Goal: Task Accomplishment & Management: Manage account settings

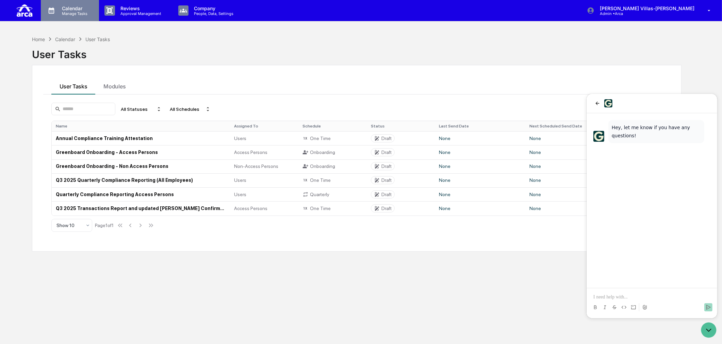
click at [63, 13] on p "Manage Tasks" at bounding box center [73, 13] width 34 height 5
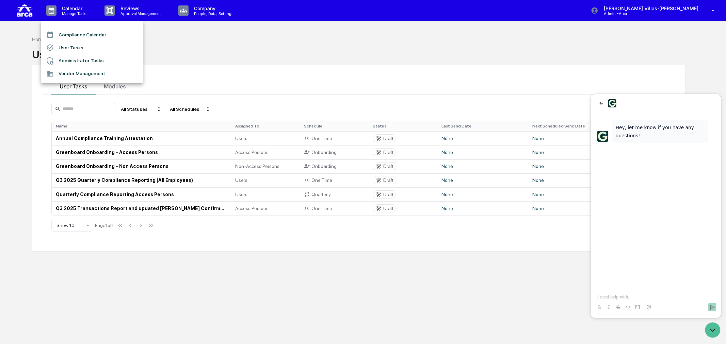
click at [216, 34] on div at bounding box center [363, 172] width 726 height 344
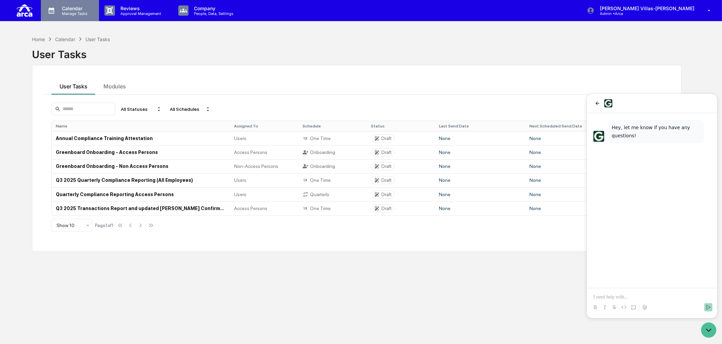
click at [69, 11] on p "Manage Tasks" at bounding box center [73, 13] width 34 height 5
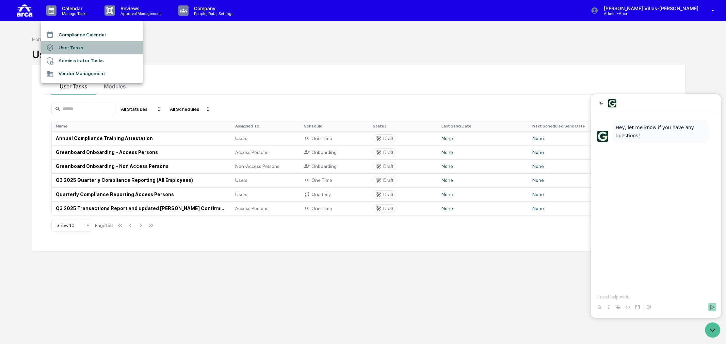
click at [66, 45] on li "User Tasks" at bounding box center [92, 47] width 102 height 13
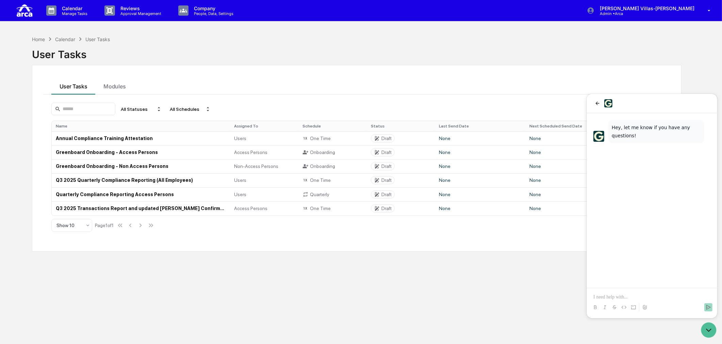
click at [424, 307] on div "Home Calendar User Tasks User Tasks User Tasks Modules All Statuses All Schedul…" at bounding box center [357, 204] width 670 height 344
click at [431, 301] on div "Home Calendar User Tasks User Tasks User Tasks Modules All Statuses All Schedul…" at bounding box center [357, 204] width 670 height 344
click at [84, 137] on td "Annual Compliance Training Attestation" at bounding box center [141, 138] width 179 height 14
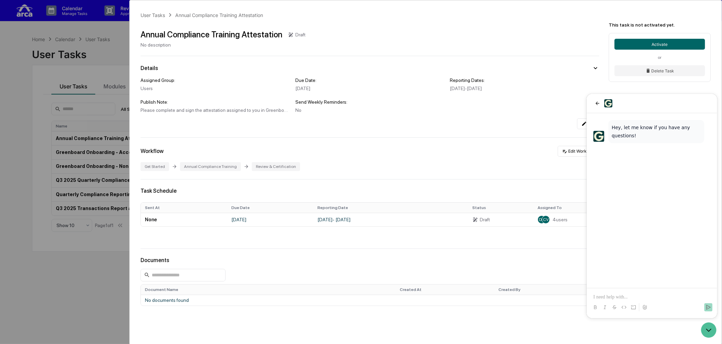
click at [551, 167] on div "Get Started Annual Compliance Training Review & Certification" at bounding box center [370, 166] width 459 height 9
click at [708, 329] on icon "Open customer support" at bounding box center [708, 330] width 17 height 17
click at [579, 154] on button "Edit Workflow" at bounding box center [579, 151] width 42 height 11
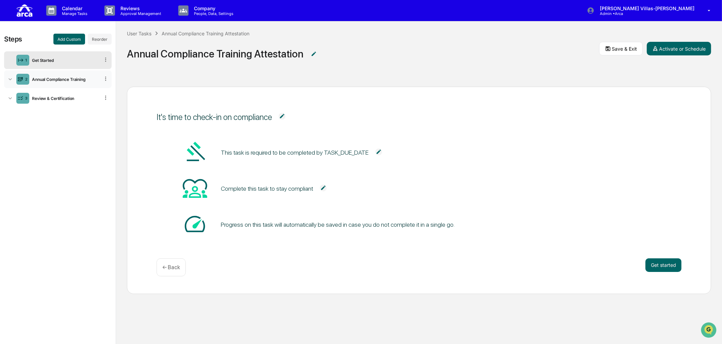
click at [8, 81] on icon at bounding box center [10, 79] width 7 height 7
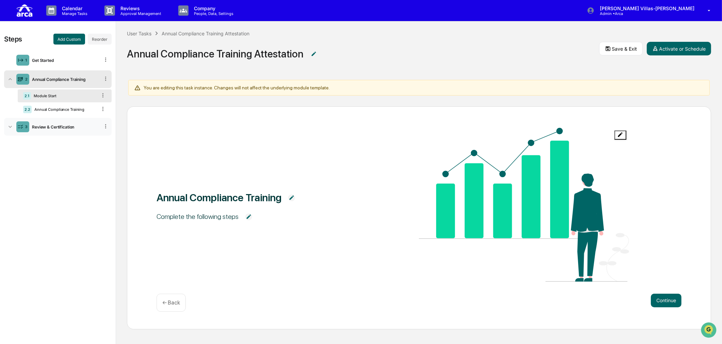
click at [11, 125] on icon at bounding box center [10, 127] width 7 height 7
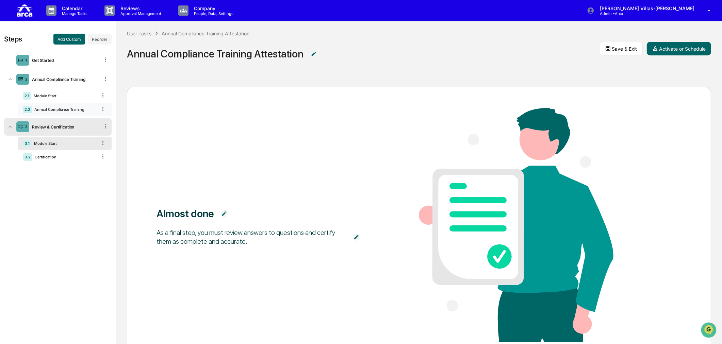
click at [61, 109] on div "Annual Compliance Training" at bounding box center [64, 109] width 65 height 5
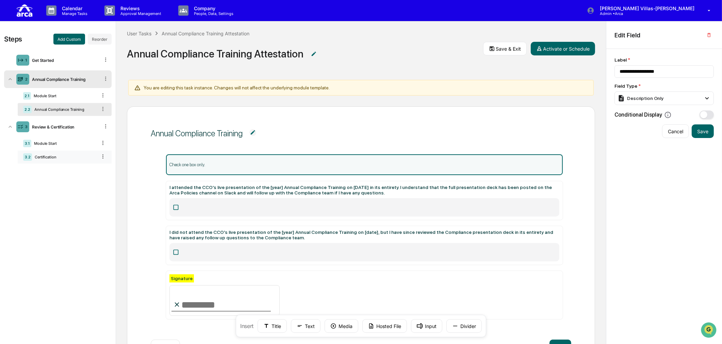
click at [22, 158] on div "3.2 Certification" at bounding box center [65, 157] width 94 height 13
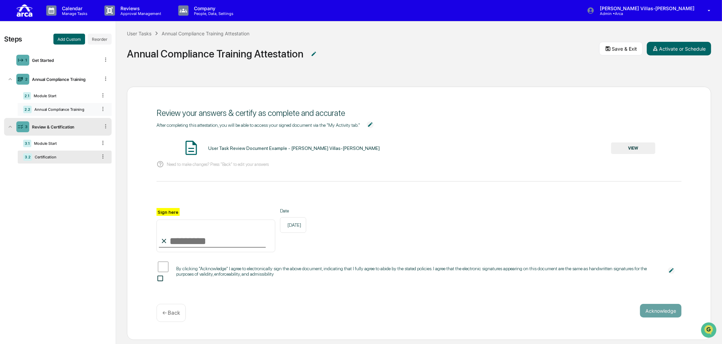
click at [43, 110] on div "Annual Compliance Training" at bounding box center [64, 109] width 65 height 5
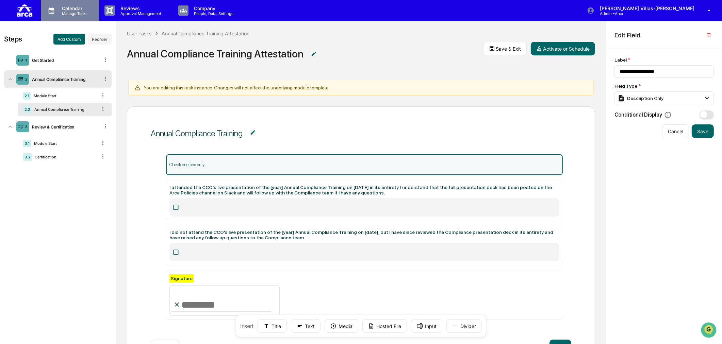
click at [69, 11] on p "Manage Tasks" at bounding box center [73, 13] width 34 height 5
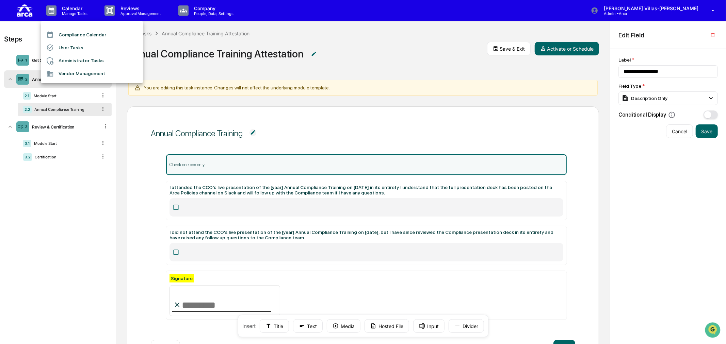
click at [74, 43] on li "User Tasks" at bounding box center [92, 47] width 102 height 13
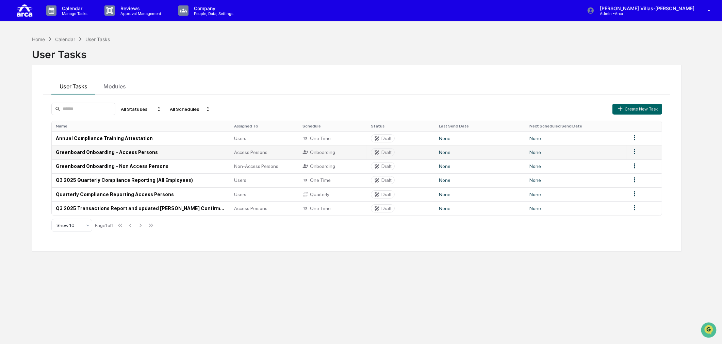
click at [113, 152] on td "Greenboard Onboarding - Access Persons" at bounding box center [141, 152] width 179 height 14
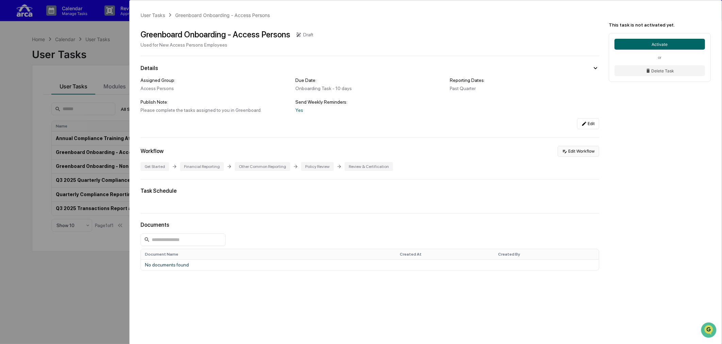
click at [586, 152] on button "Edit Workflow" at bounding box center [579, 151] width 42 height 11
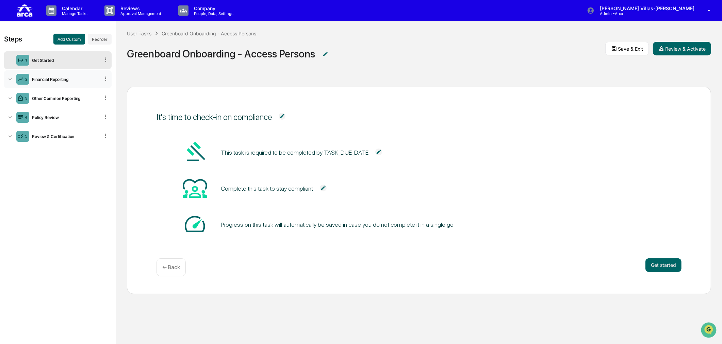
click at [43, 79] on div "Financial Reporting" at bounding box center [64, 79] width 70 height 5
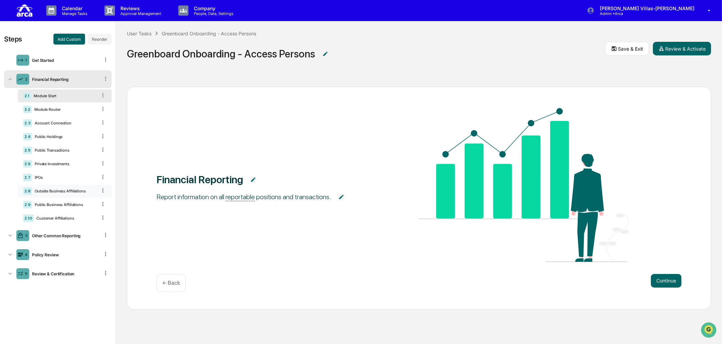
click at [52, 191] on div "Outside Business Affiliations" at bounding box center [64, 191] width 65 height 5
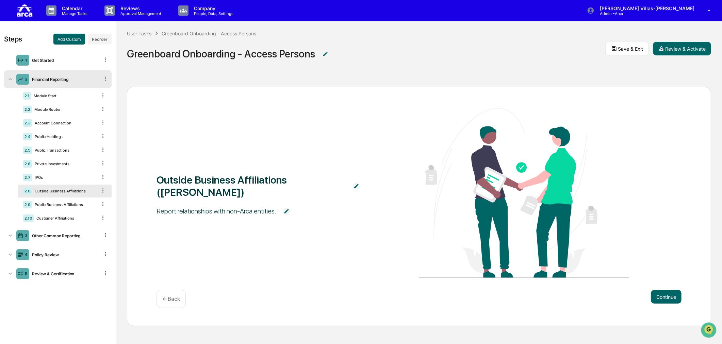
click at [287, 208] on img at bounding box center [286, 211] width 7 height 7
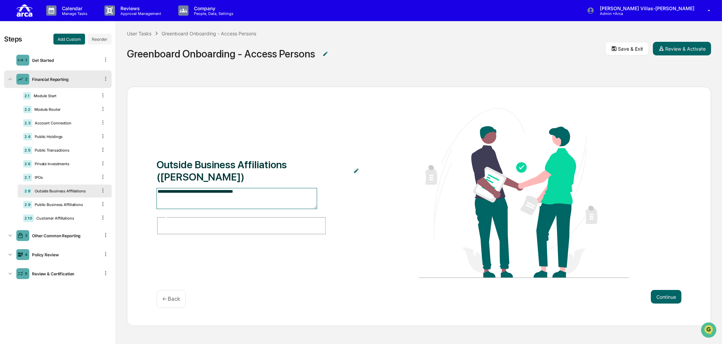
click at [263, 200] on textarea "**********" at bounding box center [237, 198] width 161 height 21
click at [191, 205] on textarea "**********" at bounding box center [237, 198] width 161 height 21
click at [253, 200] on textarea "**********" at bounding box center [237, 198] width 161 height 21
click at [207, 208] on textarea "**********" at bounding box center [237, 198] width 161 height 21
click at [209, 205] on textarea "**********" at bounding box center [237, 198] width 161 height 21
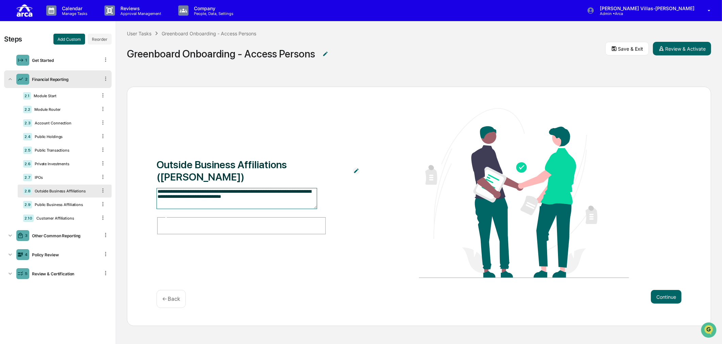
click at [270, 204] on textarea "**********" at bounding box center [237, 198] width 161 height 21
type textarea "**********"
click at [189, 202] on textarea "**********" at bounding box center [237, 198] width 161 height 21
click at [233, 210] on textarea "**********" at bounding box center [237, 198] width 161 height 21
click at [208, 205] on textarea "**********" at bounding box center [237, 198] width 161 height 21
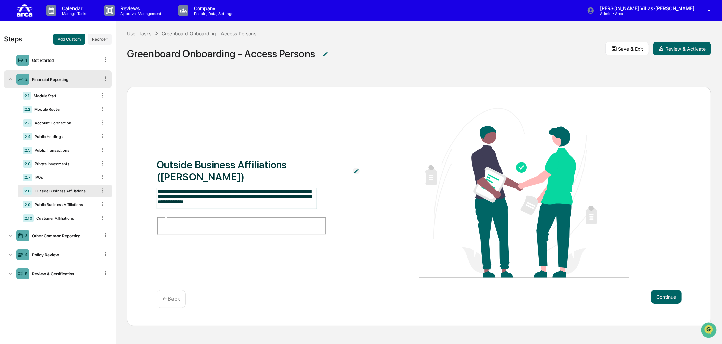
click at [188, 201] on textarea "**********" at bounding box center [237, 198] width 161 height 21
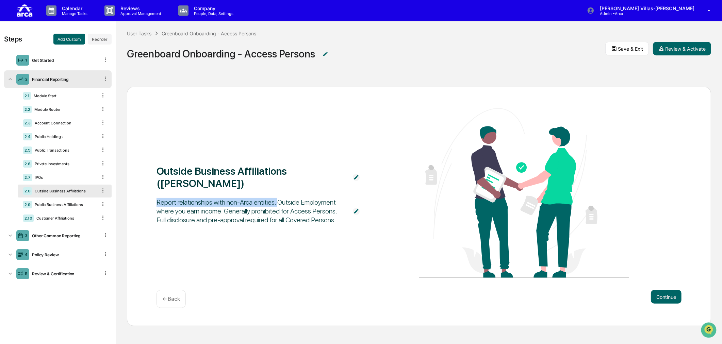
drag, startPoint x: 158, startPoint y: 197, endPoint x: 276, endPoint y: 195, distance: 117.8
click at [276, 198] on div "Report relationships with non-Arca entities. Outside Employment where you earn …" at bounding box center [252, 211] width 190 height 27
click at [278, 198] on div "Report relationships with non-Arca entities. Outside Employment where you earn …" at bounding box center [252, 211] width 190 height 27
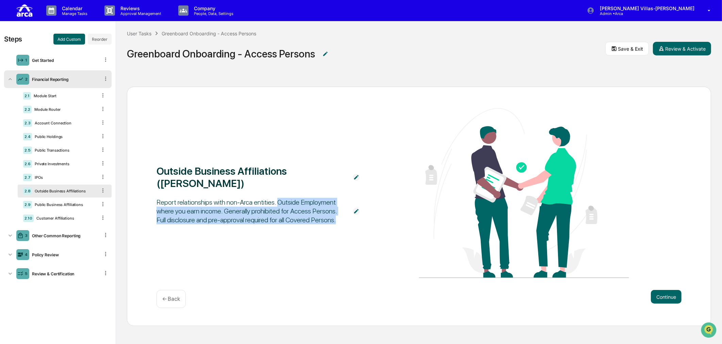
drag, startPoint x: 278, startPoint y: 198, endPoint x: 332, endPoint y: 215, distance: 56.7
click at [332, 215] on div "Report relationships with non-Arca entities. Outside Employment where you earn …" at bounding box center [252, 211] width 190 height 27
click at [296, 209] on div "Report relationships with non-Arca entities. Outside Employment where you earn …" at bounding box center [252, 211] width 190 height 27
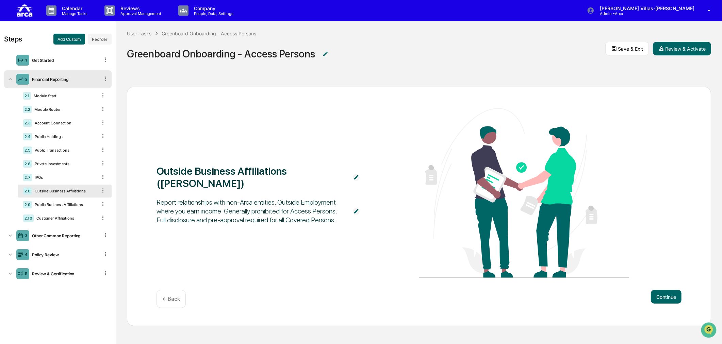
click at [269, 208] on div "Report relationships with non-Arca entities. Outside Employment where you earn …" at bounding box center [252, 211] width 190 height 27
click at [272, 198] on div "Report relationships with non-Arca entities. Outside Employment where you earn …" at bounding box center [252, 211] width 190 height 27
drag, startPoint x: 155, startPoint y: 196, endPoint x: 277, endPoint y: 192, distance: 121.9
click at [277, 192] on div "Outside Business Affiliations (OBAs) Report relationships with non-Arca entitie…" at bounding box center [419, 207] width 584 height 240
click at [260, 212] on div "Report relationships with non-Arca entities. Outside Employment where you earn …" at bounding box center [252, 211] width 190 height 27
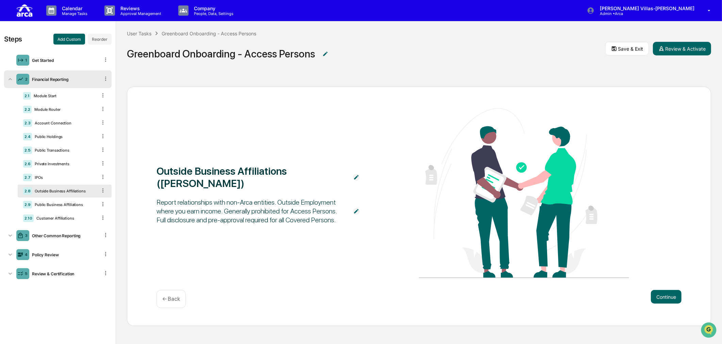
click at [260, 212] on div "Report relationships with non-Arca entities. Outside Employment where you earn …" at bounding box center [252, 211] width 190 height 27
click at [272, 198] on div "Report relationships with non-Arca entities. Outside Employment where you earn …" at bounding box center [252, 211] width 190 height 27
click at [275, 198] on div "Report relationships with non-Arca entities. Outside Employment where you earn …" at bounding box center [252, 211] width 190 height 27
click at [355, 208] on img at bounding box center [356, 211] width 7 height 7
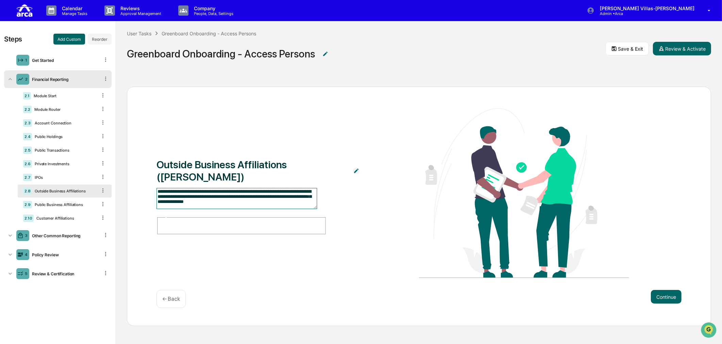
click at [244, 199] on textarea "**********" at bounding box center [237, 198] width 161 height 21
click at [271, 199] on textarea "**********" at bounding box center [237, 198] width 161 height 21
type textarea "**********"
click at [203, 204] on textarea "**********" at bounding box center [237, 198] width 161 height 21
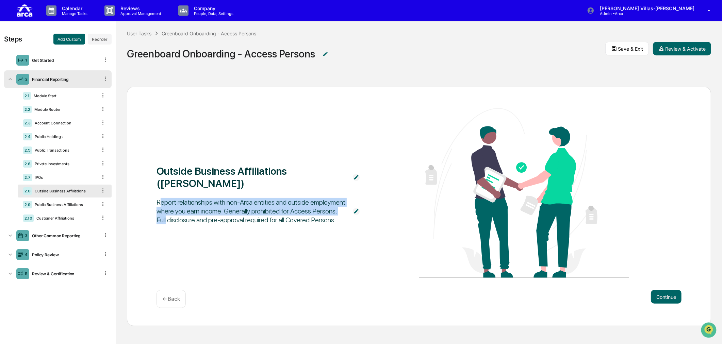
drag, startPoint x: 160, startPoint y: 198, endPoint x: 345, endPoint y: 208, distance: 184.7
click at [236, 203] on div "Report relationships with non-Arca entities and outside employment where you ea…" at bounding box center [252, 211] width 190 height 27
drag, startPoint x: 157, startPoint y: 197, endPoint x: 329, endPoint y: 213, distance: 173.0
click at [329, 213] on div "Report relationships with non-Arca entities and outside employment where you ea…" at bounding box center [252, 211] width 190 height 27
copy div "Report relationships with non-Arca entities and outside employment where you ea…"
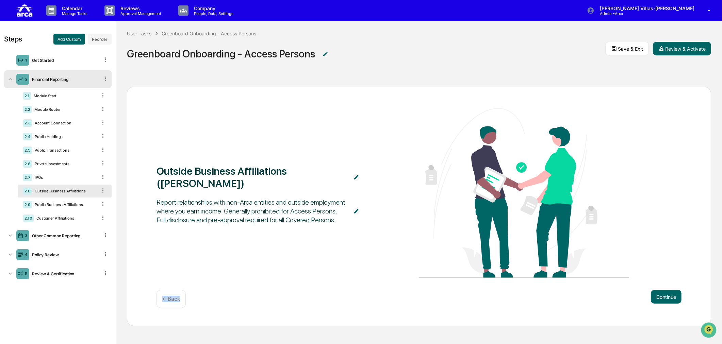
drag, startPoint x: 161, startPoint y: 301, endPoint x: 256, endPoint y: 298, distance: 95.0
click at [256, 298] on div "Continue ← Back" at bounding box center [419, 299] width 525 height 18
click at [260, 262] on div "Outside Business Affiliations (OBAs) Report relationships with non-Arca entitie…" at bounding box center [419, 194] width 525 height 172
click at [632, 51] on button "Save & Exit" at bounding box center [627, 49] width 44 height 14
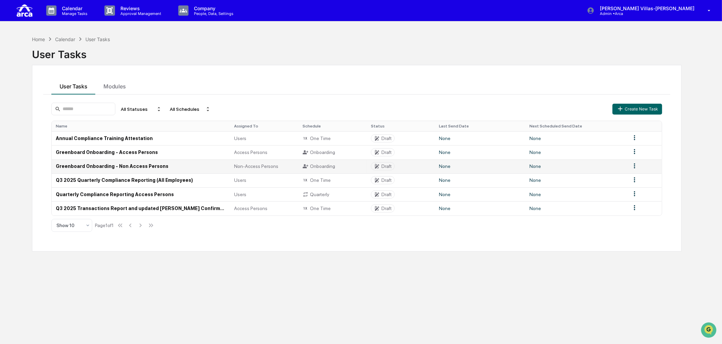
click at [122, 165] on td "Greenboard Onboarding - Non Access Persons" at bounding box center [141, 167] width 179 height 14
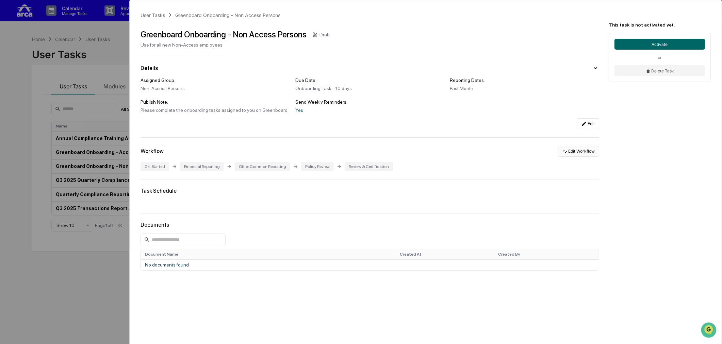
click at [591, 153] on button "Edit Workflow" at bounding box center [579, 151] width 42 height 11
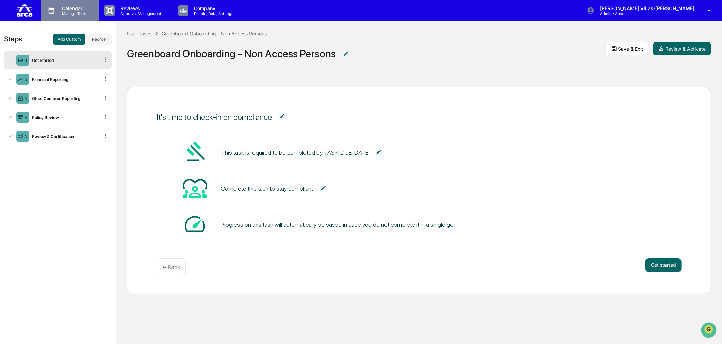
click at [69, 11] on p "Calendar" at bounding box center [73, 8] width 34 height 6
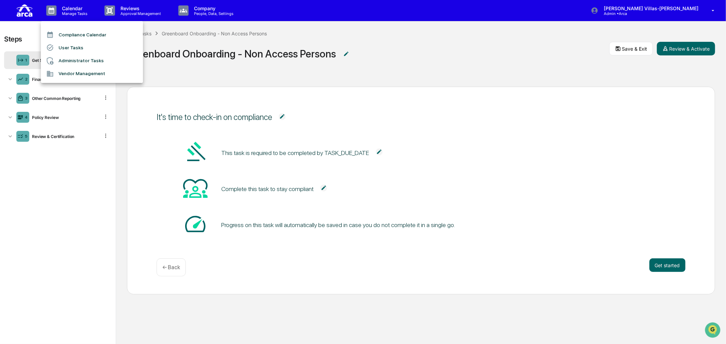
click at [74, 46] on li "User Tasks" at bounding box center [92, 47] width 102 height 13
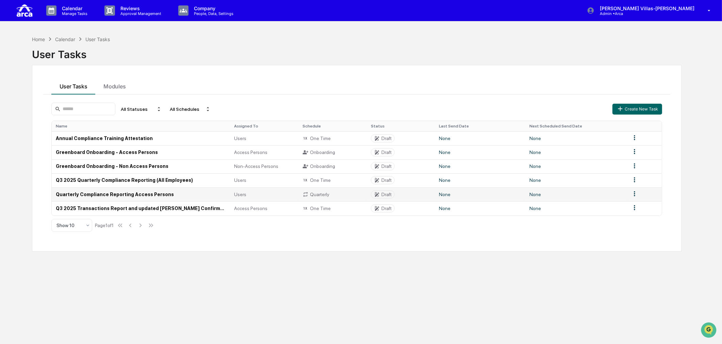
click at [87, 192] on td "Quarterly Compliance Reporting Access Persons" at bounding box center [141, 194] width 179 height 14
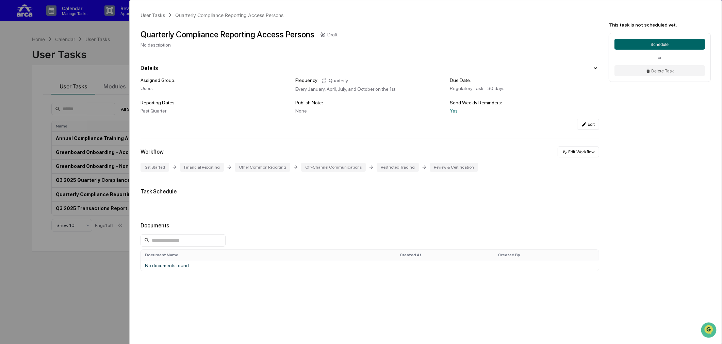
click at [32, 119] on div "User Tasks Quarterly Compliance Reporting Access Persons Quarterly Compliance R…" at bounding box center [361, 172] width 722 height 344
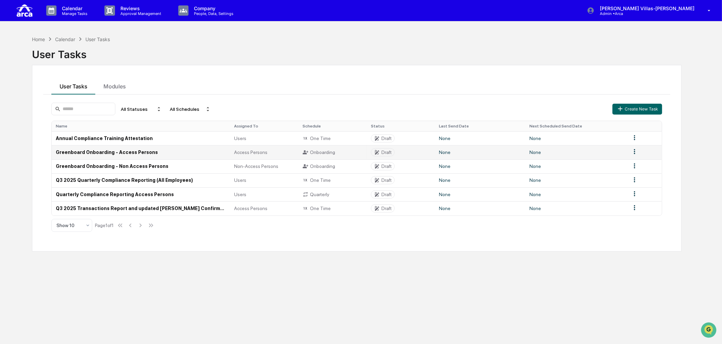
click at [108, 153] on td "Greenboard Onboarding - Access Persons" at bounding box center [141, 152] width 179 height 14
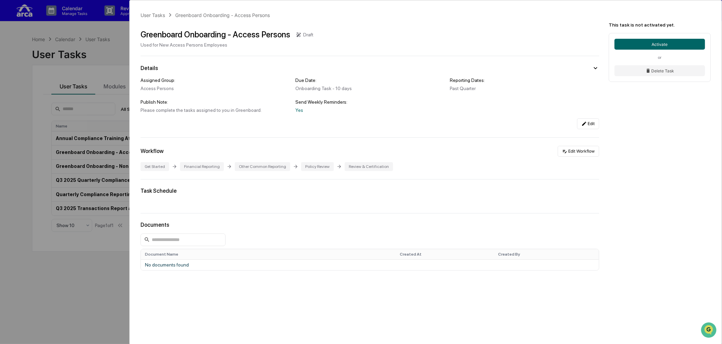
click at [29, 160] on div "User Tasks Greenboard Onboarding - Access Persons Greenboard Onboarding - Acces…" at bounding box center [361, 172] width 722 height 344
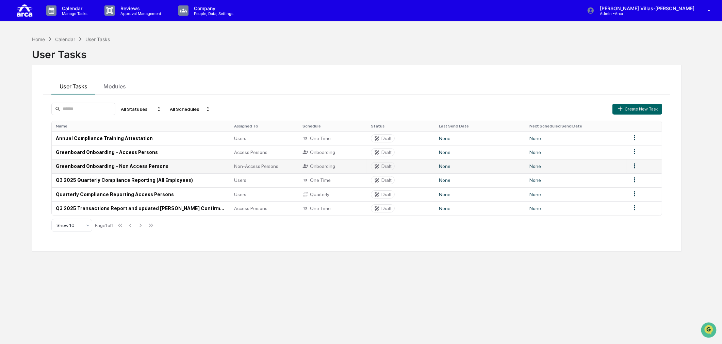
click at [111, 168] on td "Greenboard Onboarding - Non Access Persons" at bounding box center [141, 167] width 179 height 14
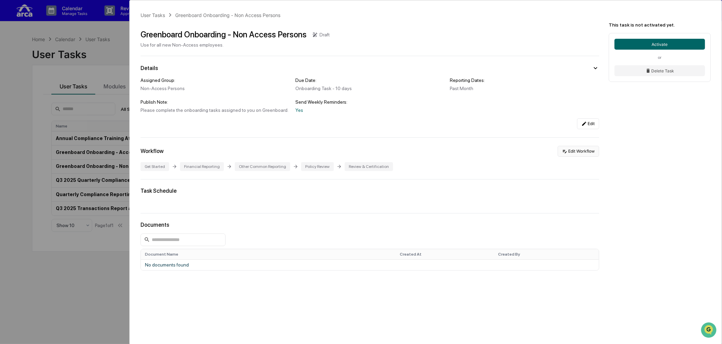
click at [587, 151] on button "Edit Workflow" at bounding box center [579, 151] width 42 height 11
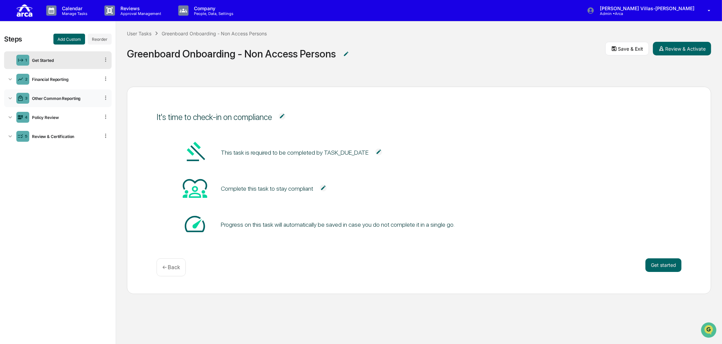
click at [56, 97] on div "Other Common Reporting" at bounding box center [64, 98] width 70 height 5
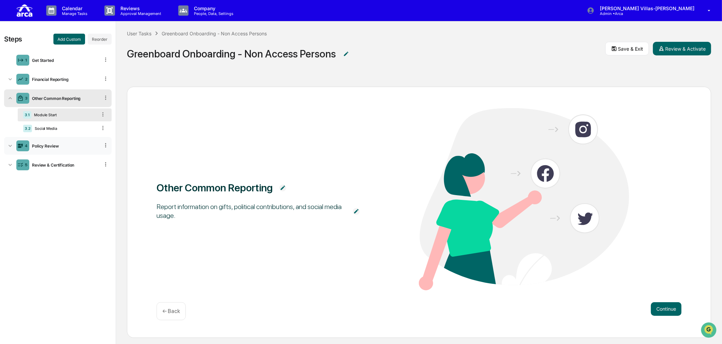
click at [48, 145] on div "Policy Review" at bounding box center [64, 146] width 70 height 5
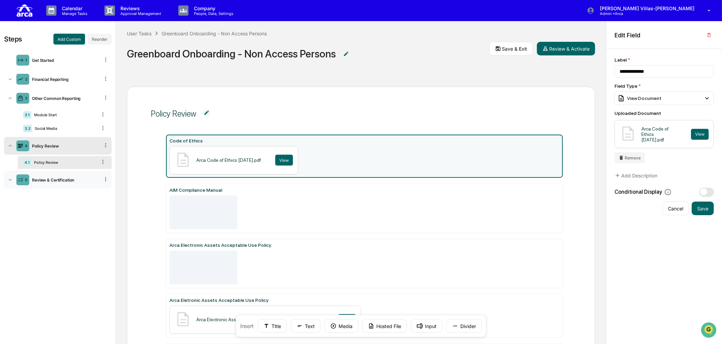
click at [45, 182] on div "Review & Certification" at bounding box center [64, 180] width 70 height 5
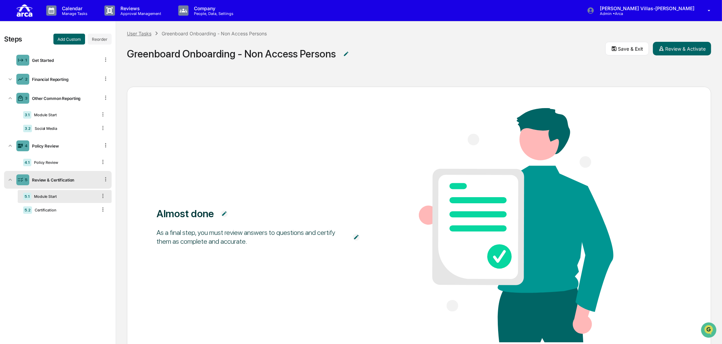
click at [137, 32] on div "User Tasks" at bounding box center [139, 34] width 25 height 6
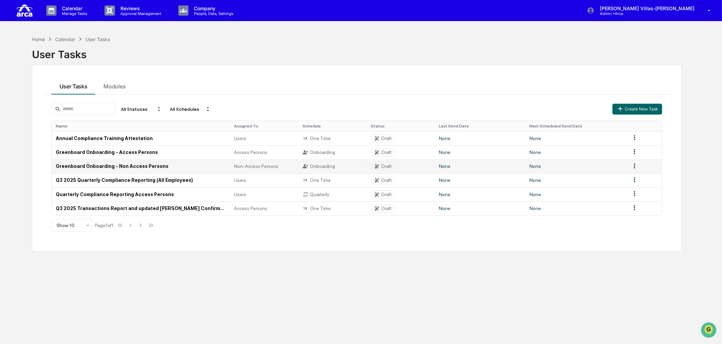
click at [121, 169] on td "Greenboard Onboarding - Non Access Persons" at bounding box center [141, 167] width 179 height 14
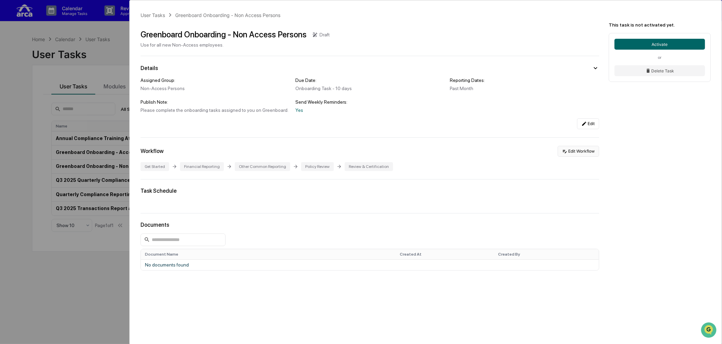
click at [583, 151] on button "Edit Workflow" at bounding box center [579, 151] width 42 height 11
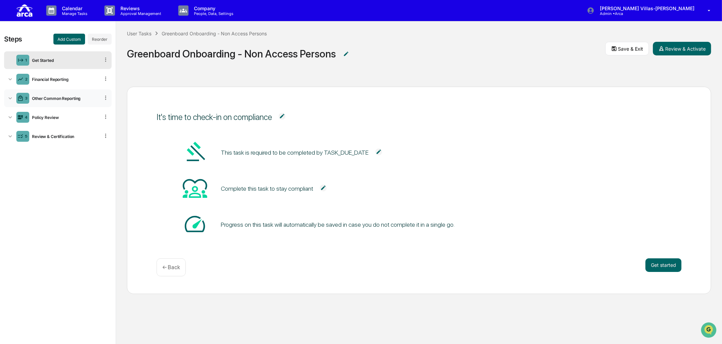
click at [39, 102] on div "3 Other Common Reporting" at bounding box center [58, 98] width 108 height 18
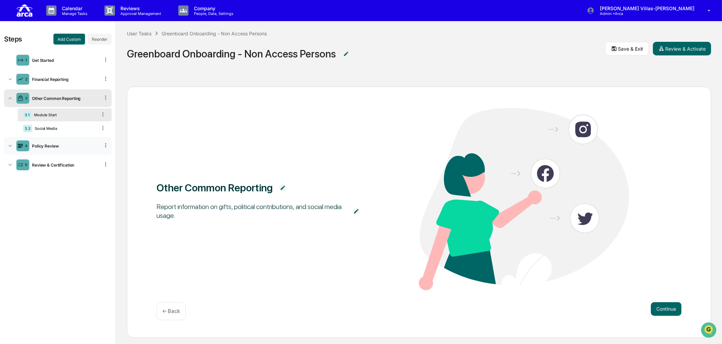
click at [8, 147] on icon at bounding box center [10, 146] width 7 height 7
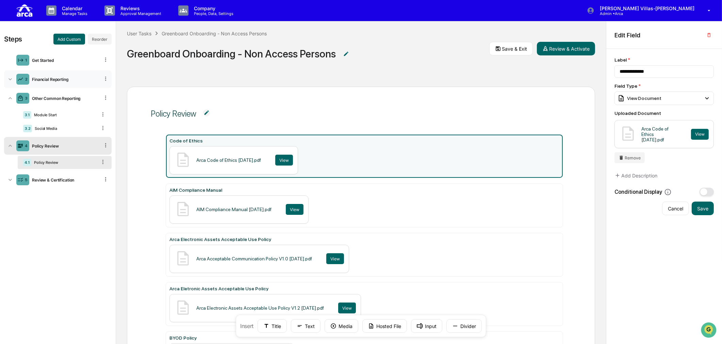
click at [9, 72] on div "2 Financial Reporting" at bounding box center [58, 79] width 108 height 18
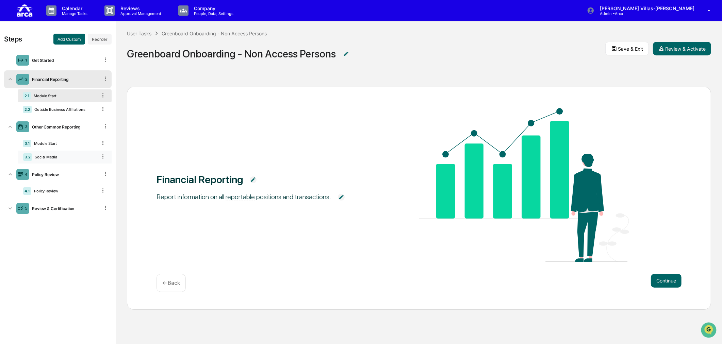
click at [40, 156] on div "Social Media" at bounding box center [64, 157] width 65 height 5
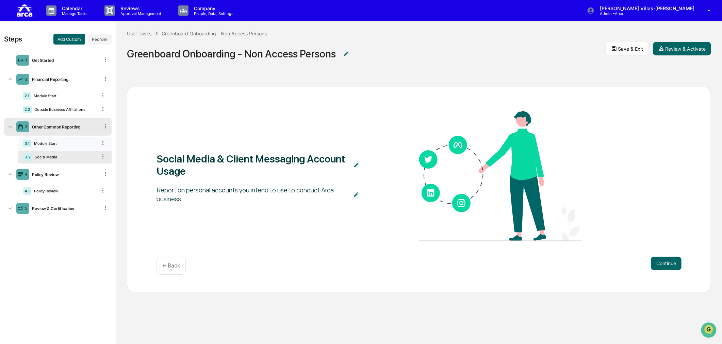
click at [45, 141] on div "3.1 Module Start" at bounding box center [65, 143] width 94 height 13
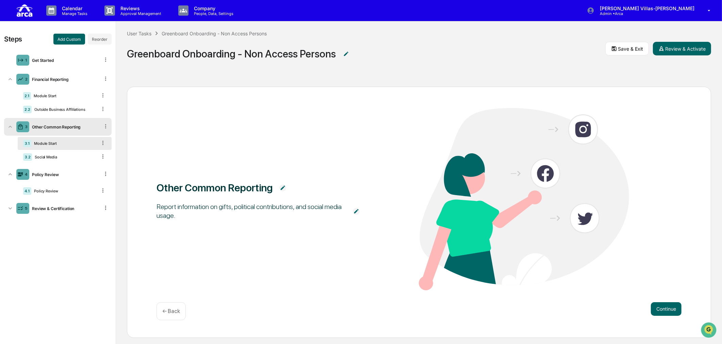
click at [50, 142] on div "Module Start" at bounding box center [64, 143] width 66 height 5
click at [56, 130] on div "3 Other Common Reporting" at bounding box center [58, 127] width 108 height 18
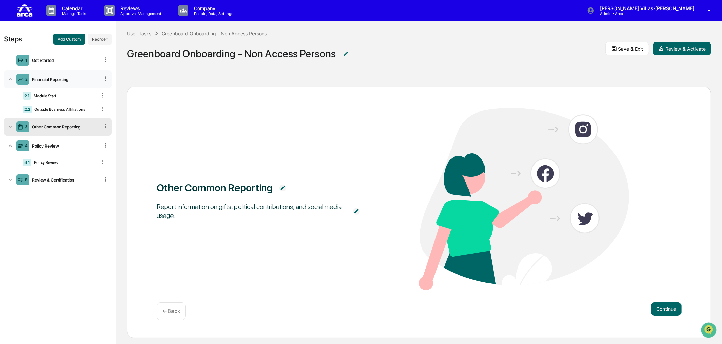
click at [53, 78] on div "Financial Reporting" at bounding box center [64, 79] width 70 height 5
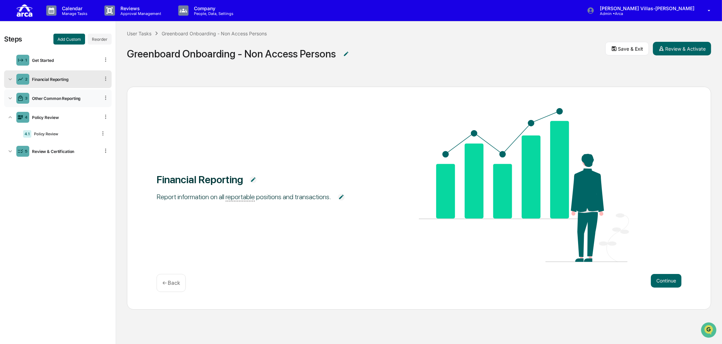
click at [47, 99] on div "Other Common Reporting" at bounding box center [64, 98] width 70 height 5
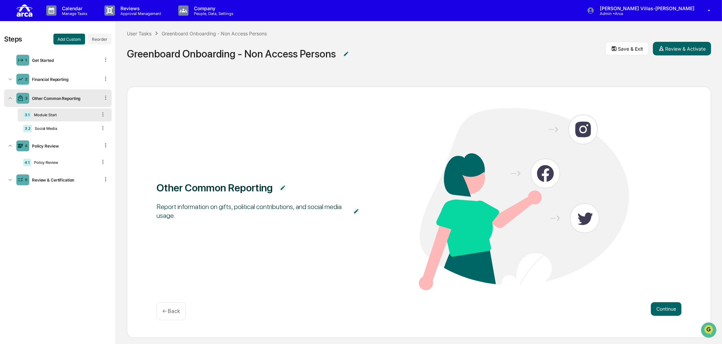
click at [46, 118] on div "3.1 Module Start" at bounding box center [65, 115] width 94 height 13
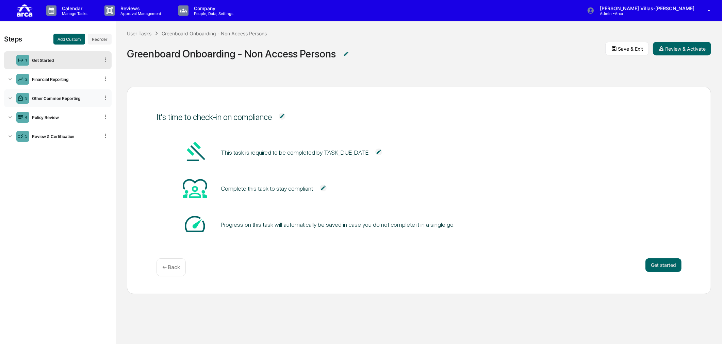
click at [13, 100] on icon at bounding box center [10, 98] width 7 height 7
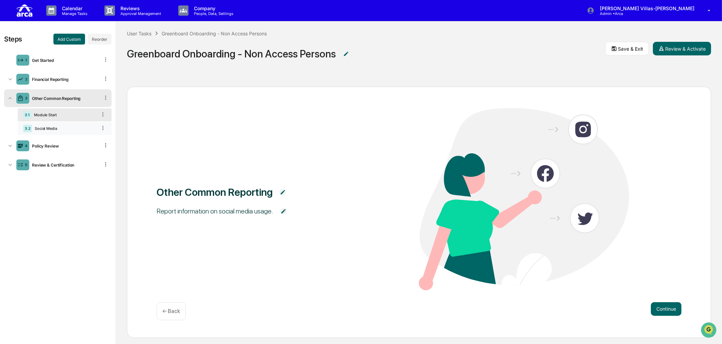
click at [39, 128] on div "Social Media" at bounding box center [64, 128] width 65 height 5
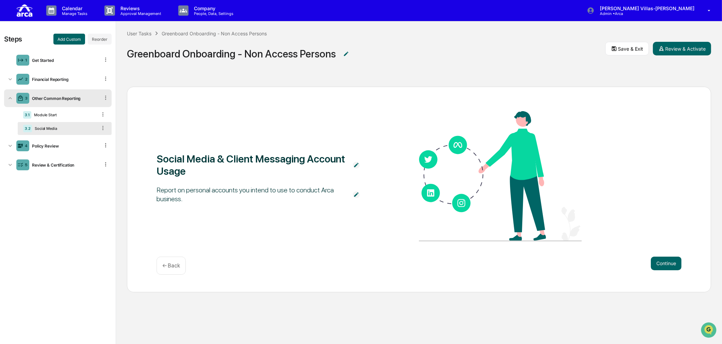
click at [56, 99] on div "Other Common Reporting" at bounding box center [64, 98] width 70 height 5
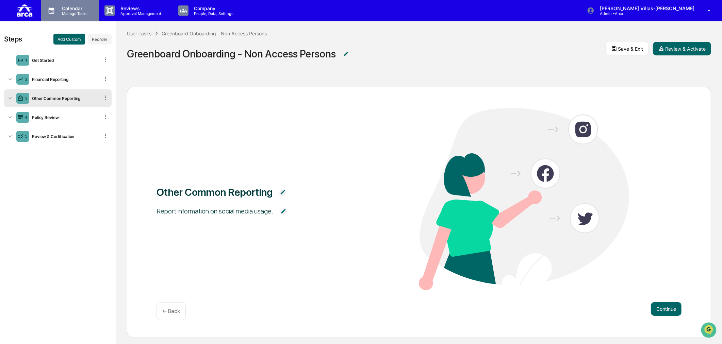
click at [74, 11] on p "Manage Tasks" at bounding box center [73, 13] width 34 height 5
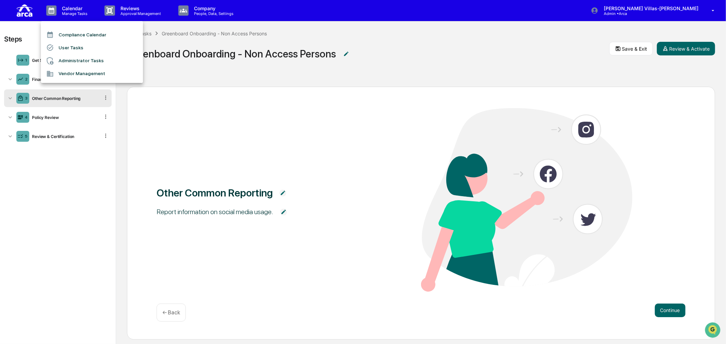
click at [66, 45] on li "User Tasks" at bounding box center [92, 47] width 102 height 13
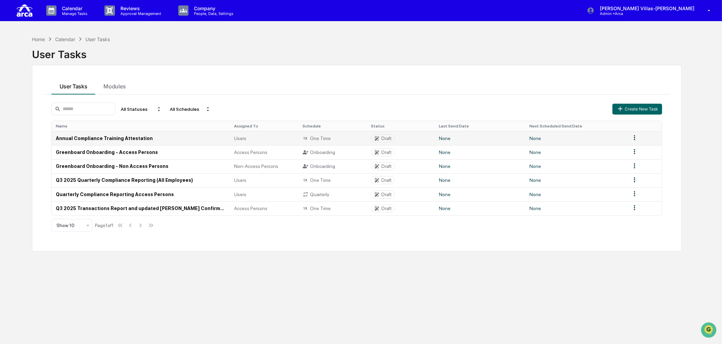
click at [94, 135] on td "Annual Compliance Training Attestation" at bounding box center [141, 138] width 179 height 14
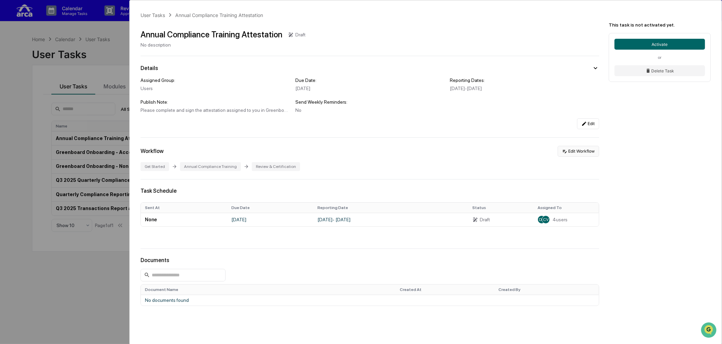
click at [570, 156] on button "Edit Workflow" at bounding box center [579, 151] width 42 height 11
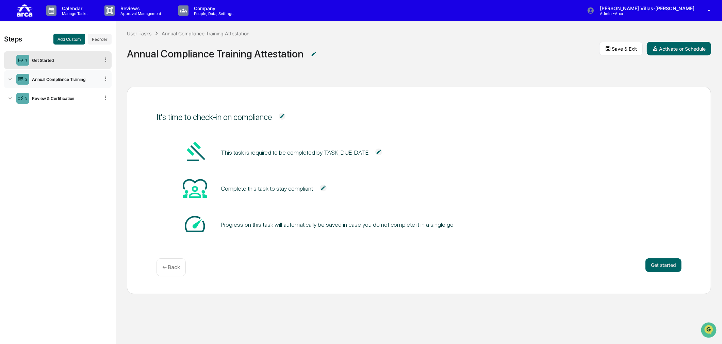
click at [9, 79] on icon at bounding box center [10, 79] width 3 height 2
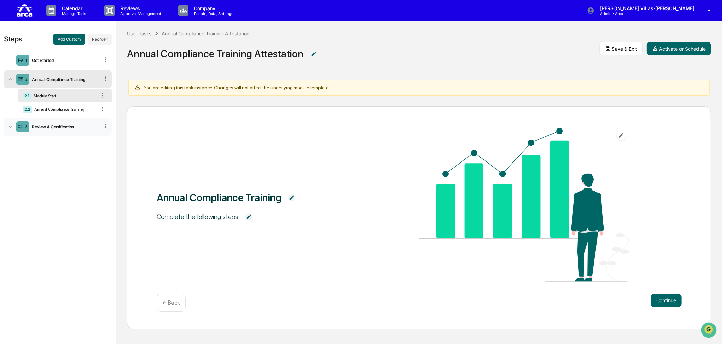
click at [5, 127] on div "3 Review & Certification" at bounding box center [58, 127] width 108 height 18
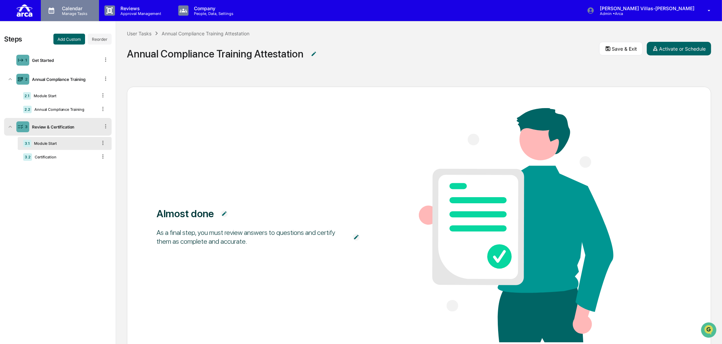
click at [77, 11] on p "Calendar" at bounding box center [73, 8] width 34 height 6
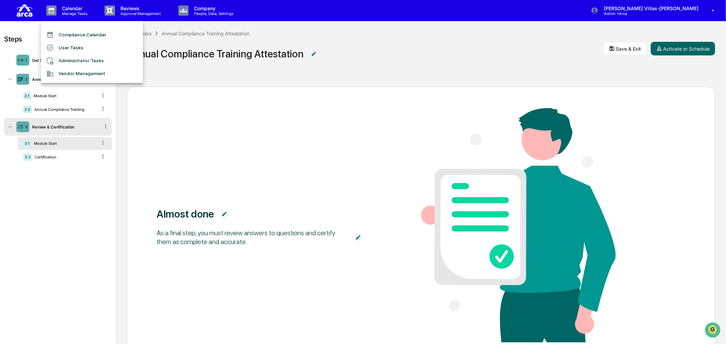
click at [81, 45] on li "User Tasks" at bounding box center [92, 47] width 102 height 13
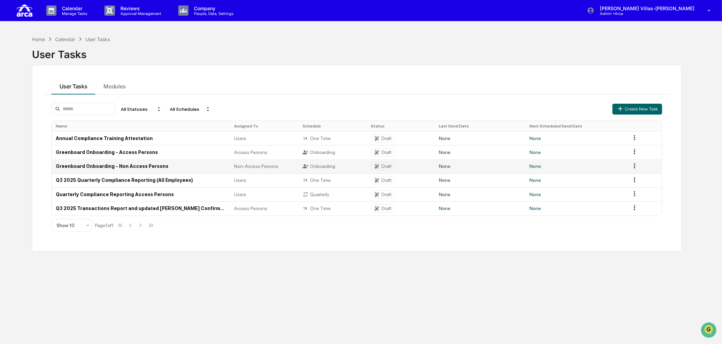
click at [86, 164] on td "Greenboard Onboarding - Non Access Persons" at bounding box center [141, 167] width 179 height 14
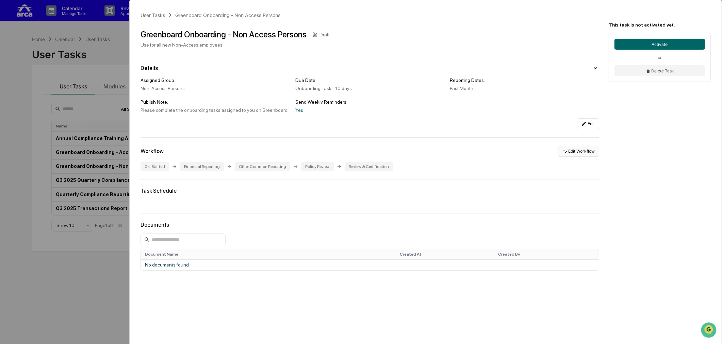
click at [569, 150] on button "Edit Workflow" at bounding box center [579, 151] width 42 height 11
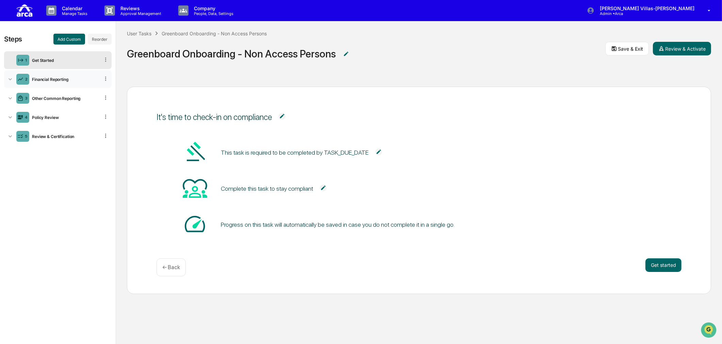
click at [11, 81] on icon at bounding box center [10, 79] width 7 height 7
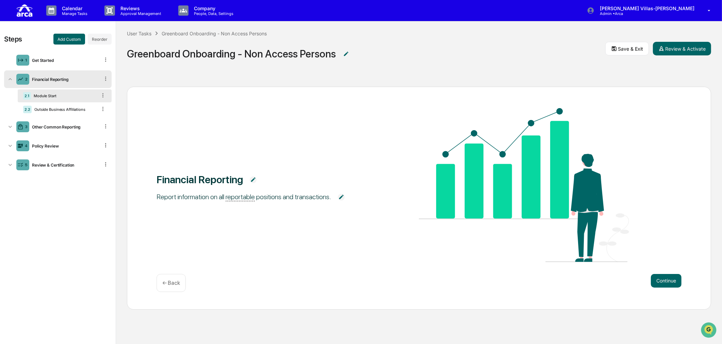
click at [49, 97] on div "Module Start" at bounding box center [64, 96] width 66 height 5
click at [46, 107] on div "Outside Business Affiliations" at bounding box center [64, 109] width 65 height 5
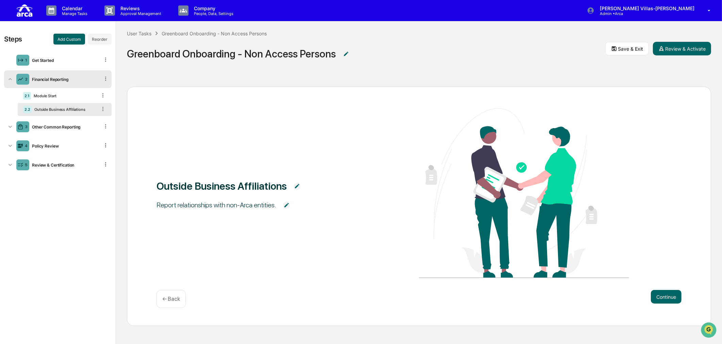
click at [285, 204] on img at bounding box center [286, 205] width 7 height 7
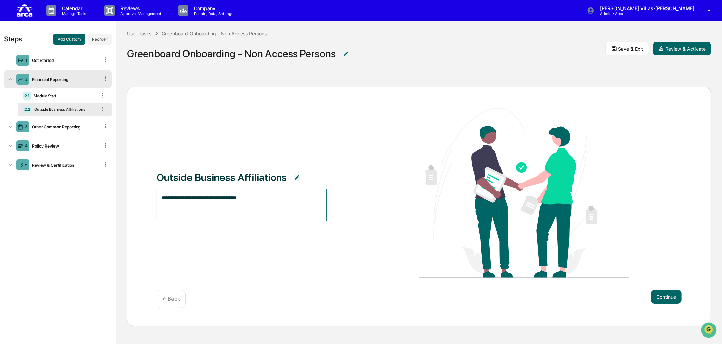
drag, startPoint x: 267, startPoint y: 199, endPoint x: 50, endPoint y: 203, distance: 217.8
click at [34, 206] on div "**********" at bounding box center [361, 182] width 722 height 323
paste textarea "**********"
type textarea "**********"
click at [294, 179] on img at bounding box center [297, 178] width 7 height 7
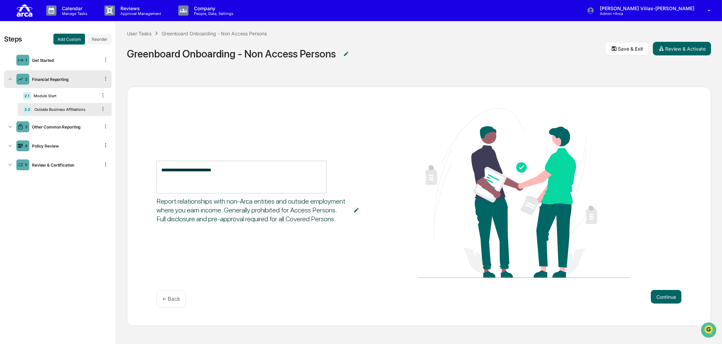
click at [258, 174] on textarea "**********" at bounding box center [241, 177] width 161 height 21
type textarea "**********"
click at [264, 246] on div "Outside Business Affiliations (OBAs) Report relationships with non-Arca entitie…" at bounding box center [419, 194] width 525 height 172
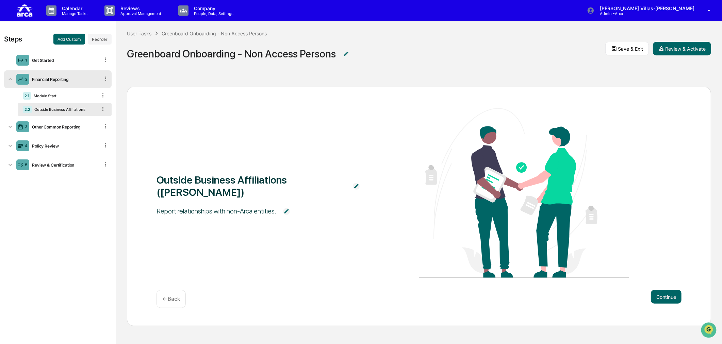
click at [229, 207] on div "Report relationships with non-Arca entities." at bounding box center [217, 211] width 120 height 9
click at [287, 208] on img at bounding box center [286, 211] width 7 height 7
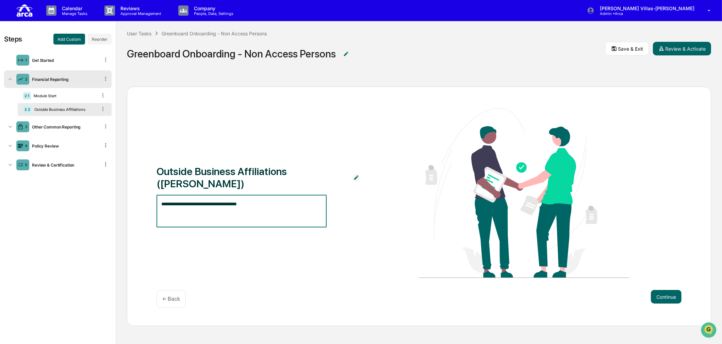
drag, startPoint x: 266, startPoint y: 200, endPoint x: 144, endPoint y: 198, distance: 122.5
click at [113, 198] on div "**********" at bounding box center [361, 182] width 722 height 323
paste textarea "**********"
type textarea "**********"
click at [353, 211] on span "**********" at bounding box center [262, 211] width 210 height 33
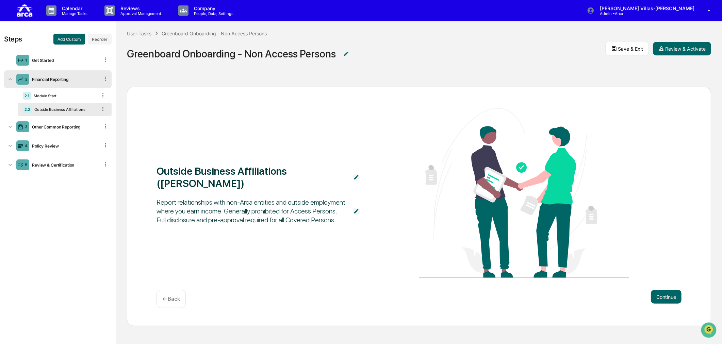
click at [270, 244] on div "Outside Business Affiliations (OBAs) Report relationships with non-Arca entitie…" at bounding box center [419, 194] width 525 height 172
click at [627, 48] on button "Save & Exit" at bounding box center [627, 49] width 44 height 14
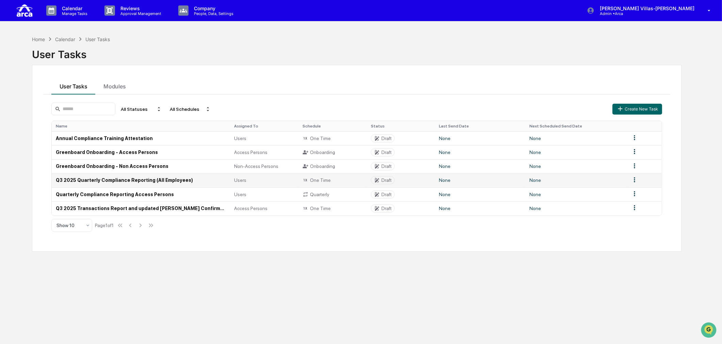
click at [88, 178] on td "Q3 2025 Quarterly Compliance Reporting (All Employees)" at bounding box center [141, 181] width 179 height 14
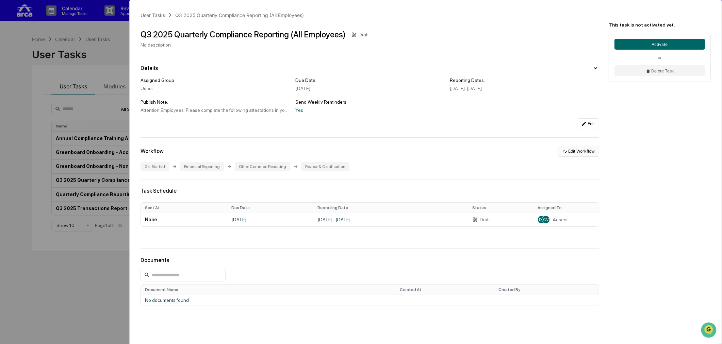
click at [571, 151] on button "Edit Workflow" at bounding box center [579, 151] width 42 height 11
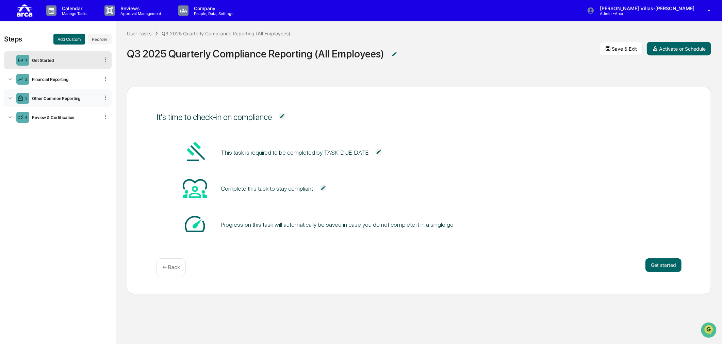
click at [11, 99] on icon at bounding box center [10, 98] width 7 height 7
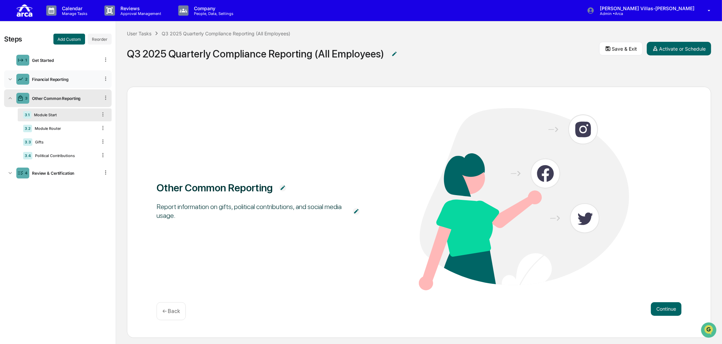
click at [7, 80] on icon at bounding box center [10, 79] width 7 height 7
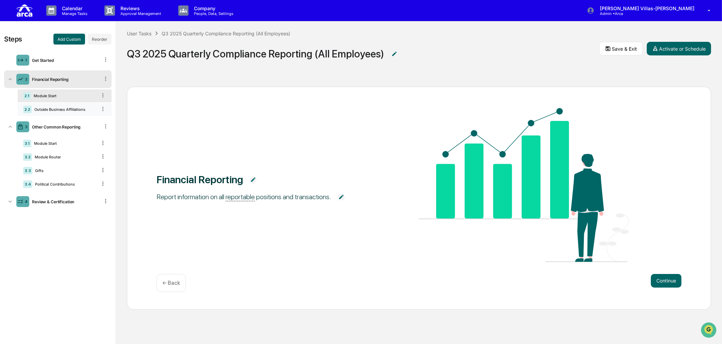
click at [76, 112] on div "Outside Business Affiliations" at bounding box center [64, 109] width 65 height 5
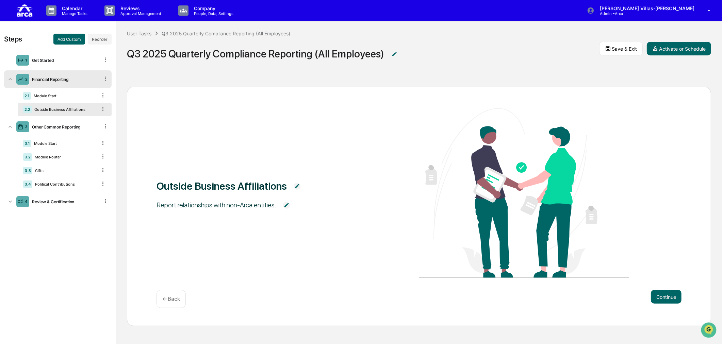
click at [259, 255] on div "Outside Business Affiliations Report relationships with non-Arca entities." at bounding box center [419, 194] width 525 height 172
click at [294, 185] on img at bounding box center [297, 186] width 7 height 7
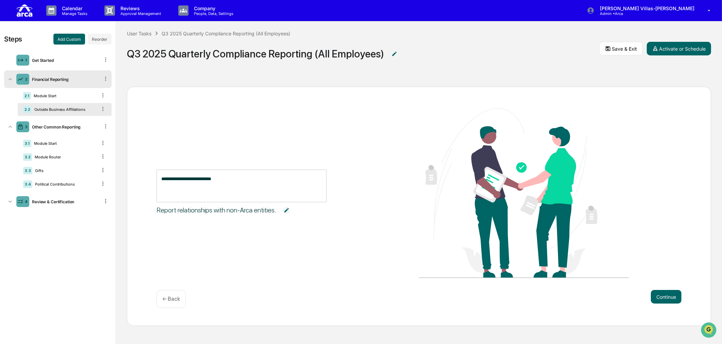
click at [273, 184] on textarea "**********" at bounding box center [241, 186] width 161 height 21
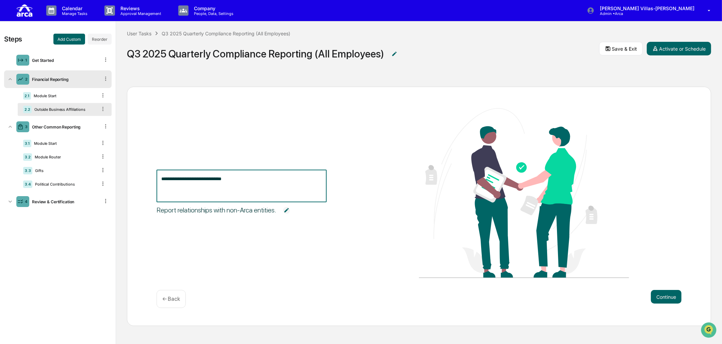
type textarea "**********"
click at [255, 221] on div "**********" at bounding box center [419, 194] width 525 height 172
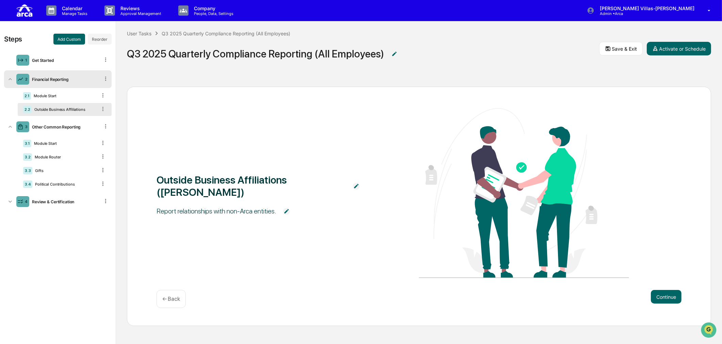
click at [285, 208] on img at bounding box center [286, 211] width 7 height 7
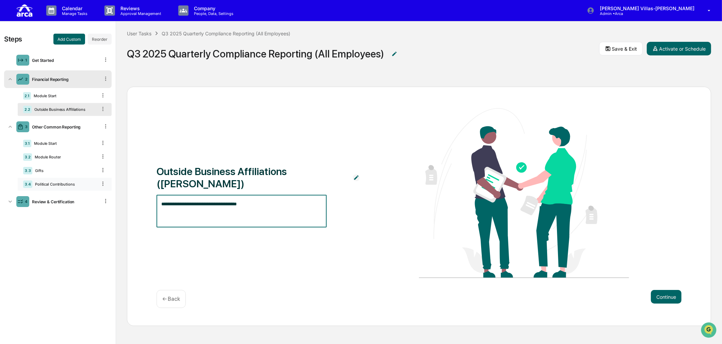
drag, startPoint x: 275, startPoint y: 200, endPoint x: 107, endPoint y: 191, distance: 168.7
click at [94, 189] on div "**********" at bounding box center [361, 182] width 722 height 323
paste textarea "**********"
type textarea "**********"
click at [324, 278] on div "**********" at bounding box center [419, 194] width 525 height 172
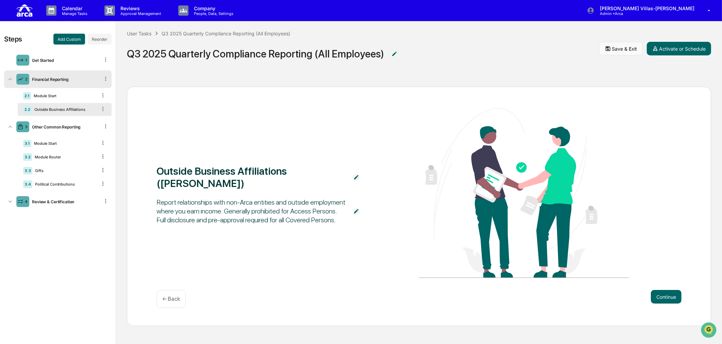
click at [625, 49] on button "Save & Exit" at bounding box center [621, 49] width 44 height 14
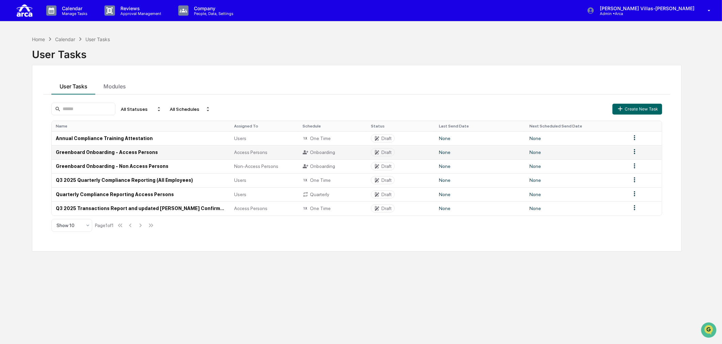
click at [92, 152] on td "Greenboard Onboarding - Access Persons" at bounding box center [141, 152] width 179 height 14
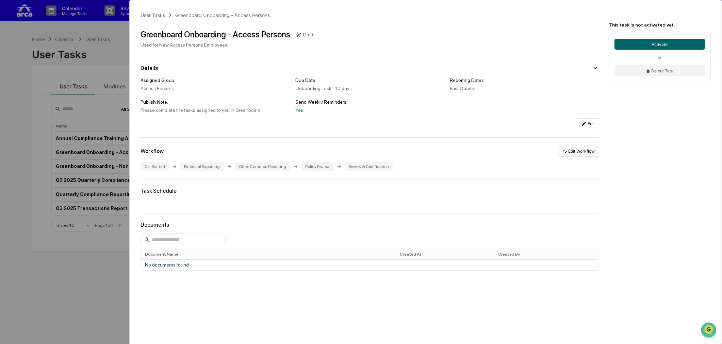
click at [564, 151] on icon at bounding box center [565, 151] width 4 height 3
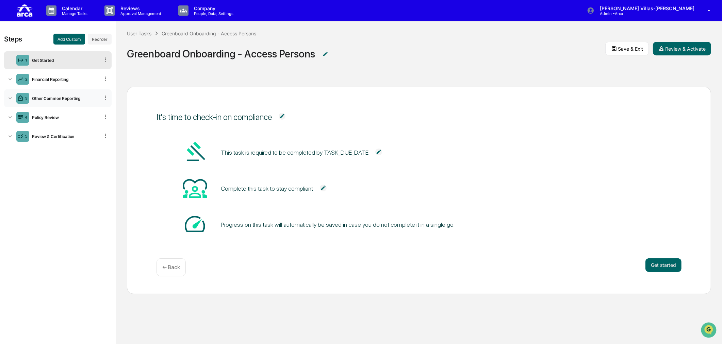
click at [7, 99] on icon at bounding box center [10, 98] width 7 height 7
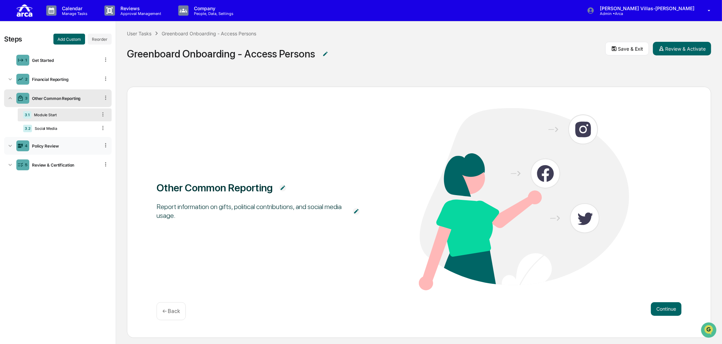
click at [8, 145] on icon at bounding box center [10, 146] width 7 height 7
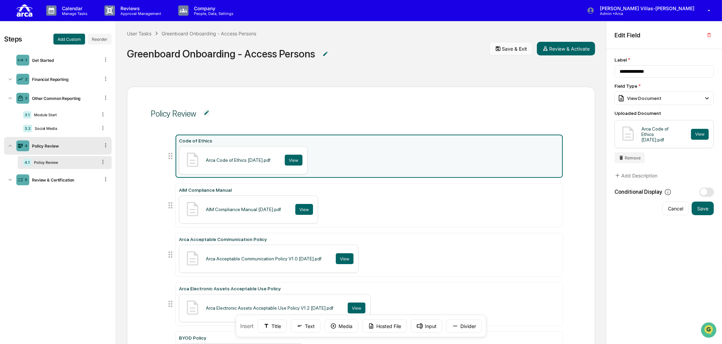
click at [507, 47] on button "Save & Exit" at bounding box center [511, 49] width 44 height 14
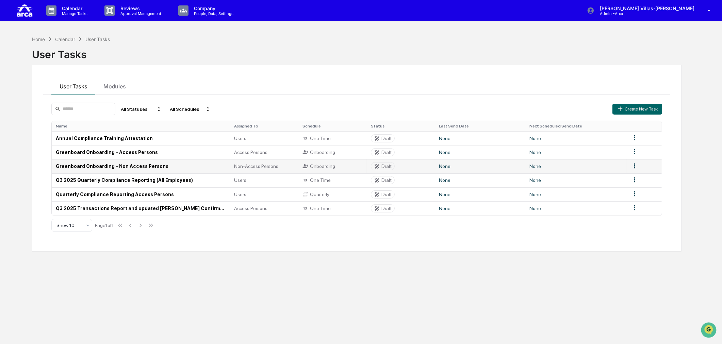
click at [88, 167] on td "Greenboard Onboarding - Non Access Persons" at bounding box center [141, 167] width 179 height 14
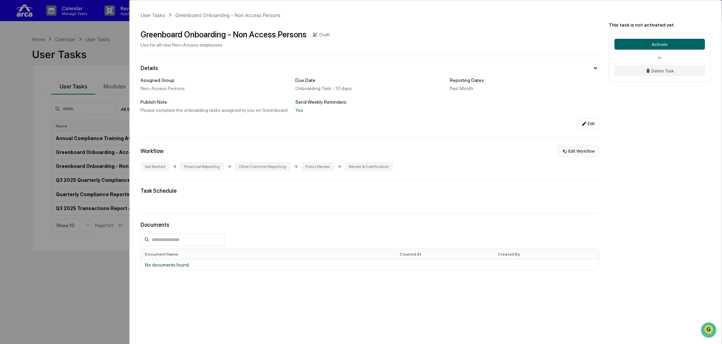
click at [571, 154] on button "Edit Workflow" at bounding box center [579, 151] width 42 height 11
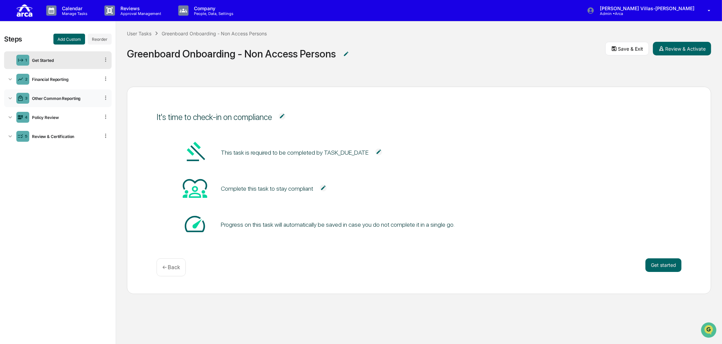
click at [11, 97] on icon at bounding box center [10, 98] width 7 height 7
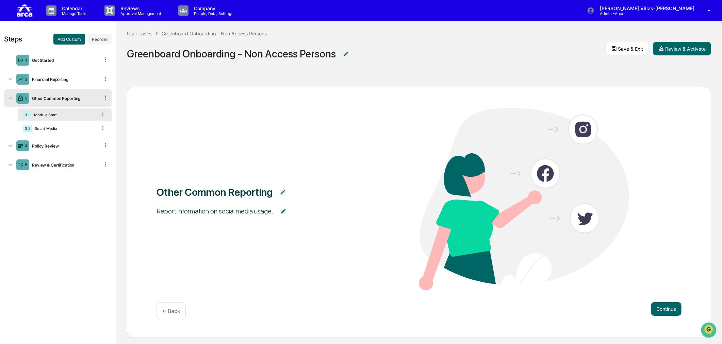
click at [57, 117] on div "Module Start" at bounding box center [64, 115] width 66 height 5
click at [57, 128] on div "Social Media" at bounding box center [64, 128] width 65 height 5
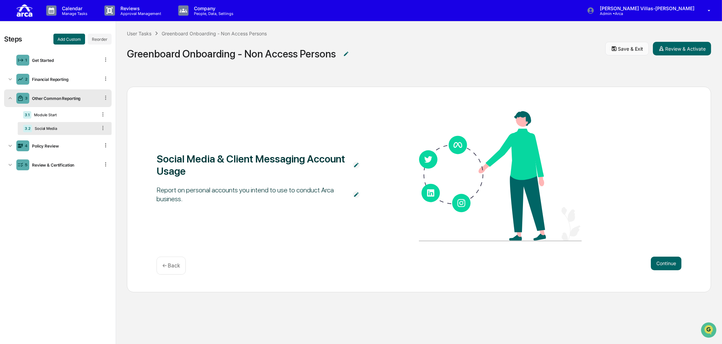
click at [619, 45] on button "Save & Exit" at bounding box center [627, 49] width 44 height 14
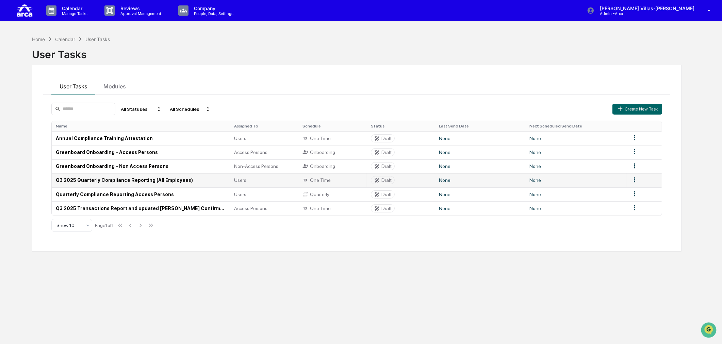
click at [99, 181] on td "Q3 2025 Quarterly Compliance Reporting (All Employees)" at bounding box center [141, 181] width 179 height 14
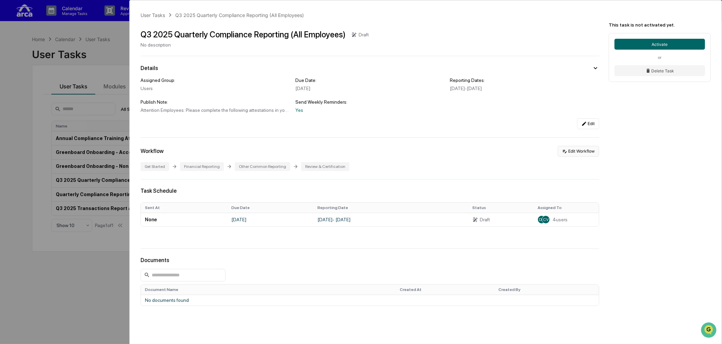
click at [571, 151] on button "Edit Workflow" at bounding box center [579, 151] width 42 height 11
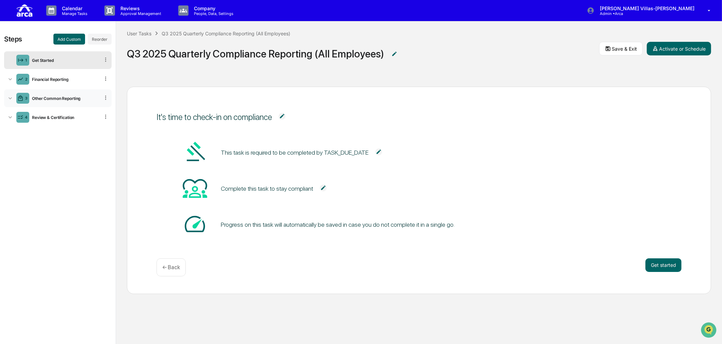
click at [6, 96] on div "3 Other Common Reporting" at bounding box center [58, 98] width 108 height 18
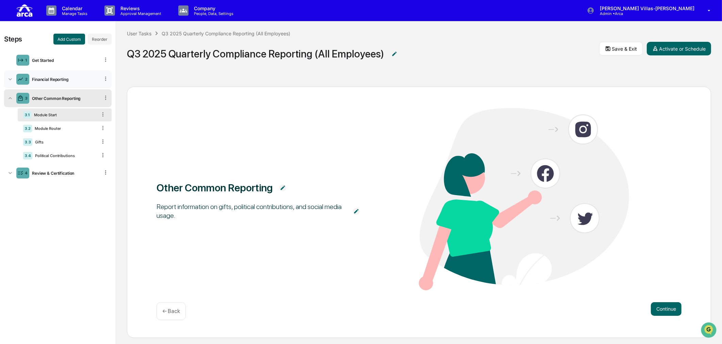
click at [8, 82] on icon at bounding box center [10, 79] width 7 height 7
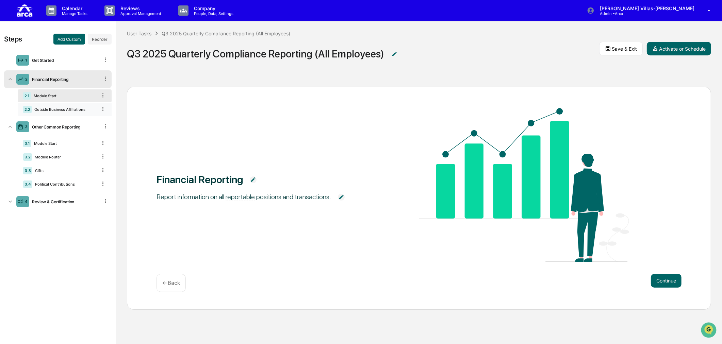
click at [66, 110] on div "Outside Business Affiliations" at bounding box center [64, 109] width 65 height 5
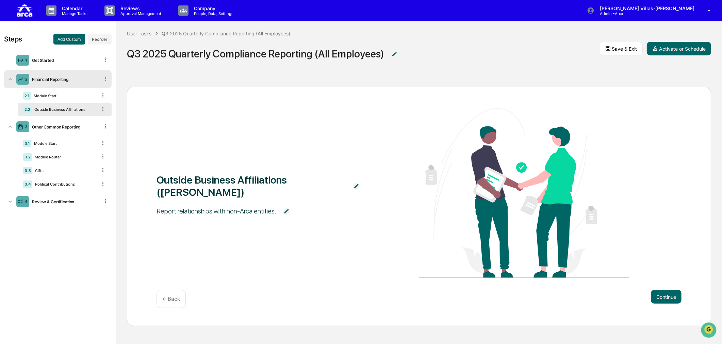
click at [288, 208] on img at bounding box center [286, 211] width 7 height 7
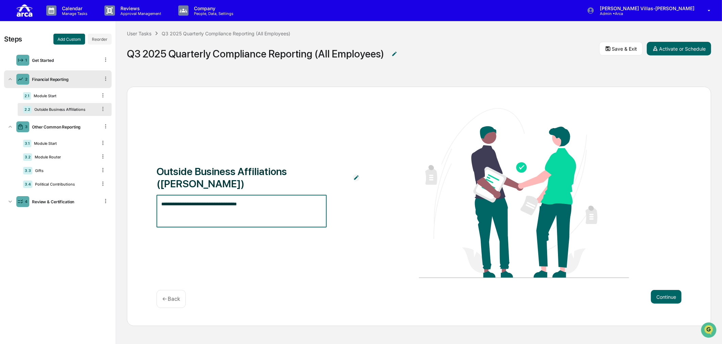
drag, startPoint x: 254, startPoint y: 199, endPoint x: 140, endPoint y: 199, distance: 113.7
click at [118, 200] on div "**********" at bounding box center [419, 210] width 606 height 269
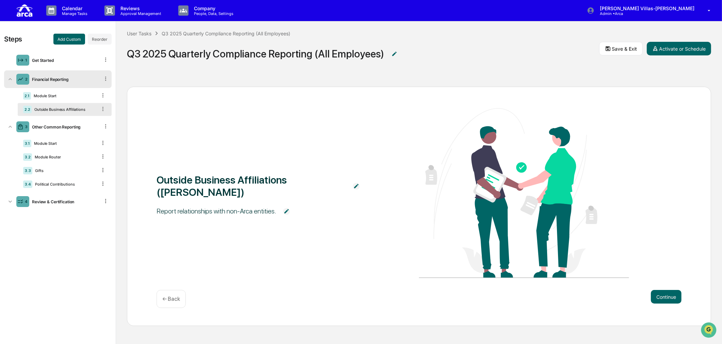
drag, startPoint x: 161, startPoint y: 199, endPoint x: 162, endPoint y: 208, distance: 9.7
click at [162, 208] on div "Report relationships with non-Arca entities." at bounding box center [217, 211] width 120 height 9
click at [284, 208] on img at bounding box center [286, 211] width 7 height 7
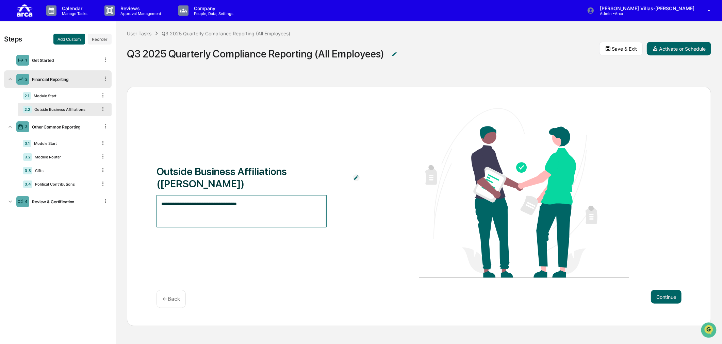
drag, startPoint x: 278, startPoint y: 201, endPoint x: 173, endPoint y: 205, distance: 105.9
click at [139, 197] on div "**********" at bounding box center [419, 207] width 584 height 240
paste textarea "**********"
type textarea "**********"
click at [338, 218] on span "**********" at bounding box center [262, 211] width 210 height 33
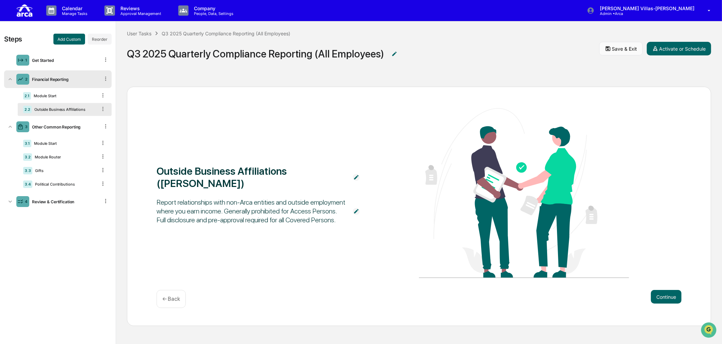
click at [627, 49] on button "Save & Exit" at bounding box center [621, 49] width 44 height 14
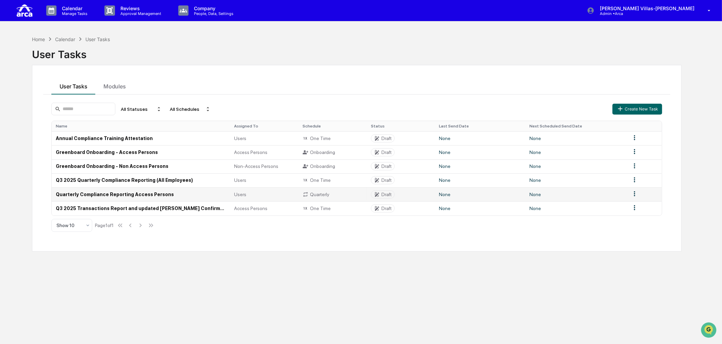
click at [107, 192] on td "Quarterly Compliance Reporting Access Persons" at bounding box center [141, 194] width 179 height 14
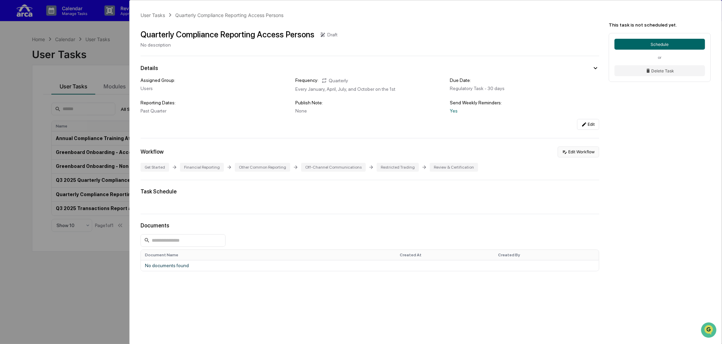
click at [566, 152] on icon at bounding box center [564, 151] width 5 height 5
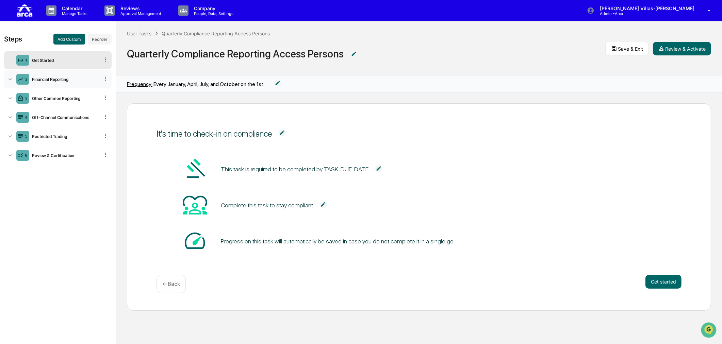
click at [58, 83] on div "2 Financial Reporting" at bounding box center [58, 79] width 108 height 18
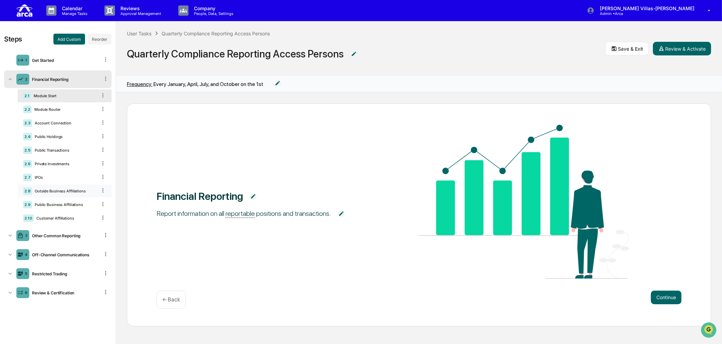
click at [50, 192] on div "Outside Business Affiliations" at bounding box center [64, 191] width 65 height 5
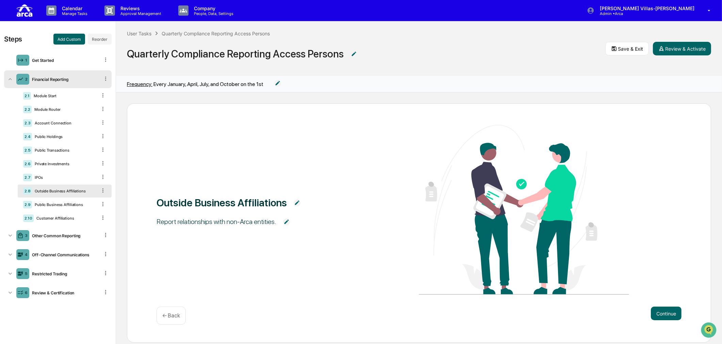
click at [294, 202] on img at bounding box center [297, 203] width 7 height 7
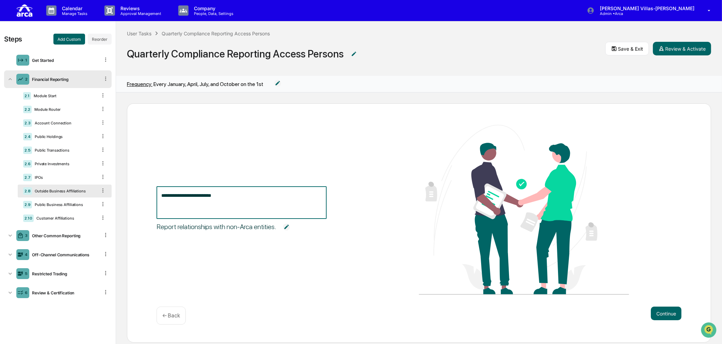
click at [286, 198] on textarea "**********" at bounding box center [241, 202] width 161 height 21
type textarea "**********"
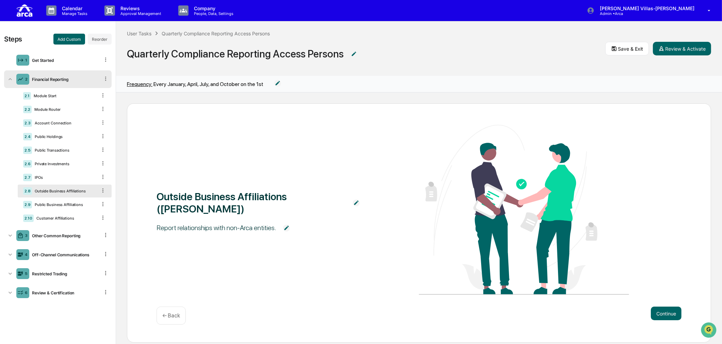
click at [314, 245] on div "Outside Business Affiliations (OBAs) Report relationships with non-Arca entitie…" at bounding box center [419, 211] width 525 height 172
click at [286, 225] on img at bounding box center [286, 228] width 7 height 7
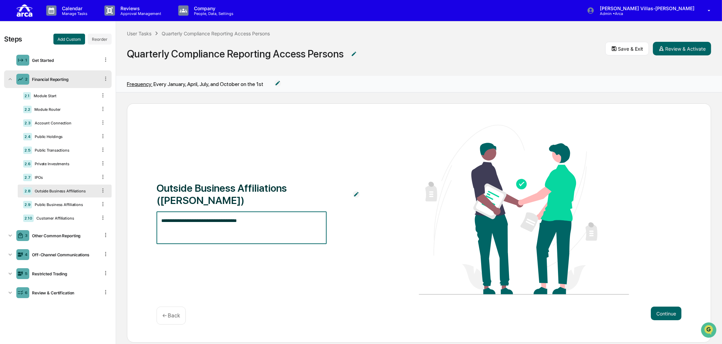
drag, startPoint x: 250, startPoint y: 213, endPoint x: 140, endPoint y: 213, distance: 109.6
click at [133, 214] on div "**********" at bounding box center [419, 223] width 584 height 240
paste textarea "**********"
type textarea "**********"
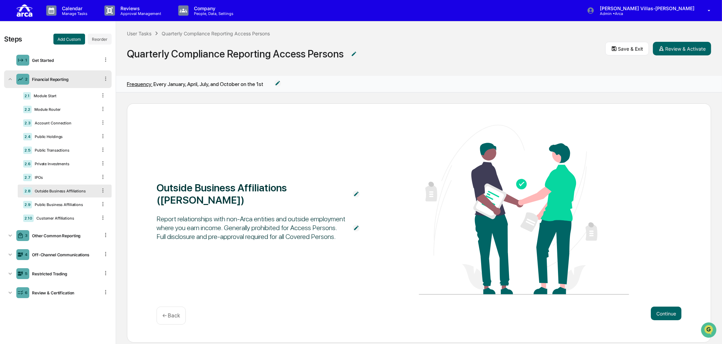
click at [363, 237] on span "Report relationships with non-Arca entities and outside employment where you ea…" at bounding box center [262, 227] width 210 height 33
click at [628, 50] on button "Save & Exit" at bounding box center [627, 49] width 44 height 14
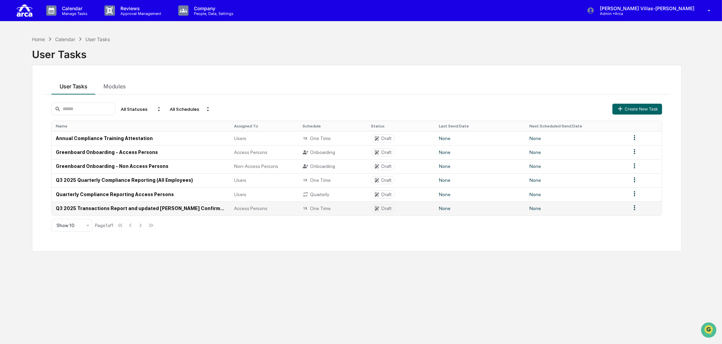
click at [77, 209] on td "Q3 2025 Transactions Report and updated [PERSON_NAME] Confirmation (Access Pers…" at bounding box center [141, 208] width 179 height 14
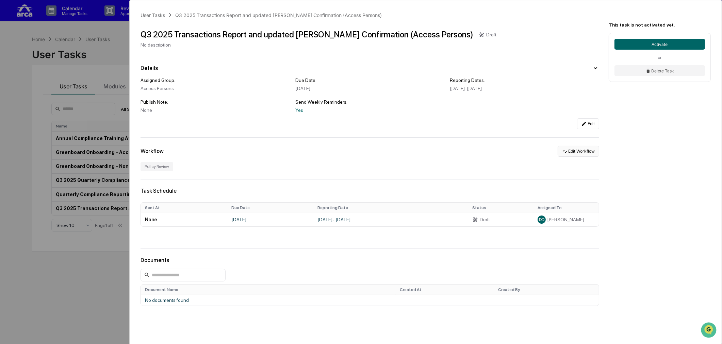
click at [570, 154] on button "Edit Workflow" at bounding box center [579, 151] width 42 height 11
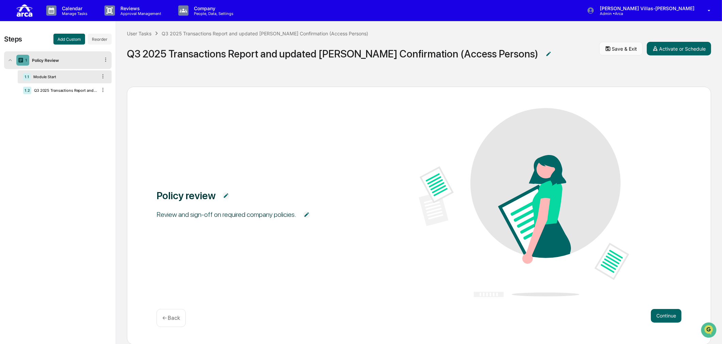
click at [617, 50] on button "Save & Exit" at bounding box center [621, 49] width 44 height 14
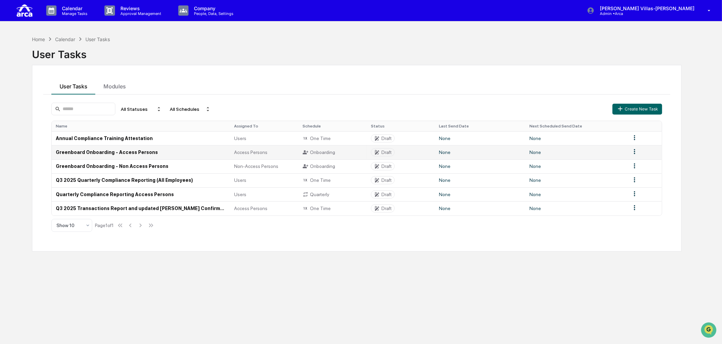
click at [80, 150] on td "Greenboard Onboarding - Access Persons" at bounding box center [141, 152] width 179 height 14
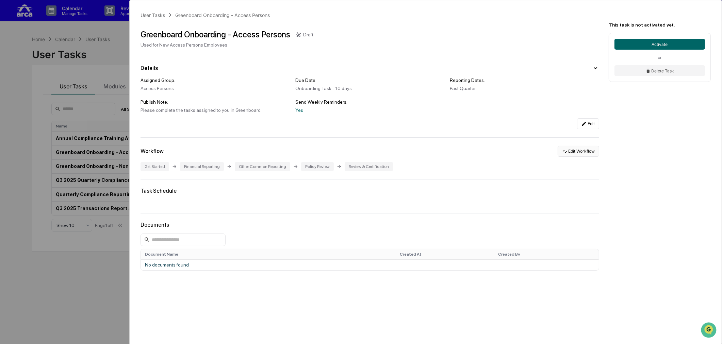
click at [575, 154] on button "Edit Workflow" at bounding box center [579, 151] width 42 height 11
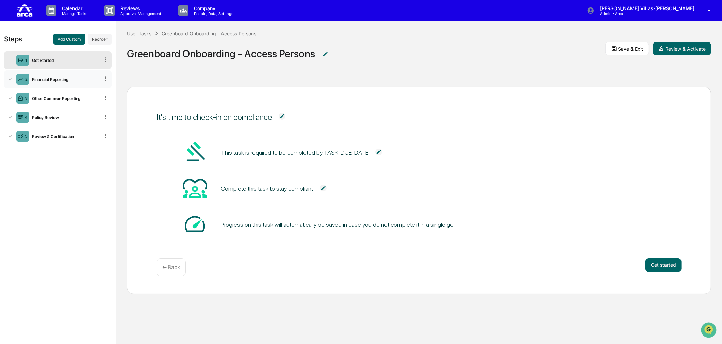
click at [9, 80] on icon at bounding box center [10, 79] width 7 height 7
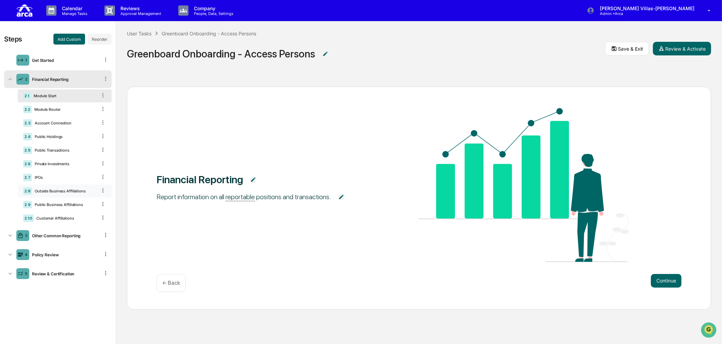
click at [47, 193] on div "Outside Business Affiliations" at bounding box center [64, 191] width 65 height 5
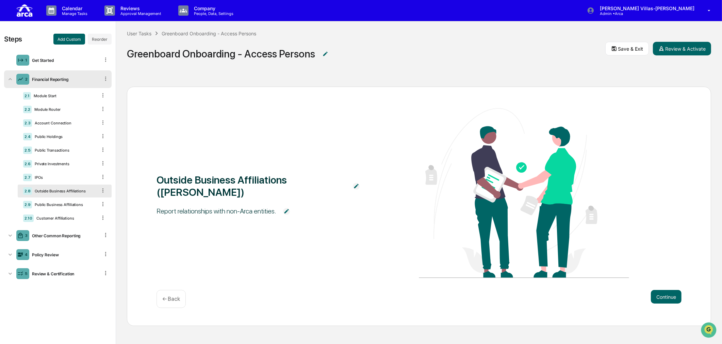
click at [284, 208] on img at bounding box center [286, 211] width 7 height 7
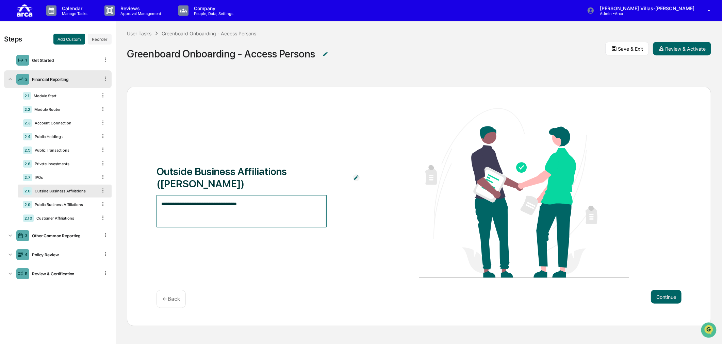
drag, startPoint x: 283, startPoint y: 201, endPoint x: 137, endPoint y: 196, distance: 145.4
click at [133, 196] on div "**********" at bounding box center [419, 207] width 584 height 240
paste textarea "**********"
type textarea "**********"
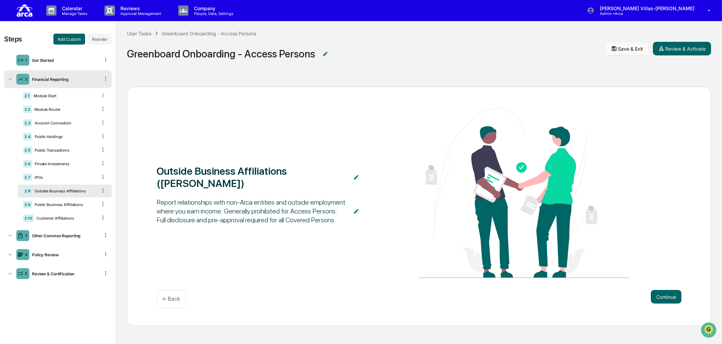
click at [624, 48] on button "Save & Exit" at bounding box center [627, 49] width 44 height 14
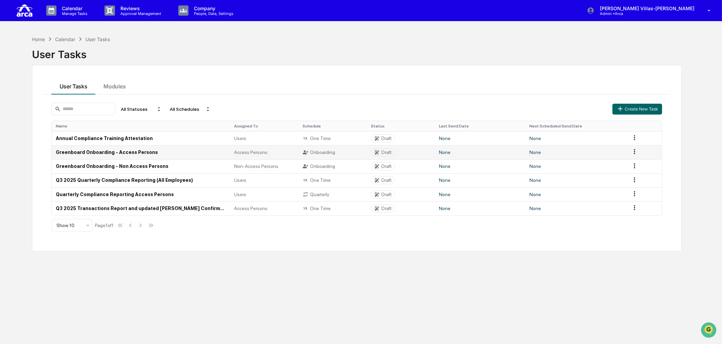
click at [96, 152] on td "Greenboard Onboarding - Access Persons" at bounding box center [141, 152] width 179 height 14
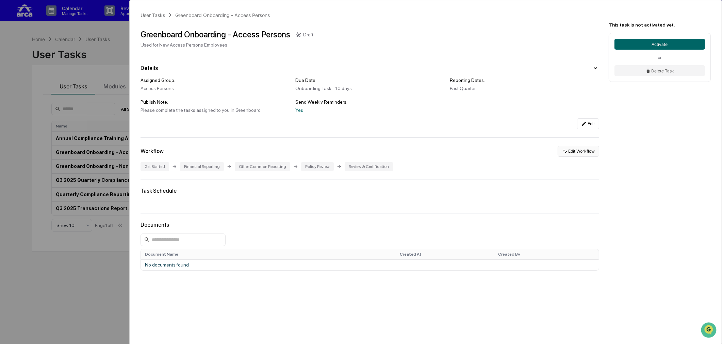
click at [584, 152] on button "Edit Workflow" at bounding box center [579, 151] width 42 height 11
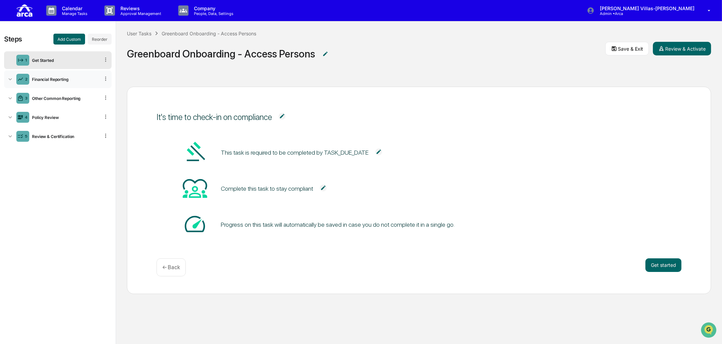
click at [10, 80] on icon at bounding box center [10, 79] width 7 height 7
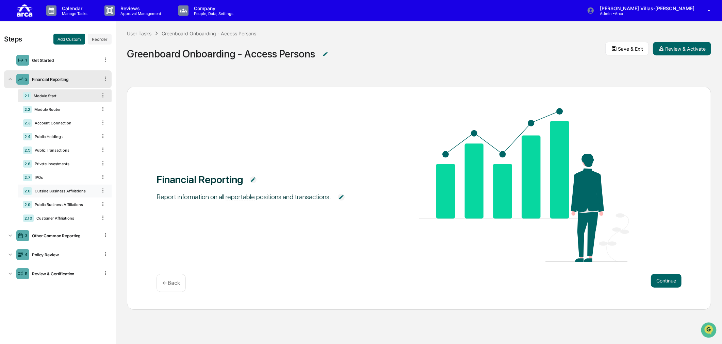
click at [52, 191] on div "Outside Business Affiliations" at bounding box center [64, 191] width 65 height 5
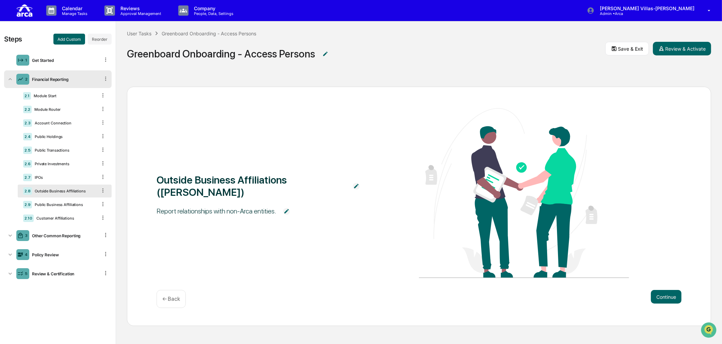
click at [583, 68] on div "User Tasks Greenboard Onboarding - Access Persons Greenboard Onboarding - Acces…" at bounding box center [419, 48] width 606 height 54
click at [611, 49] on button "Save & Exit" at bounding box center [627, 49] width 44 height 14
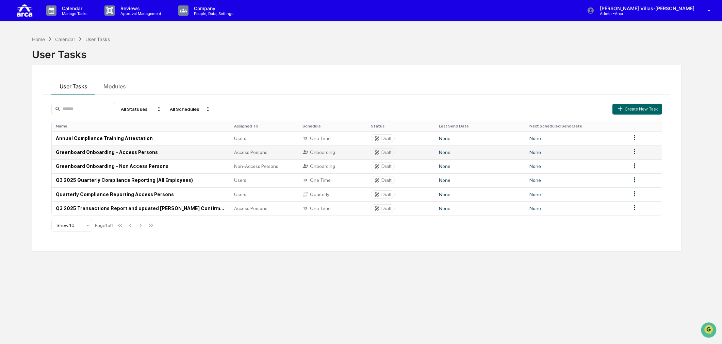
click at [155, 152] on td "Greenboard Onboarding - Access Persons" at bounding box center [141, 152] width 179 height 14
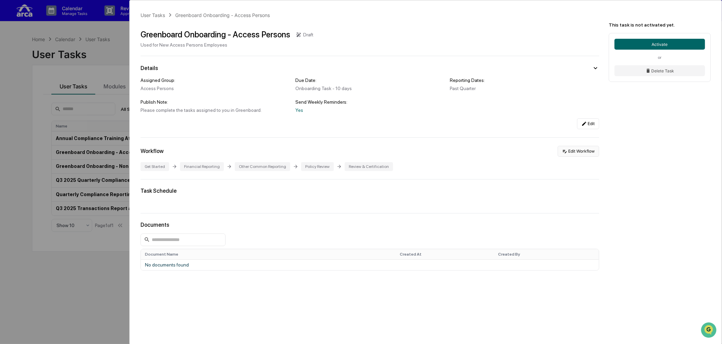
click at [586, 152] on button "Edit Workflow" at bounding box center [579, 151] width 42 height 11
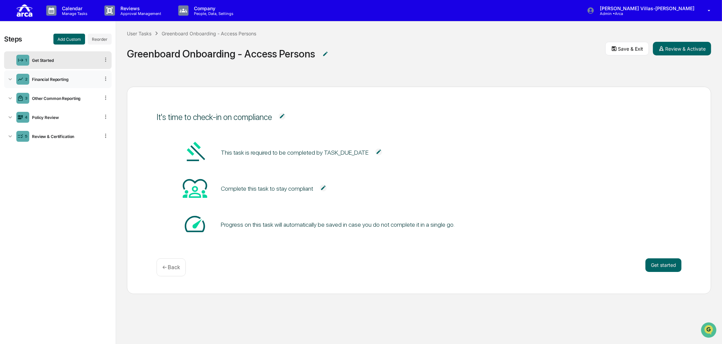
click at [8, 79] on icon at bounding box center [10, 79] width 7 height 7
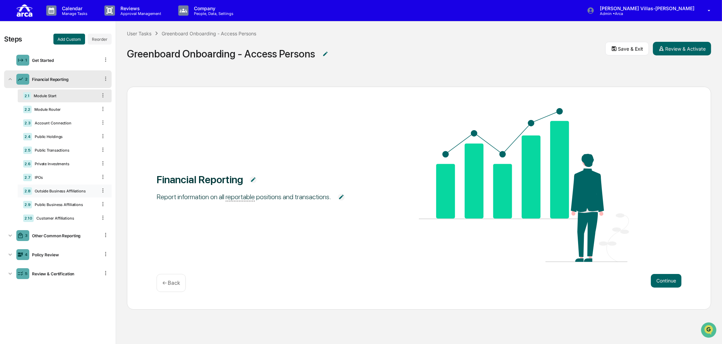
click at [59, 195] on div "2.8 Outside Business Affiliations" at bounding box center [65, 191] width 94 height 13
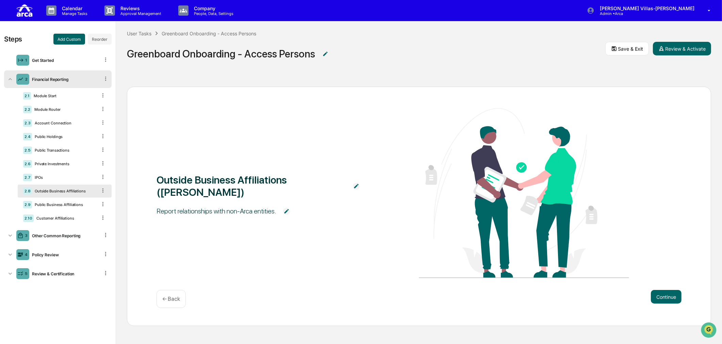
click at [284, 208] on img at bounding box center [286, 211] width 7 height 7
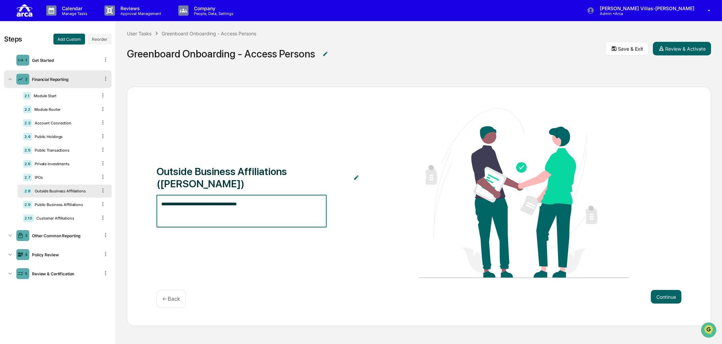
drag, startPoint x: 264, startPoint y: 201, endPoint x: 142, endPoint y: 198, distance: 122.2
click at [138, 199] on div "**********" at bounding box center [419, 207] width 584 height 240
paste textarea "**********"
type textarea "**********"
click at [251, 213] on textarea "**********" at bounding box center [241, 211] width 161 height 21
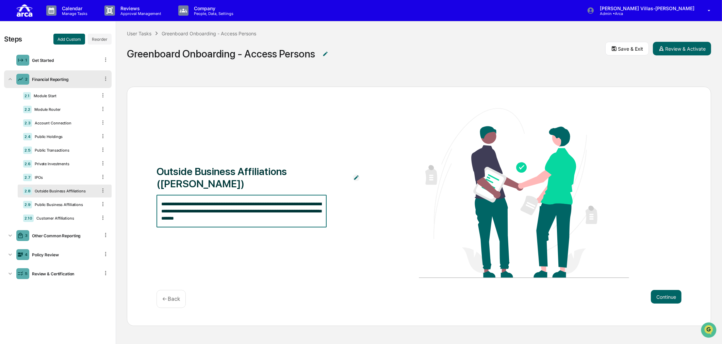
click at [258, 244] on div "**********" at bounding box center [419, 194] width 525 height 172
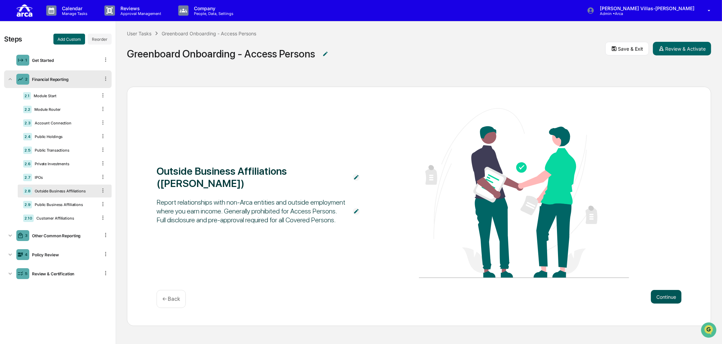
click at [665, 296] on button "Continue" at bounding box center [666, 297] width 31 height 14
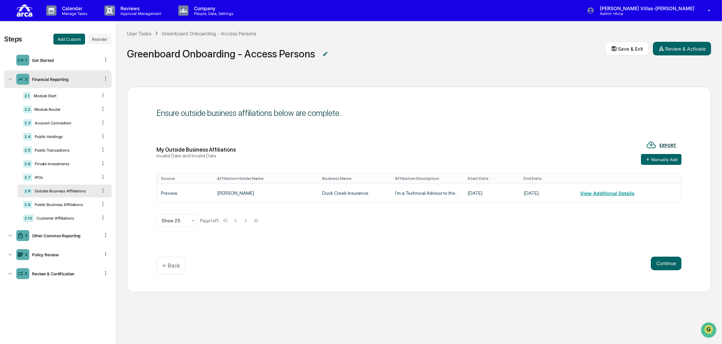
click at [162, 266] on div "← Back" at bounding box center [171, 266] width 29 height 18
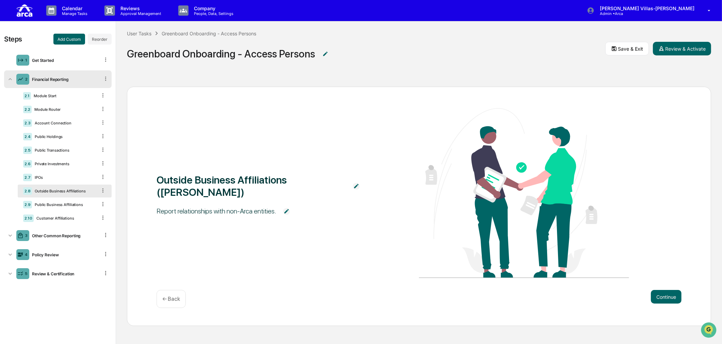
click at [283, 208] on img at bounding box center [286, 211] width 7 height 7
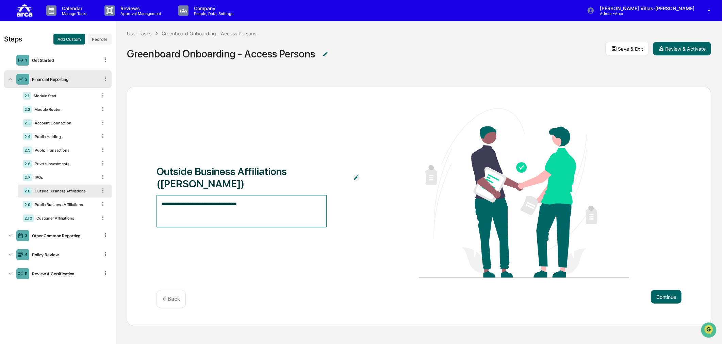
drag, startPoint x: 280, startPoint y: 198, endPoint x: 160, endPoint y: 199, distance: 120.5
click at [147, 202] on div "**********" at bounding box center [419, 207] width 584 height 240
paste textarea "**********"
type textarea "**********"
click at [378, 256] on div "**********" at bounding box center [419, 194] width 525 height 172
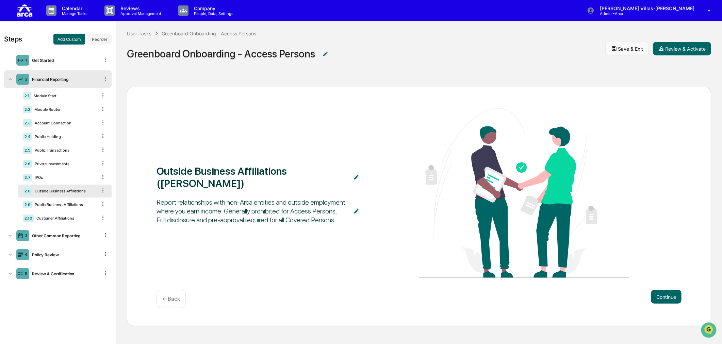
click at [620, 48] on button "Save & Exit" at bounding box center [627, 49] width 44 height 14
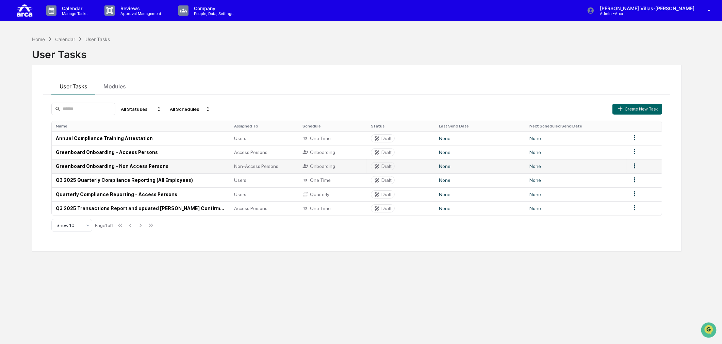
click at [142, 169] on td "Greenboard Onboarding - Non Access Persons" at bounding box center [141, 167] width 179 height 14
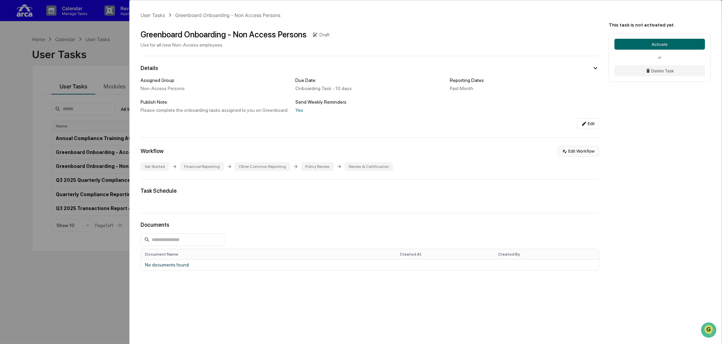
click at [571, 156] on button "Edit Workflow" at bounding box center [579, 151] width 42 height 11
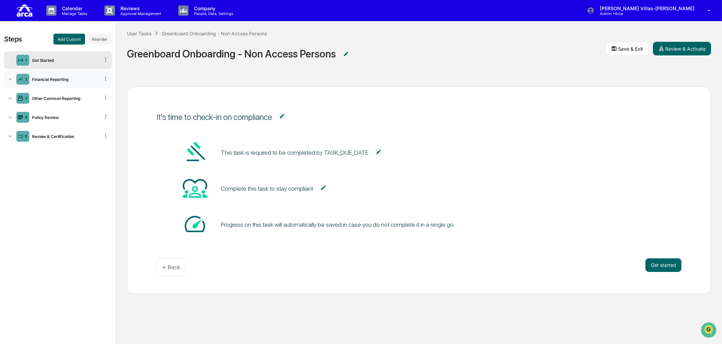
click at [8, 81] on icon at bounding box center [10, 79] width 7 height 7
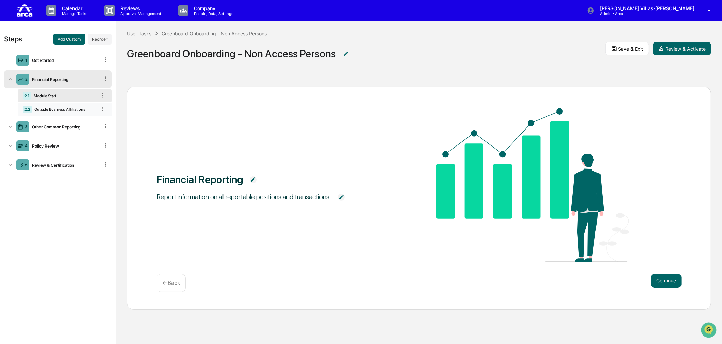
click at [59, 109] on div "Outside Business Affiliations" at bounding box center [64, 109] width 65 height 5
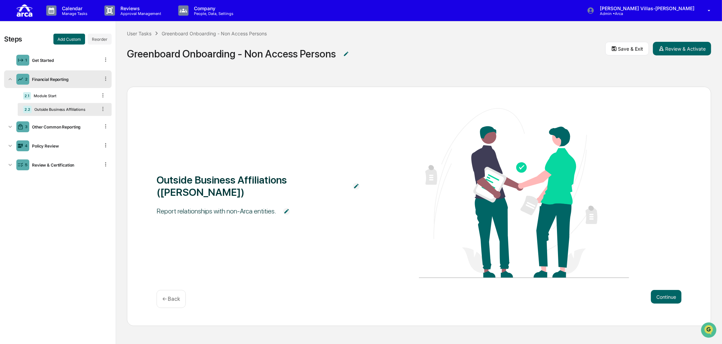
click at [283, 208] on img at bounding box center [286, 211] width 7 height 7
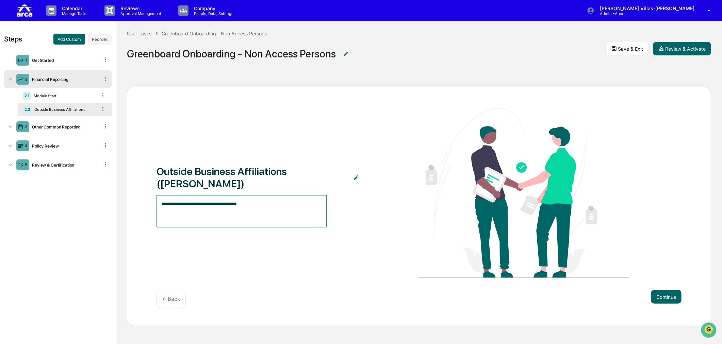
drag, startPoint x: 278, startPoint y: 195, endPoint x: 167, endPoint y: 199, distance: 111.0
click at [135, 197] on div "**********" at bounding box center [419, 207] width 584 height 240
paste textarea "**********"
type textarea "**********"
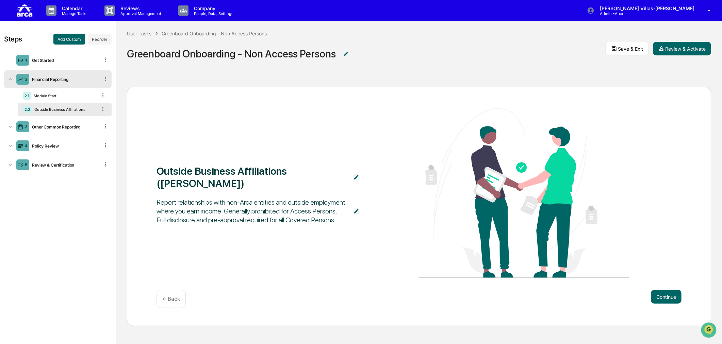
click at [321, 242] on div "Outside Business Affiliations (OBAs) Report relationships with non-Arca entitie…" at bounding box center [419, 194] width 525 height 172
click at [621, 49] on button "Save & Exit" at bounding box center [627, 49] width 44 height 14
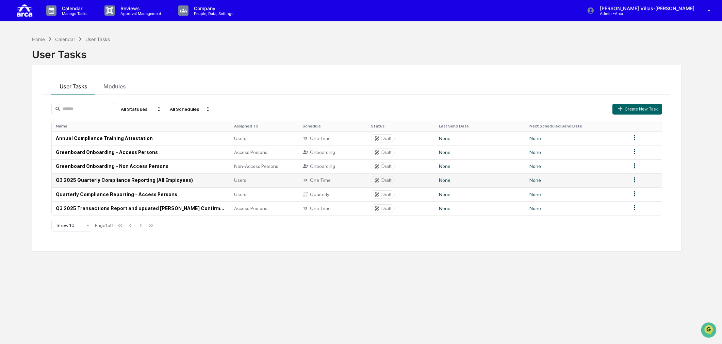
click at [147, 182] on td "Q3 2025 Quarterly Compliance Reporting (All Employees)" at bounding box center [141, 181] width 179 height 14
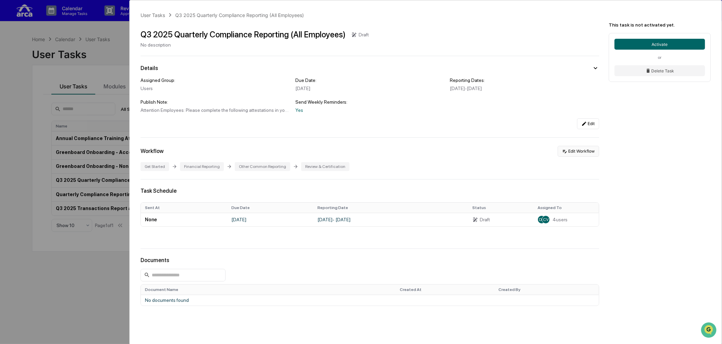
click at [565, 153] on button "Edit Workflow" at bounding box center [579, 151] width 42 height 11
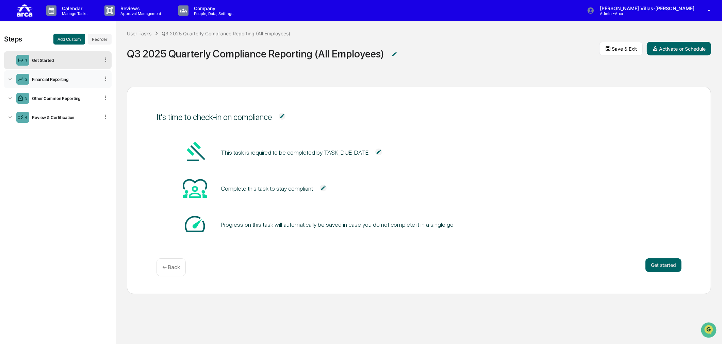
click at [11, 75] on div "2 Financial Reporting" at bounding box center [58, 79] width 108 height 18
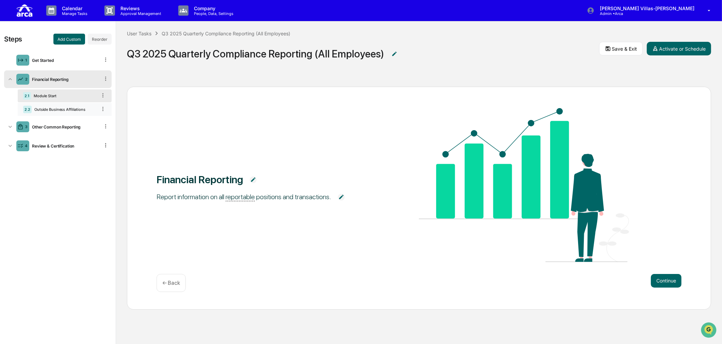
click at [62, 110] on div "Outside Business Affiliations" at bounding box center [64, 109] width 65 height 5
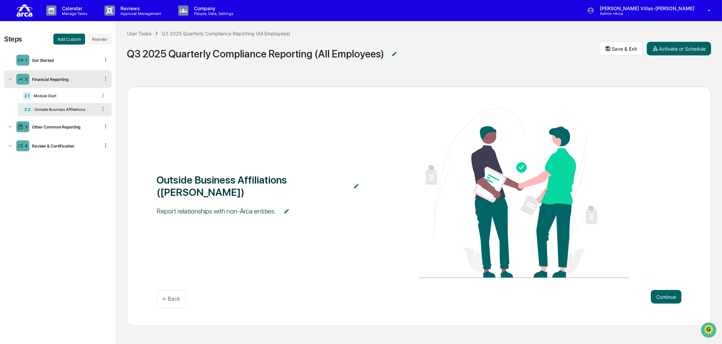
click at [284, 208] on img at bounding box center [286, 211] width 7 height 7
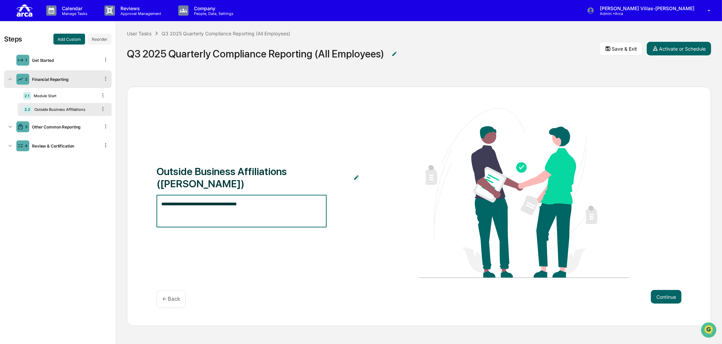
drag, startPoint x: 260, startPoint y: 201, endPoint x: 165, endPoint y: 200, distance: 95.3
click at [137, 198] on div "**********" at bounding box center [419, 207] width 584 height 240
paste textarea "**********"
type textarea "**********"
click at [353, 206] on span "**********" at bounding box center [262, 211] width 210 height 33
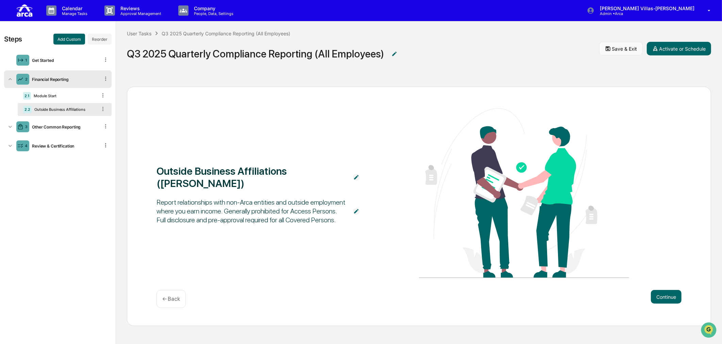
click at [607, 48] on icon at bounding box center [608, 49] width 6 height 6
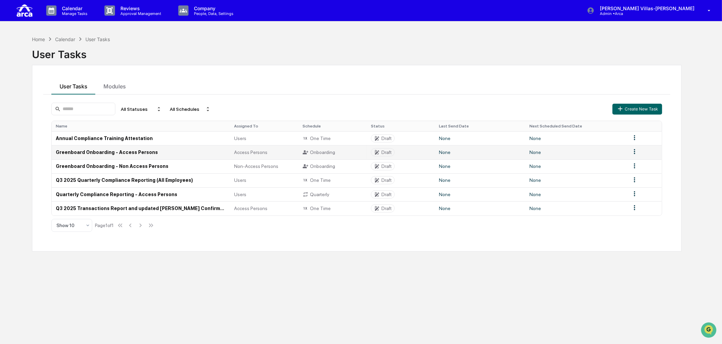
click at [128, 151] on td "Greenboard Onboarding - Access Persons" at bounding box center [141, 152] width 179 height 14
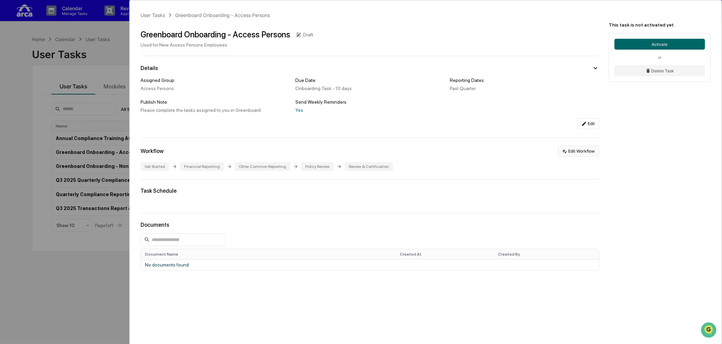
click at [571, 151] on button "Edit Workflow" at bounding box center [579, 151] width 42 height 11
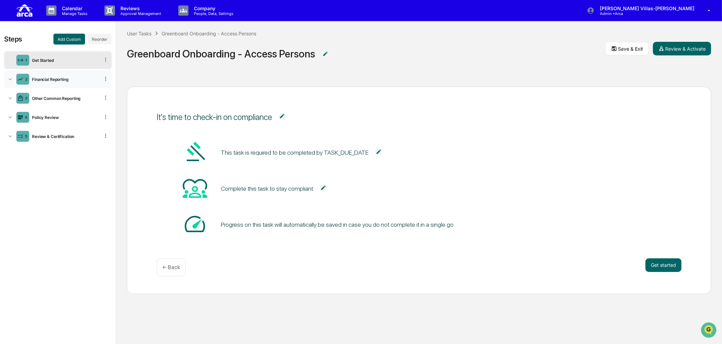
click at [7, 80] on icon at bounding box center [10, 79] width 7 height 7
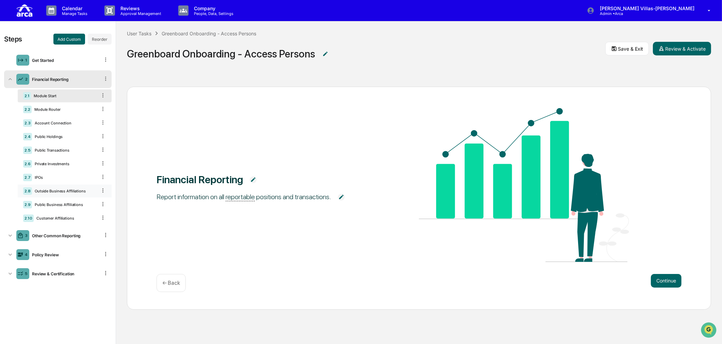
click at [43, 189] on div "2.8 Outside Business Affiliations" at bounding box center [65, 191] width 94 height 13
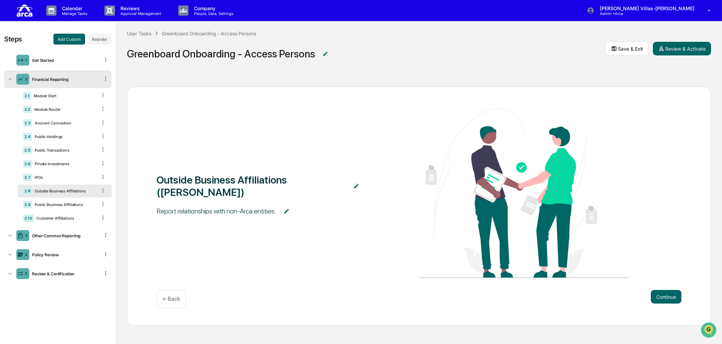
click at [348, 65] on div "Greenboard Onboarding - Access Persons" at bounding box center [366, 52] width 478 height 31
click at [301, 243] on div "Outside Business Affiliations ([PERSON_NAME]) Report relationships with non-Arc…" at bounding box center [419, 194] width 525 height 172
click at [55, 8] on icon at bounding box center [51, 10] width 10 height 10
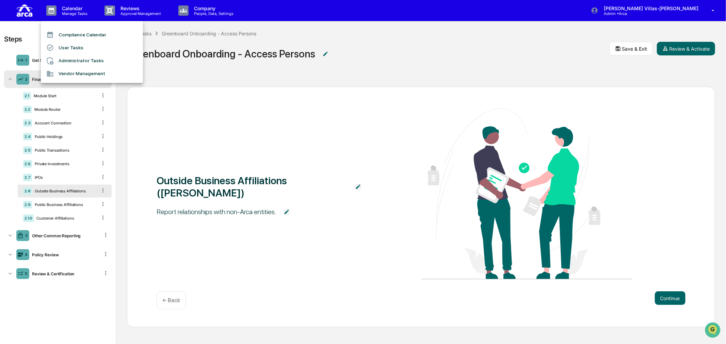
click at [66, 47] on li "User Tasks" at bounding box center [92, 47] width 102 height 13
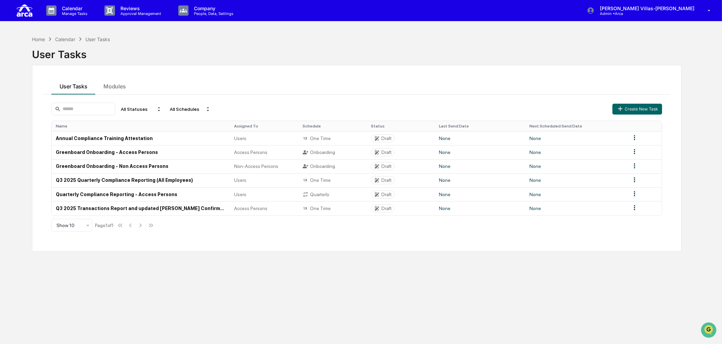
click at [173, 308] on div "Home Calendar User Tasks User Tasks User Tasks Modules All Statuses All Schedul…" at bounding box center [357, 204] width 670 height 344
click at [186, 165] on td "Greenboard Onboarding - Non Access Persons" at bounding box center [141, 167] width 179 height 14
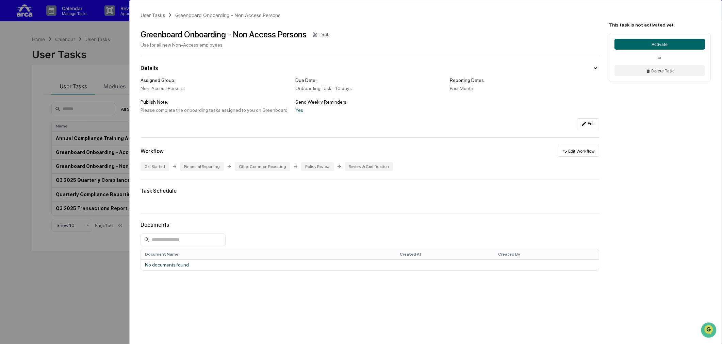
drag, startPoint x: 83, startPoint y: 252, endPoint x: 84, endPoint y: 245, distance: 6.9
click at [84, 245] on div "User Tasks Greenboard Onboarding - Non Access Persons Greenboard Onboarding - N…" at bounding box center [361, 172] width 722 height 344
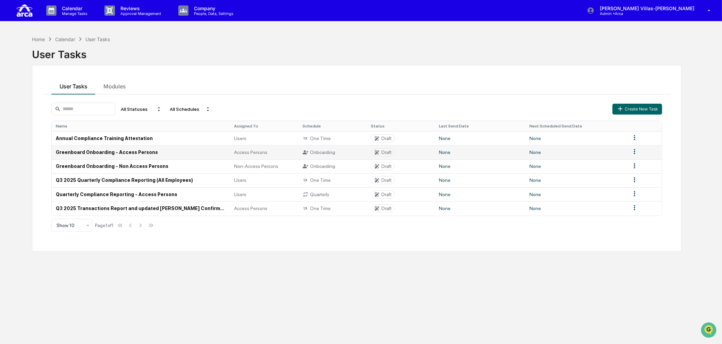
click at [131, 149] on td "Greenboard Onboarding - Access Persons" at bounding box center [141, 152] width 179 height 14
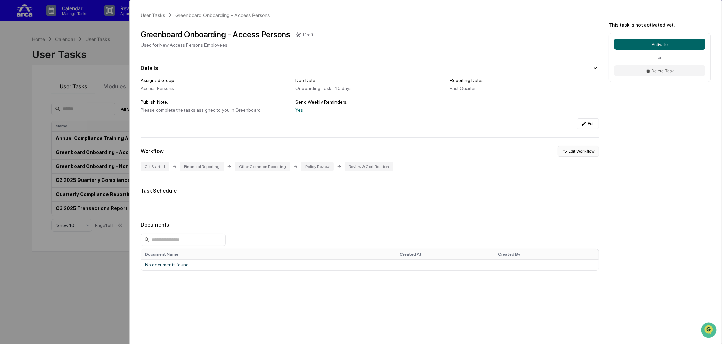
click at [590, 150] on button "Edit Workflow" at bounding box center [579, 151] width 42 height 11
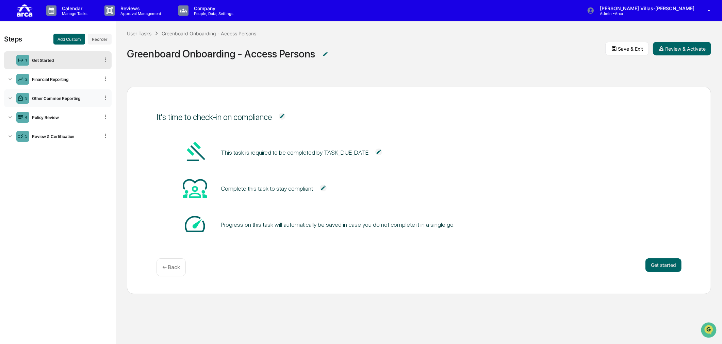
click at [10, 99] on icon at bounding box center [10, 98] width 3 height 2
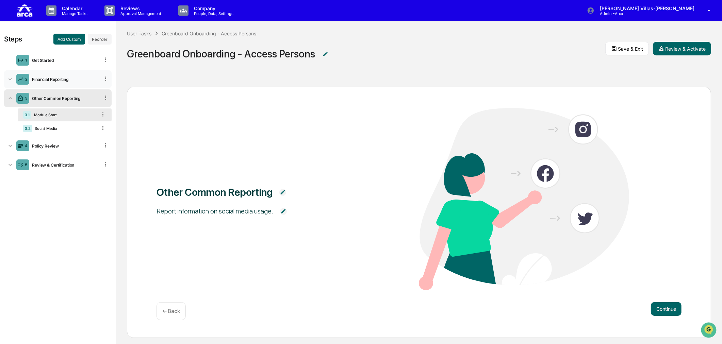
click at [8, 79] on icon at bounding box center [10, 79] width 7 height 7
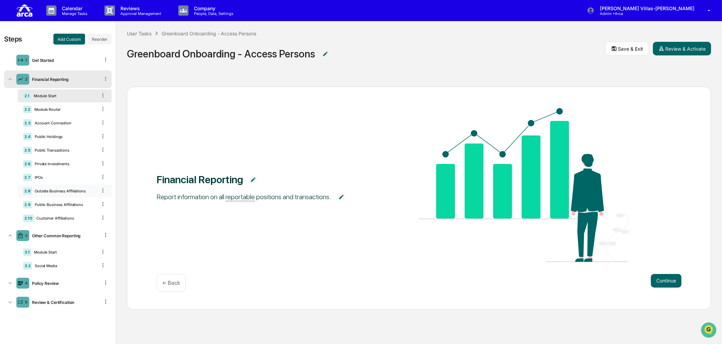
click at [62, 193] on div "Outside Business Affiliations" at bounding box center [64, 191] width 65 height 5
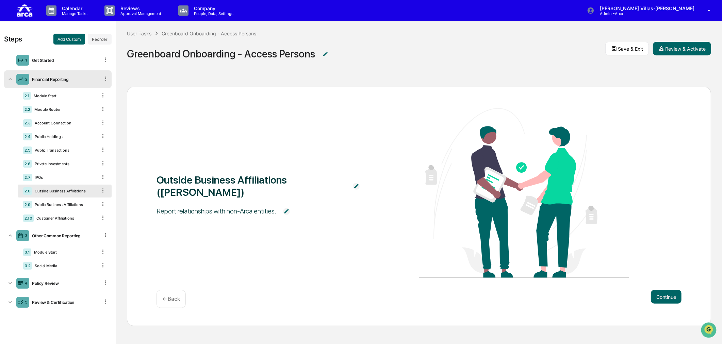
click at [472, 67] on div "Greenboard Onboarding - Access Persons" at bounding box center [366, 52] width 478 height 31
click at [46, 77] on div "Financial Reporting" at bounding box center [64, 79] width 70 height 5
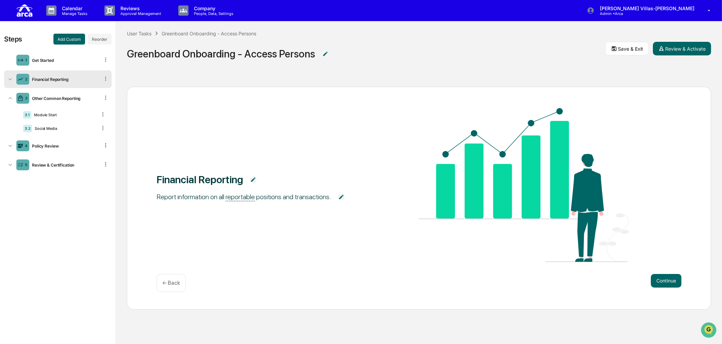
click at [300, 226] on div "Financial Reporting Report information on all reportable positions and transact…" at bounding box center [419, 186] width 525 height 156
click at [65, 130] on div "Social Media" at bounding box center [64, 128] width 65 height 5
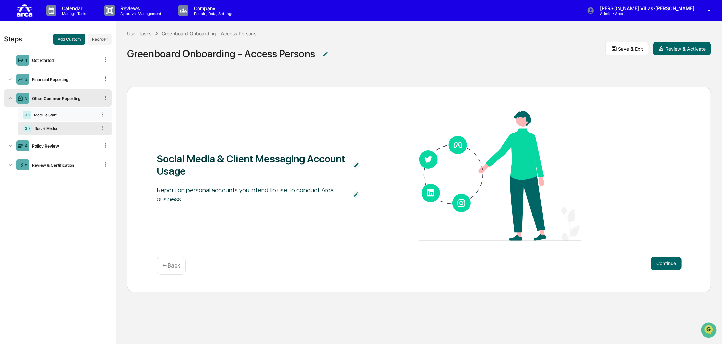
click at [59, 117] on div "Module Start" at bounding box center [64, 115] width 66 height 5
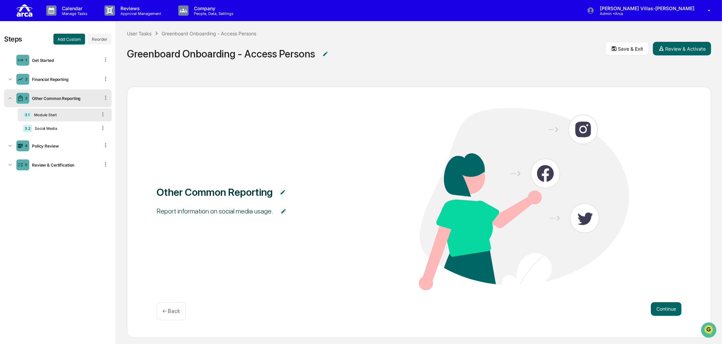
click at [52, 114] on div "Module Start" at bounding box center [64, 115] width 66 height 5
click at [43, 125] on div "3.2 Social Media" at bounding box center [65, 128] width 94 height 13
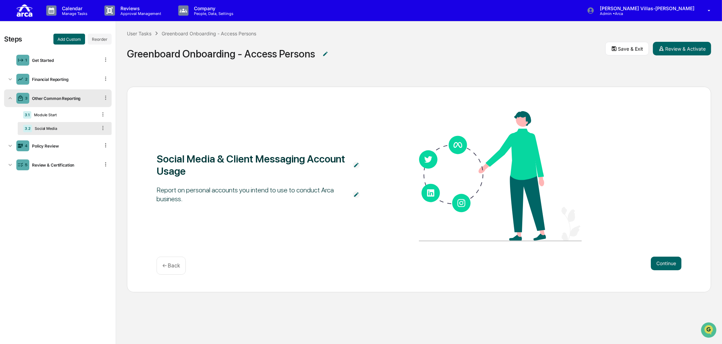
click at [287, 195] on div "Report on personal accounts you intend to use to conduct Arca business." at bounding box center [252, 195] width 190 height 18
click at [54, 115] on div "Module Start" at bounding box center [64, 115] width 66 height 5
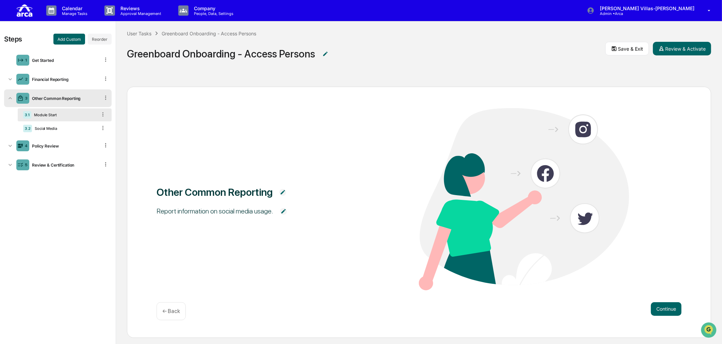
click at [231, 251] on div "Other Common Reporting Report information on social media usage." at bounding box center [419, 200] width 525 height 184
click at [10, 78] on icon at bounding box center [10, 79] width 7 height 7
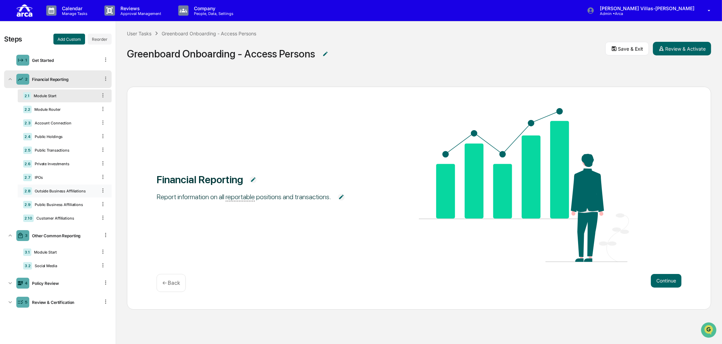
click at [51, 194] on div "Outside Business Affiliations" at bounding box center [64, 191] width 65 height 5
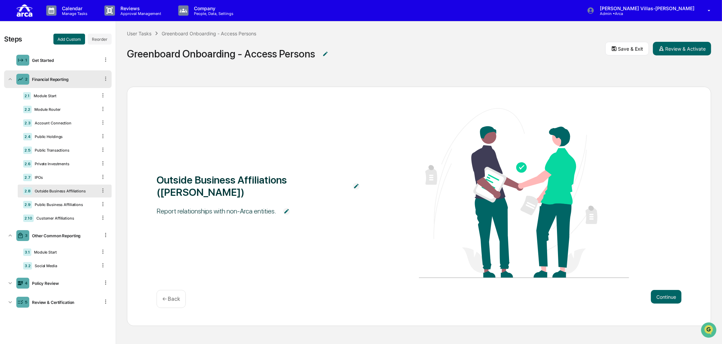
click at [261, 239] on div "Outside Business Affiliations (OBAs) Report relationships with non-Arca entitie…" at bounding box center [419, 194] width 525 height 172
click at [662, 298] on button "Continue" at bounding box center [666, 297] width 31 height 14
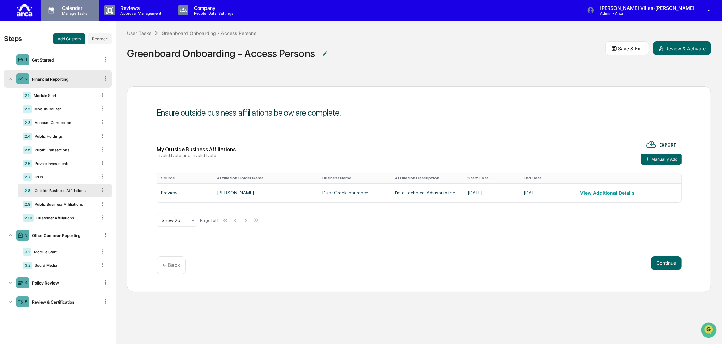
click at [71, 10] on p "Calendar" at bounding box center [73, 8] width 34 height 6
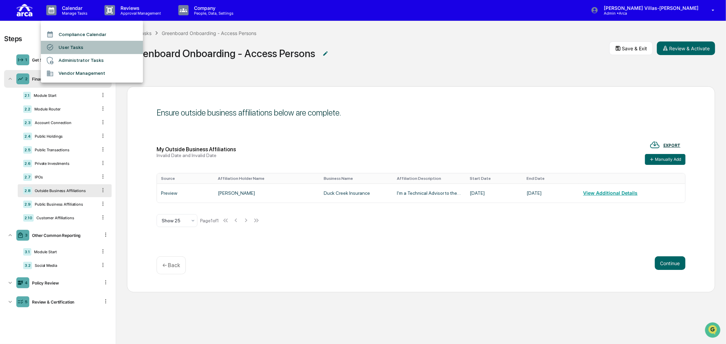
click at [76, 43] on li "User Tasks" at bounding box center [92, 47] width 102 height 13
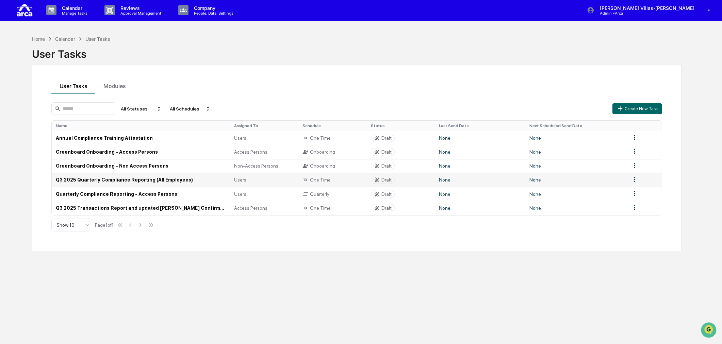
click at [103, 181] on td "Q3 2025 Quarterly Compliance Reporting (All Employees)" at bounding box center [141, 180] width 179 height 14
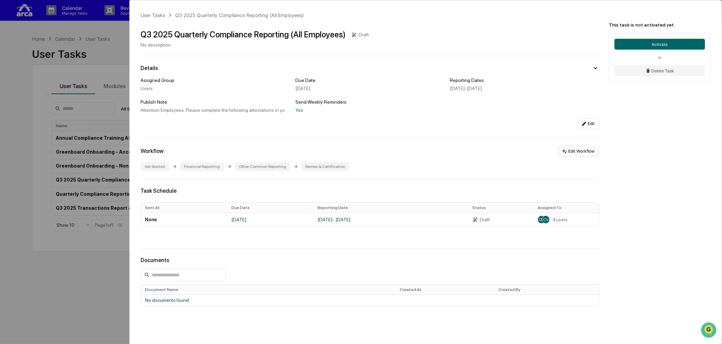
click at [584, 148] on button "Edit Workflow" at bounding box center [579, 151] width 42 height 11
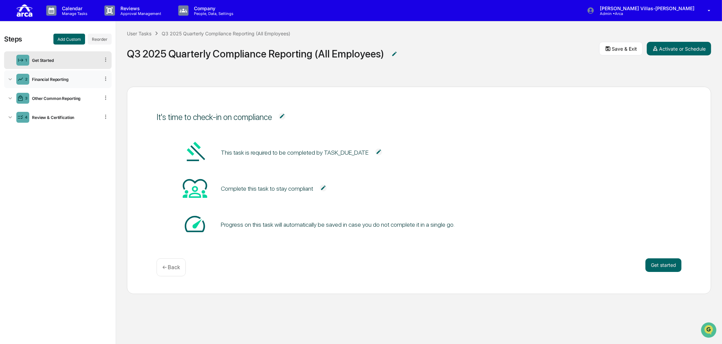
click at [12, 79] on icon at bounding box center [10, 79] width 3 height 2
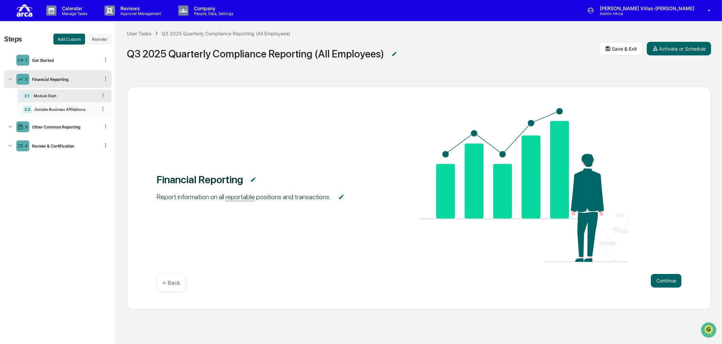
click at [40, 108] on div "Outside Business Affiliations" at bounding box center [64, 109] width 65 height 5
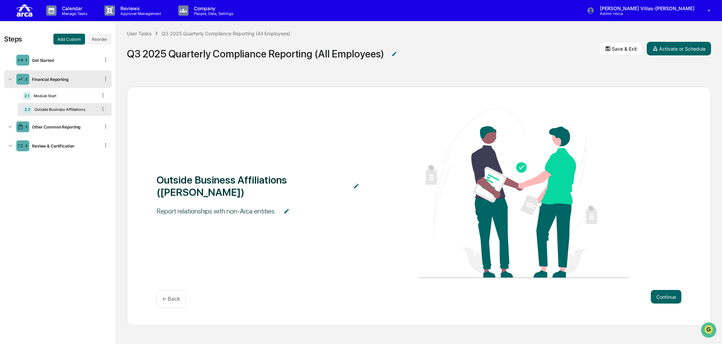
click at [504, 72] on div "User Tasks Q3 2025 Quarterly Compliance Reporting (All Employees) Q3 2025 Quart…" at bounding box center [419, 48] width 606 height 54
click at [47, 129] on div "3 Other Common Reporting" at bounding box center [58, 127] width 108 height 18
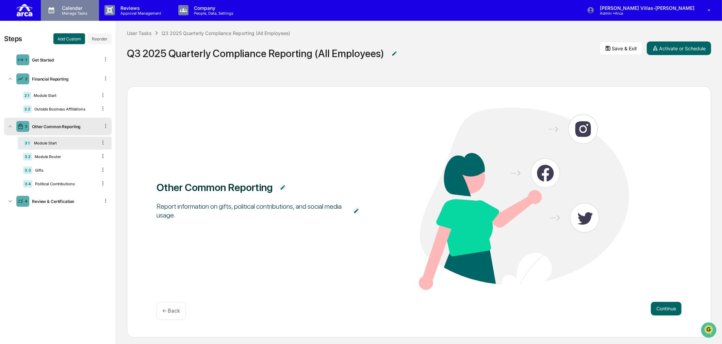
click at [73, 11] on p "Manage Tasks" at bounding box center [73, 13] width 34 height 5
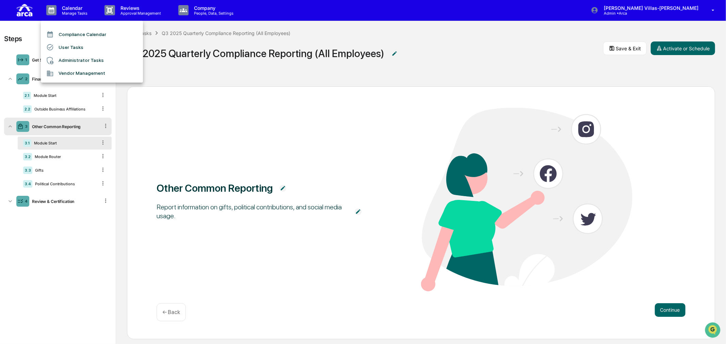
click at [77, 49] on li "User Tasks" at bounding box center [92, 47] width 102 height 13
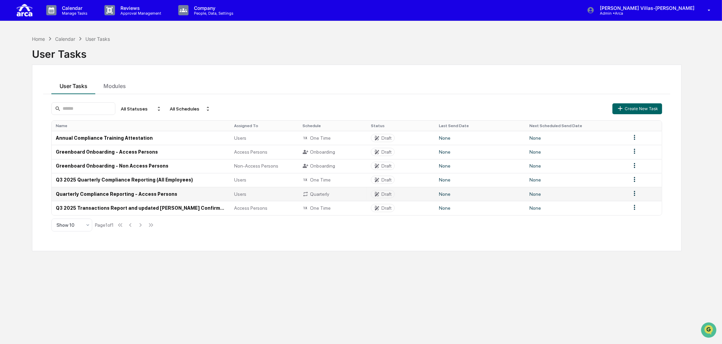
click at [83, 193] on td "Quarterly Compliance Reporting - Access Persons" at bounding box center [141, 194] width 179 height 14
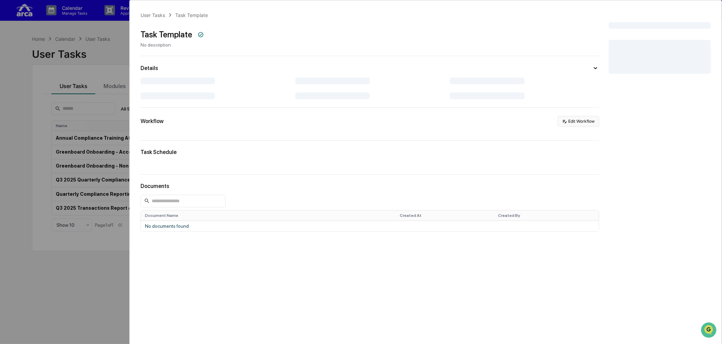
click at [580, 120] on div "User Tasks Task Template Task Template No description Details Workflow Edit Wor…" at bounding box center [426, 151] width 592 height 303
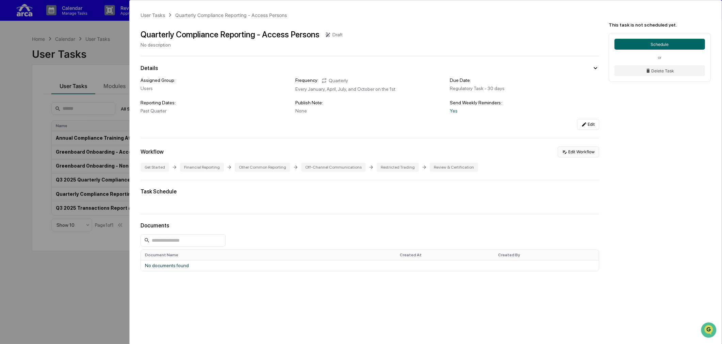
click at [574, 151] on button "Edit Workflow" at bounding box center [579, 152] width 42 height 11
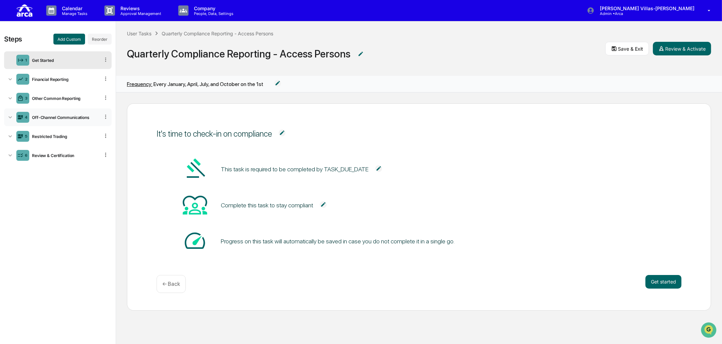
click at [11, 119] on icon at bounding box center [10, 117] width 7 height 7
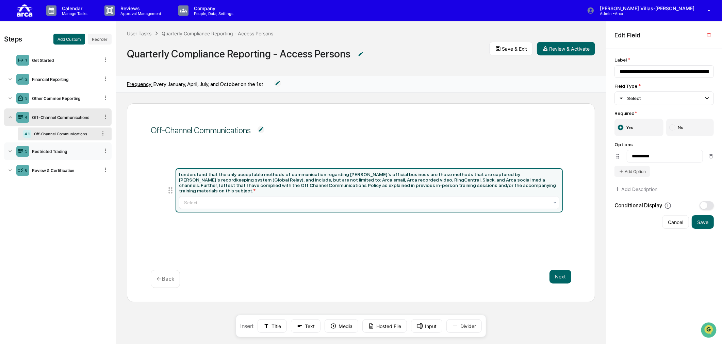
click at [10, 152] on icon at bounding box center [10, 151] width 7 height 7
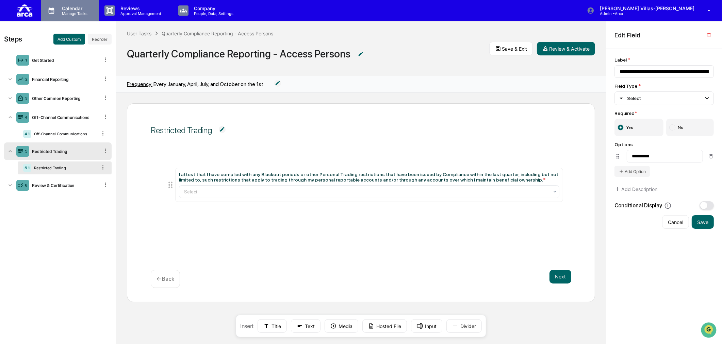
click at [72, 7] on p "Calendar" at bounding box center [73, 8] width 34 height 6
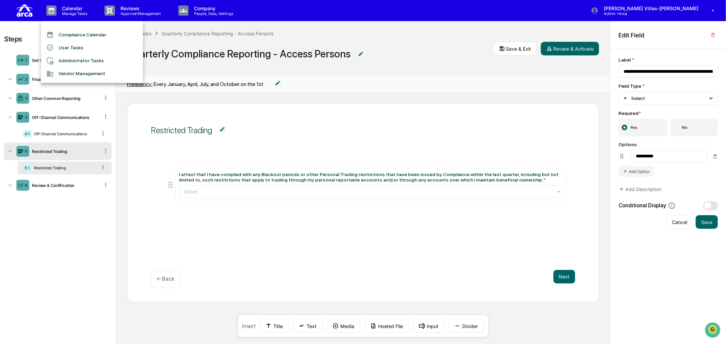
click at [63, 49] on li "User Tasks" at bounding box center [92, 47] width 102 height 13
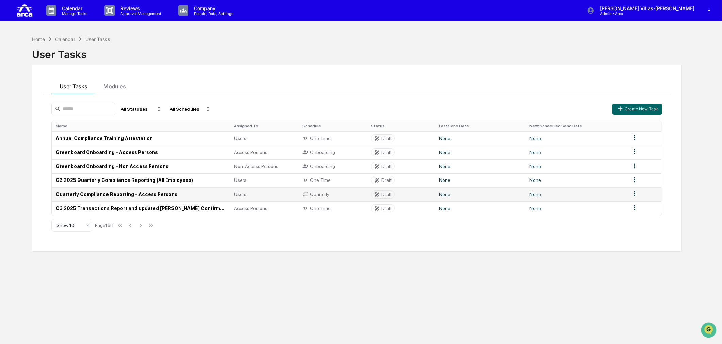
click at [113, 192] on td "Quarterly Compliance Reporting - Access Persons" at bounding box center [141, 194] width 179 height 14
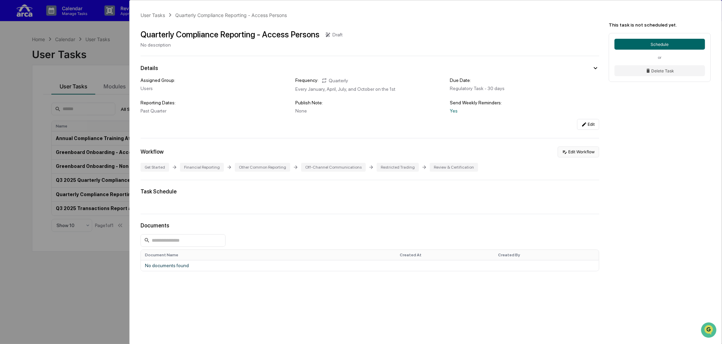
click at [574, 153] on button "Edit Workflow" at bounding box center [579, 152] width 42 height 11
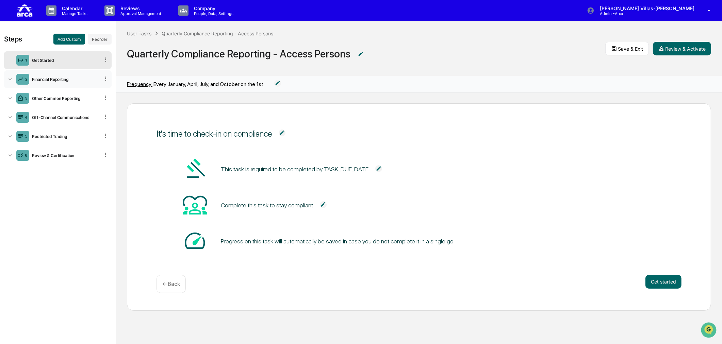
click at [9, 82] on icon at bounding box center [10, 79] width 7 height 7
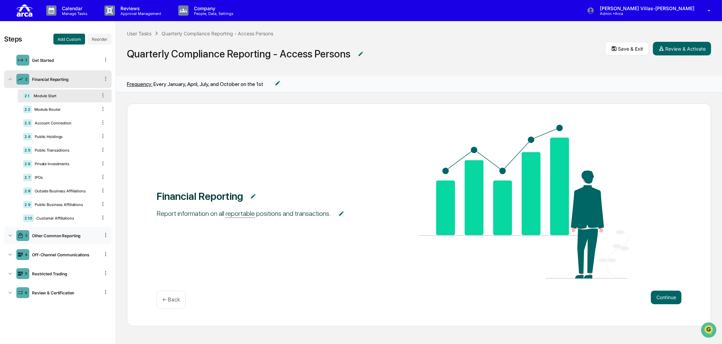
click at [10, 237] on icon at bounding box center [10, 236] width 3 height 2
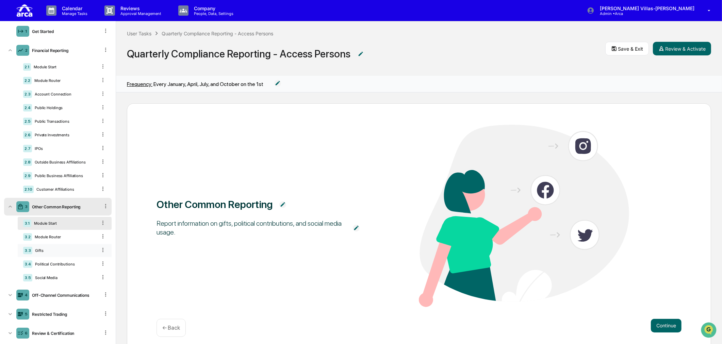
scroll to position [38, 0]
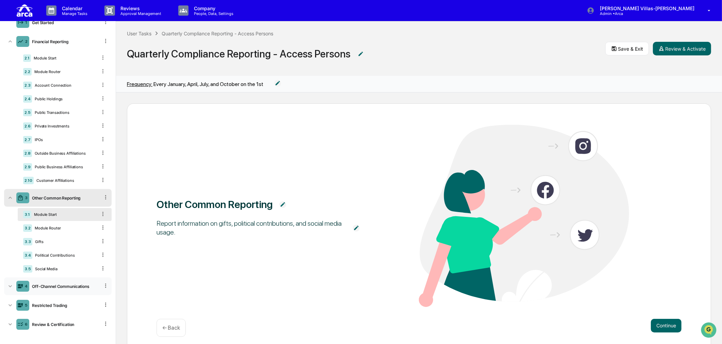
click at [65, 292] on div "4 Off-Channel Communications" at bounding box center [58, 287] width 108 height 18
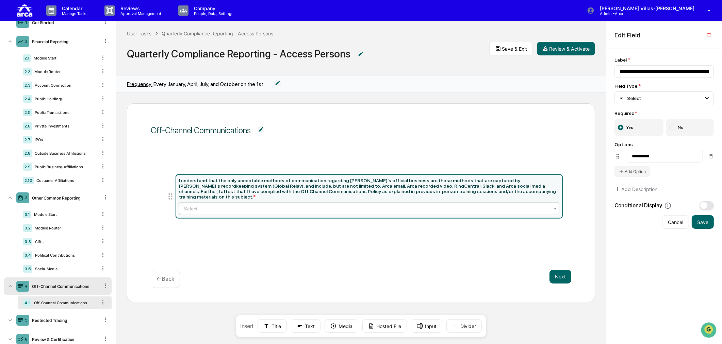
drag, startPoint x: 179, startPoint y: 172, endPoint x: 454, endPoint y: 205, distance: 276.2
click at [410, 181] on div "I understand that the only acceptable methods of communication regarding Arca's…" at bounding box center [369, 189] width 380 height 22
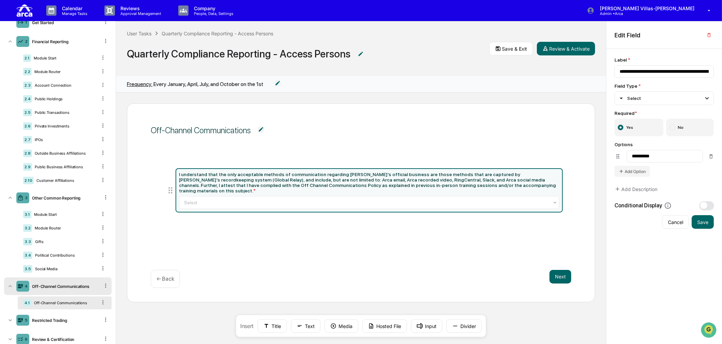
click at [196, 317] on div "Off-Channel Communications I understand that the only acceptable methods of com…" at bounding box center [361, 219] width 490 height 252
click at [72, 10] on p "Calendar" at bounding box center [73, 8] width 34 height 6
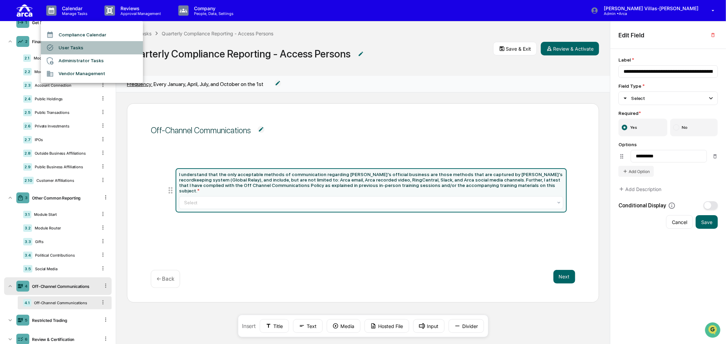
click at [74, 45] on li "User Tasks" at bounding box center [92, 47] width 102 height 13
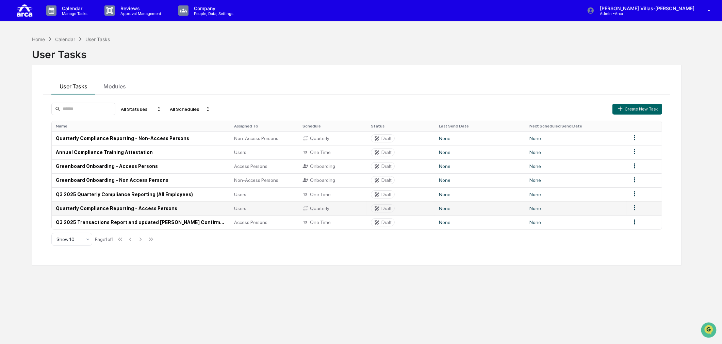
click at [86, 208] on td "Quarterly Compliance Reporting - Access Persons" at bounding box center [141, 208] width 179 height 14
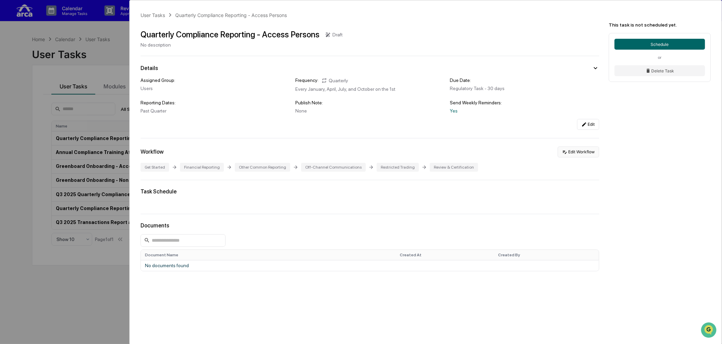
click at [562, 153] on icon at bounding box center [564, 151] width 5 height 5
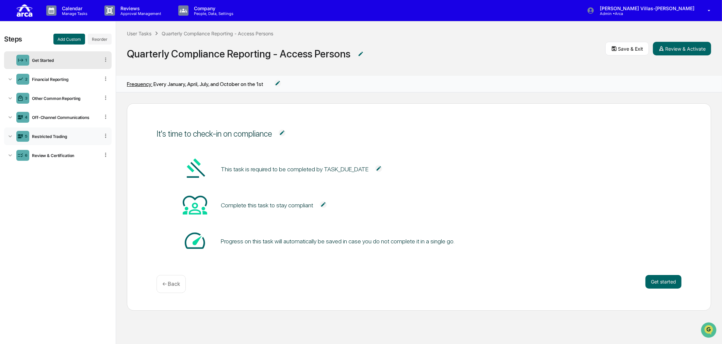
click at [45, 137] on div "Restricted Trading" at bounding box center [64, 136] width 70 height 5
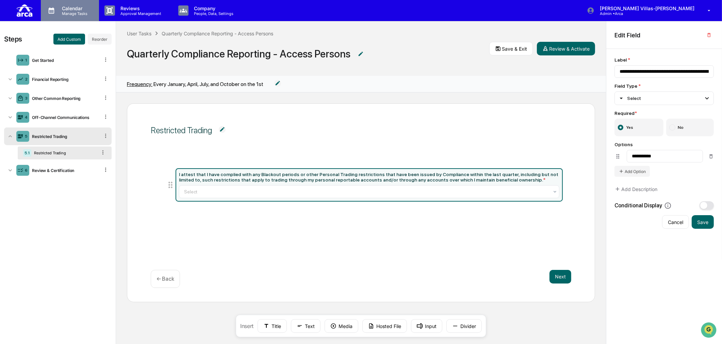
click at [69, 11] on p "Calendar" at bounding box center [73, 8] width 34 height 6
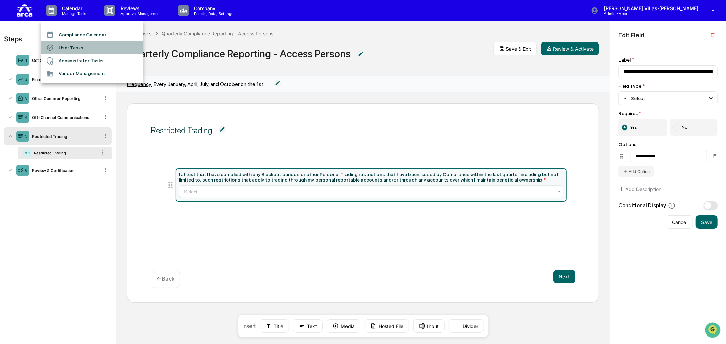
click at [77, 49] on li "User Tasks" at bounding box center [92, 47] width 102 height 13
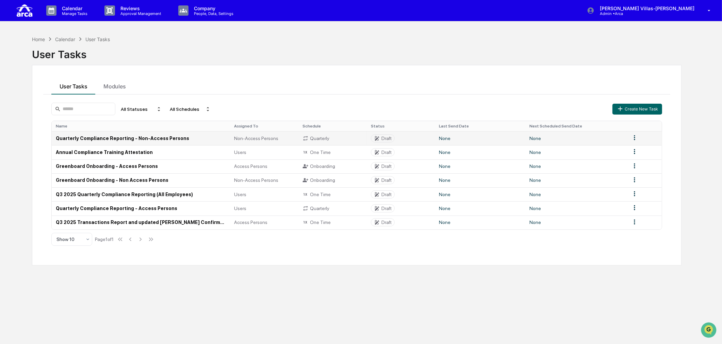
click at [132, 138] on td "Quarterly Compliance Reporting - Non-Access Persons" at bounding box center [141, 138] width 179 height 14
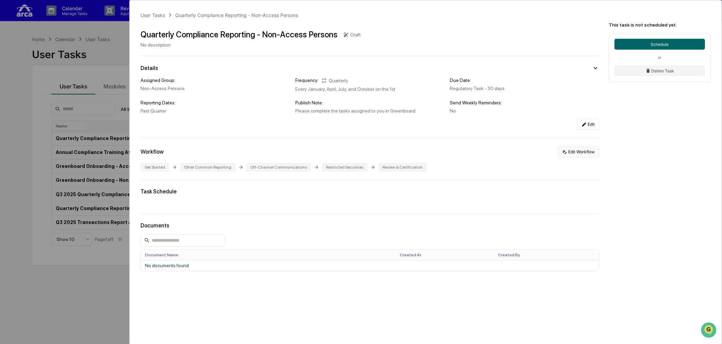
click at [575, 151] on button "Edit Workflow" at bounding box center [579, 152] width 42 height 11
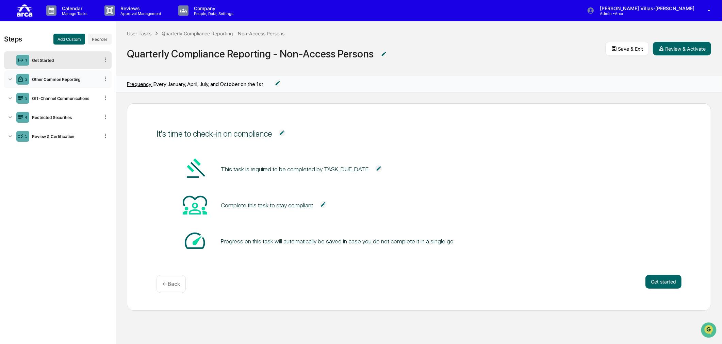
click at [10, 80] on icon at bounding box center [10, 79] width 7 height 7
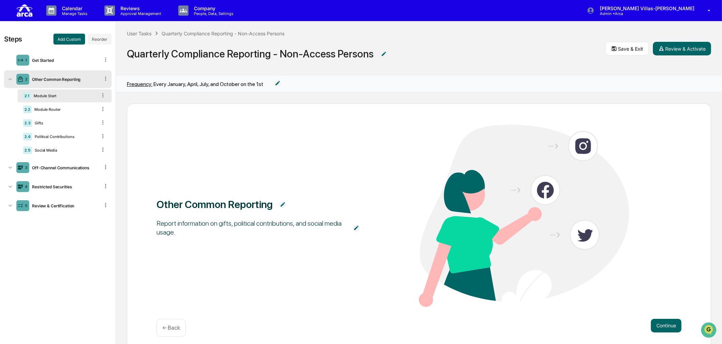
click at [55, 94] on div "Module Start" at bounding box center [64, 96] width 66 height 5
click at [56, 107] on div "2.2 Module Router" at bounding box center [65, 109] width 94 height 13
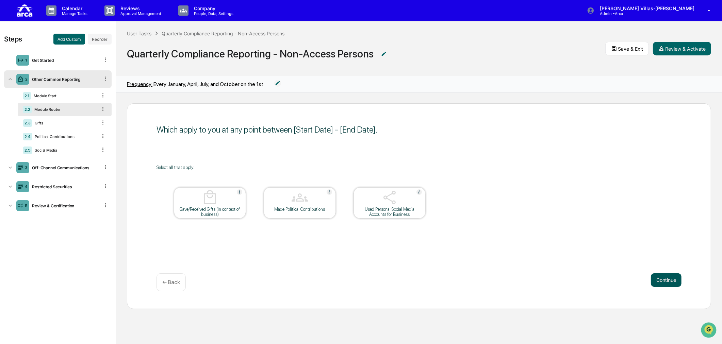
click at [657, 280] on button "Continue" at bounding box center [666, 281] width 31 height 14
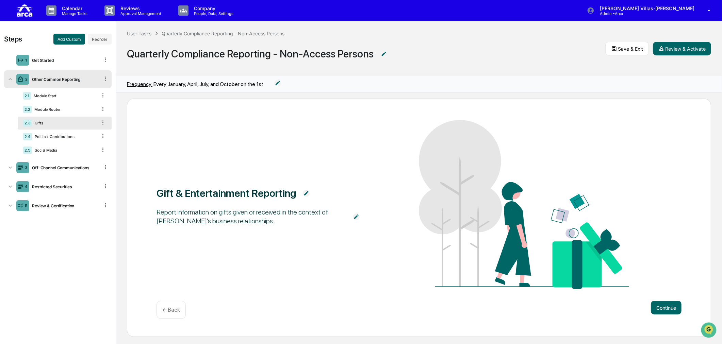
scroll to position [6, 0]
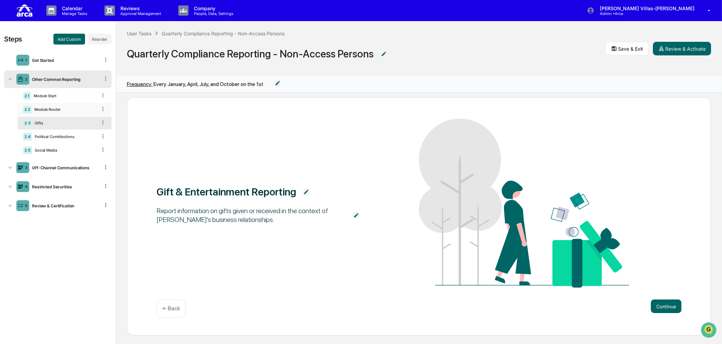
click at [66, 111] on div "Module Router" at bounding box center [64, 109] width 65 height 5
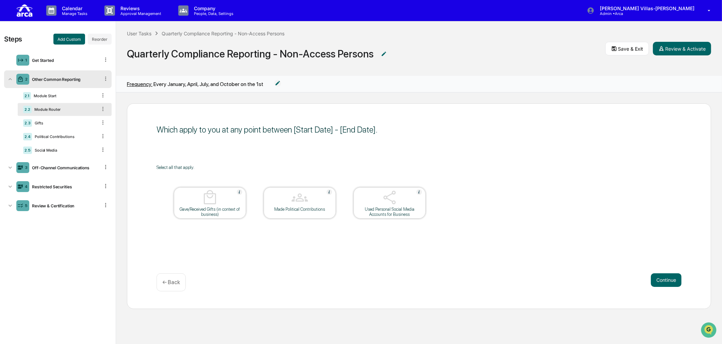
scroll to position [0, 0]
click at [501, 135] on div "Which apply to you at any point between [Start Date] - [End Date]." at bounding box center [419, 129] width 525 height 17
click at [380, 55] on img at bounding box center [383, 54] width 7 height 7
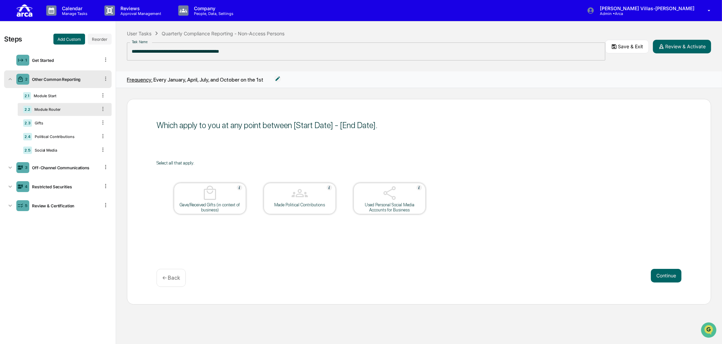
click at [460, 140] on div "Which apply to you at any point between [Start Date] - [End Date]. Select all t…" at bounding box center [419, 202] width 584 height 206
click at [461, 149] on div "Which apply to you at any point between [Start Date] - [End Date]. Select all t…" at bounding box center [419, 202] width 584 height 206
click at [33, 120] on div "2.3 Gifts" at bounding box center [65, 123] width 94 height 13
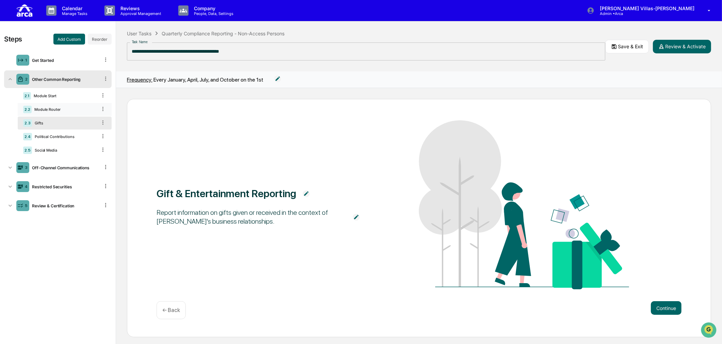
click at [52, 113] on div "2.2 Module Router" at bounding box center [65, 109] width 94 height 13
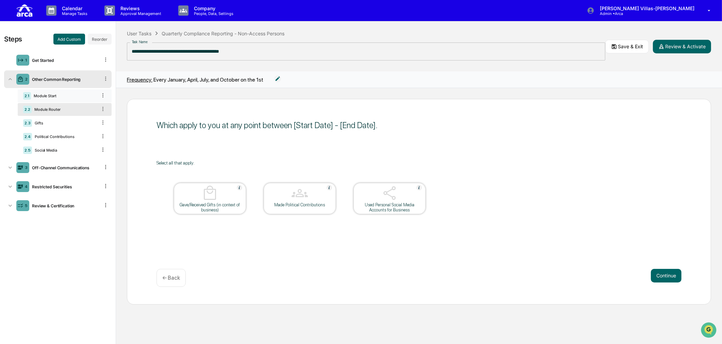
click at [58, 92] on div "2.1 Module Start" at bounding box center [65, 95] width 94 height 13
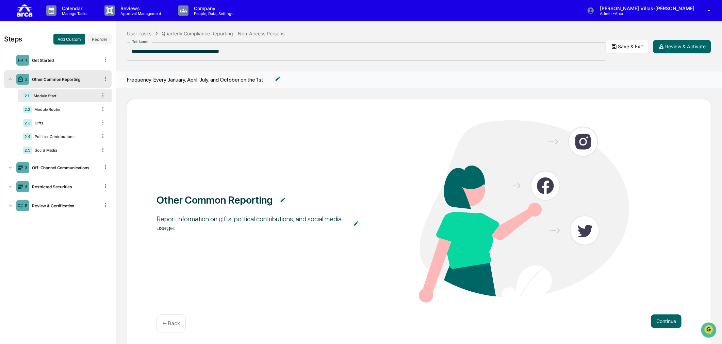
click at [235, 250] on div "Other Common Reporting Report information on gifts, political contributions, an…" at bounding box center [419, 212] width 525 height 184
click at [53, 125] on div "Gifts" at bounding box center [64, 123] width 65 height 5
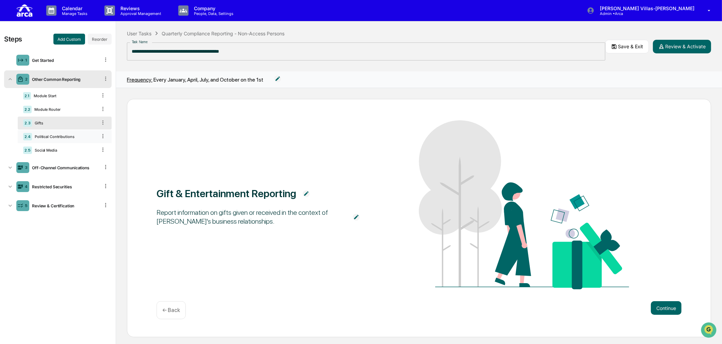
click at [50, 137] on div "Political Contributions" at bounding box center [64, 136] width 65 height 5
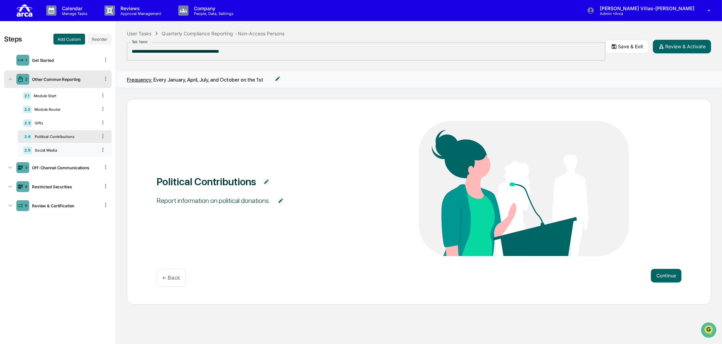
click at [46, 148] on div "2.5 Social Media" at bounding box center [65, 150] width 94 height 13
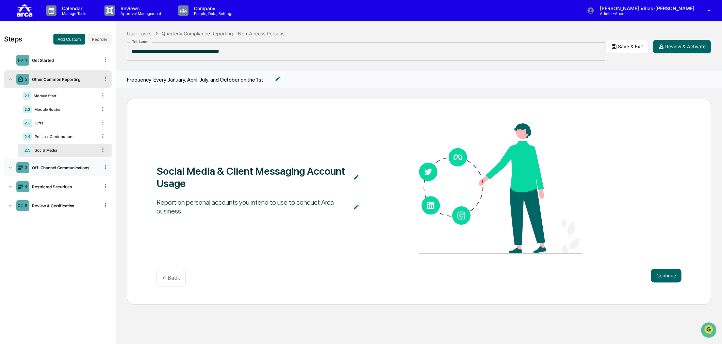
click at [12, 168] on icon at bounding box center [10, 167] width 7 height 7
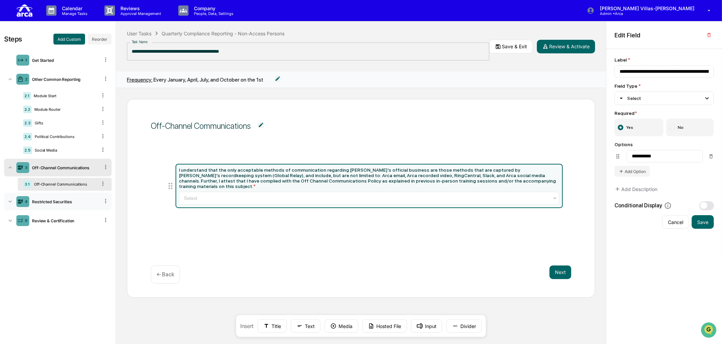
click at [11, 204] on icon at bounding box center [10, 201] width 7 height 7
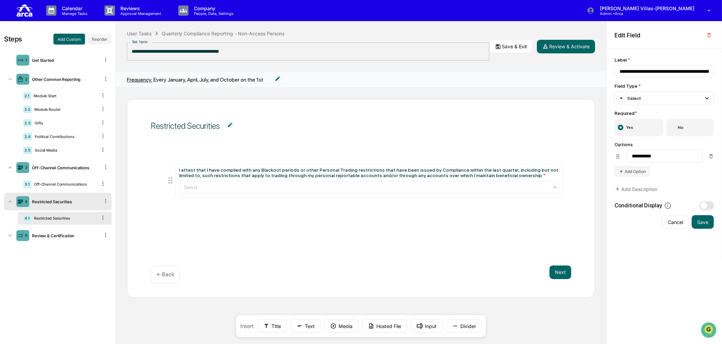
click at [55, 219] on div "Restricted Securities" at bounding box center [64, 218] width 66 height 5
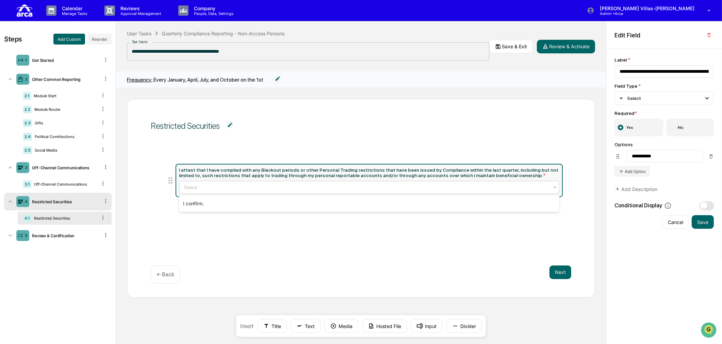
click at [197, 190] on div at bounding box center [366, 187] width 365 height 7
click at [76, 186] on div "Off-Channel Communications" at bounding box center [64, 184] width 66 height 5
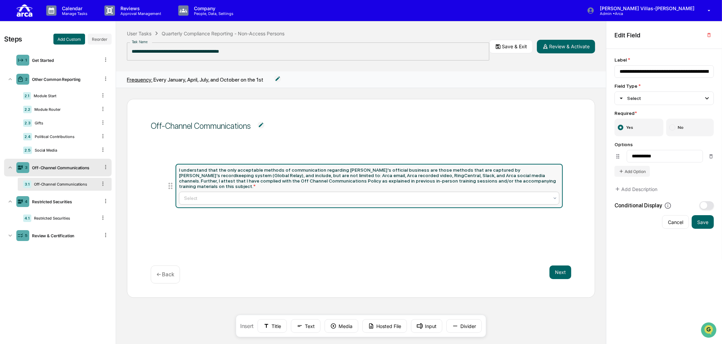
click at [185, 195] on div at bounding box center [366, 198] width 365 height 7
type input "**********"
click at [11, 236] on icon at bounding box center [10, 235] width 7 height 7
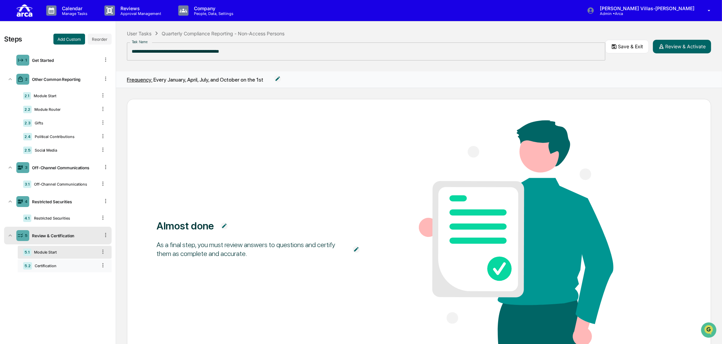
click at [59, 270] on div "5.2 Certification" at bounding box center [65, 266] width 94 height 13
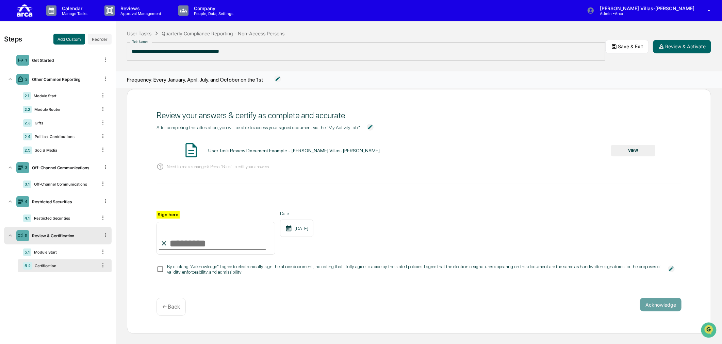
click at [623, 147] on button "VIEW" at bounding box center [633, 151] width 44 height 12
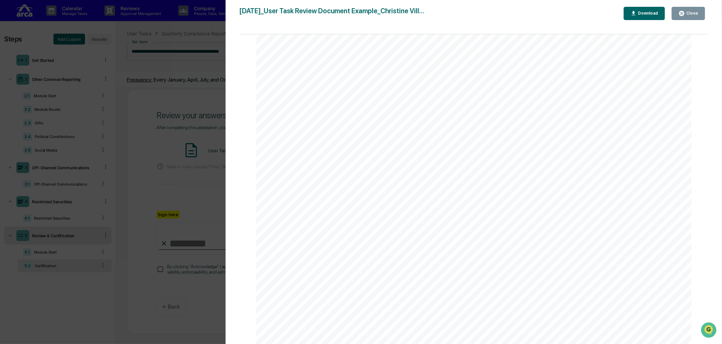
scroll to position [1928, 0]
click at [192, 93] on div "Version History 10/14/2025, 08:43 PM Christine Villas-Chernak 2025-10-14_User T…" at bounding box center [361, 172] width 722 height 344
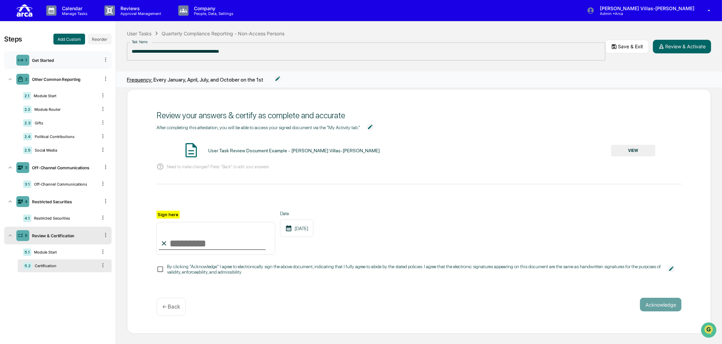
click at [48, 60] on div "Get Started" at bounding box center [64, 60] width 70 height 5
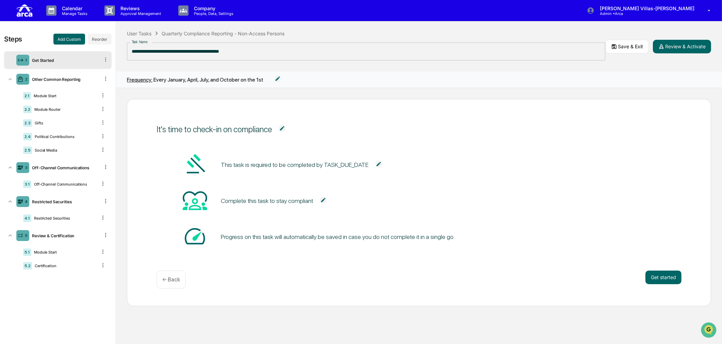
scroll to position [0, 0]
click at [79, 11] on p "Manage Tasks" at bounding box center [73, 13] width 34 height 5
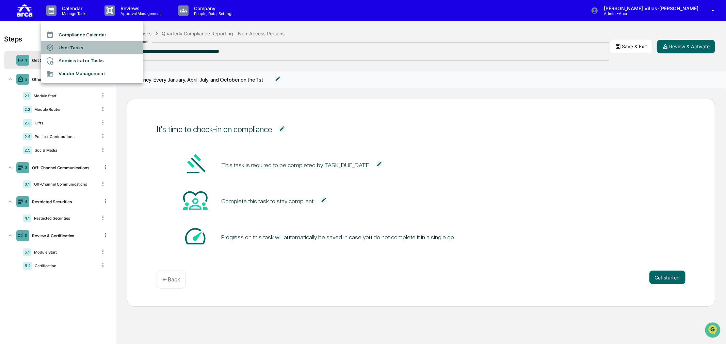
click at [69, 50] on li "User Tasks" at bounding box center [92, 47] width 102 height 13
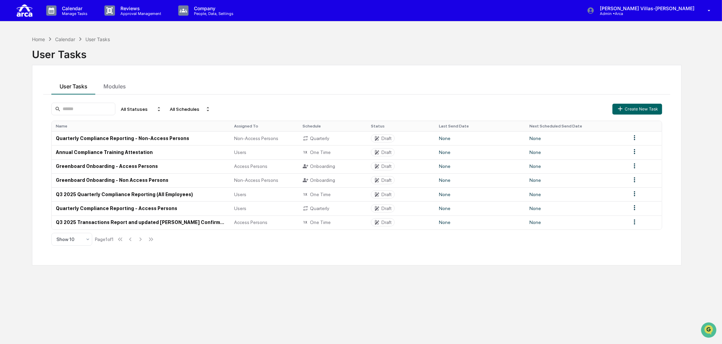
click at [233, 303] on div "Home Calendar User Tasks User Tasks User Tasks Modules All Statuses All Schedul…" at bounding box center [357, 204] width 670 height 344
click at [148, 108] on div "All Statuses" at bounding box center [141, 109] width 46 height 11
click at [278, 300] on div "Home Calendar User Tasks User Tasks User Tasks Modules All Statuses All Schedul…" at bounding box center [357, 204] width 670 height 344
click at [72, 11] on p "Calendar" at bounding box center [73, 8] width 34 height 6
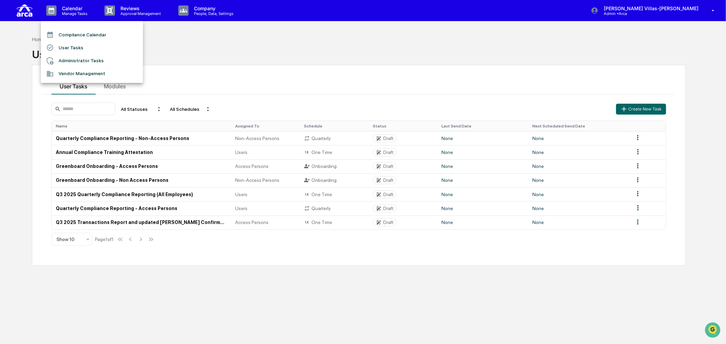
click at [72, 45] on li "User Tasks" at bounding box center [92, 47] width 102 height 13
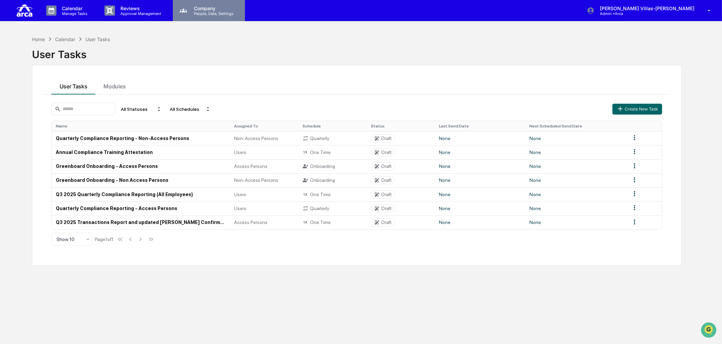
click at [197, 14] on p "People, Data, Settings" at bounding box center [213, 13] width 48 height 5
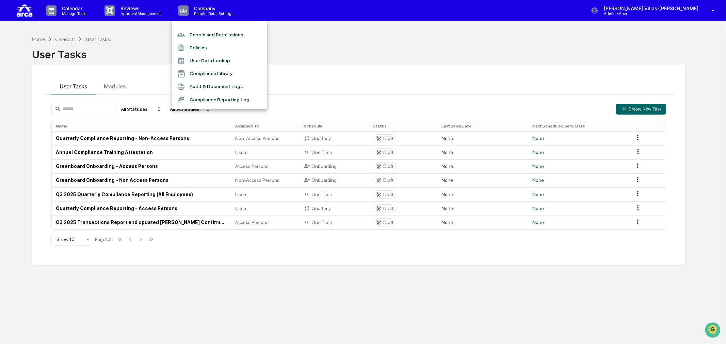
click at [136, 16] on div at bounding box center [363, 172] width 726 height 344
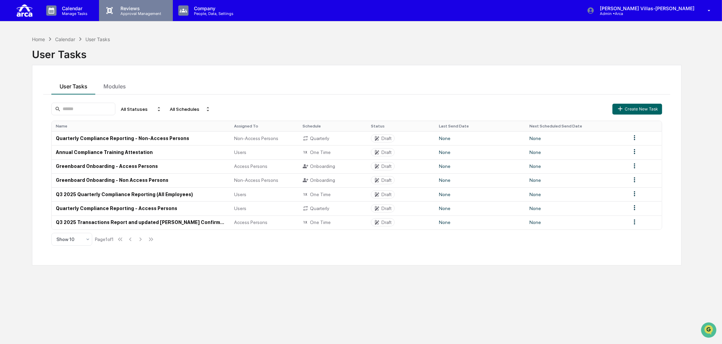
click at [136, 14] on p "Approval Management" at bounding box center [140, 13] width 50 height 5
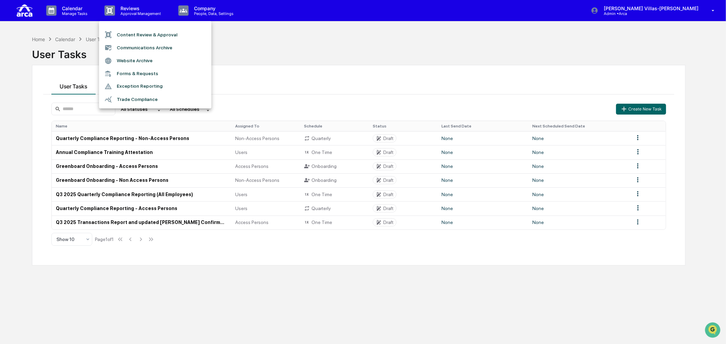
click at [74, 15] on div at bounding box center [363, 172] width 726 height 344
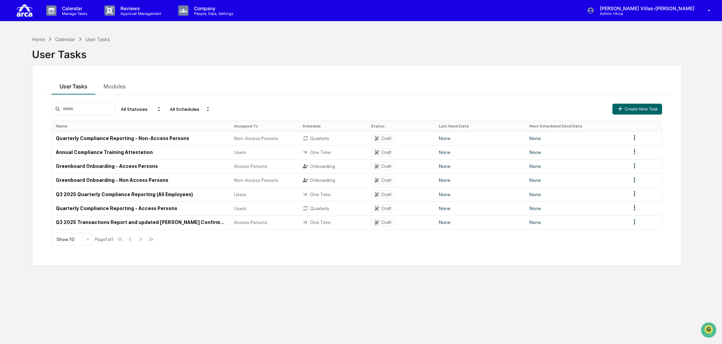
click at [74, 12] on p "Manage Tasks" at bounding box center [73, 13] width 34 height 5
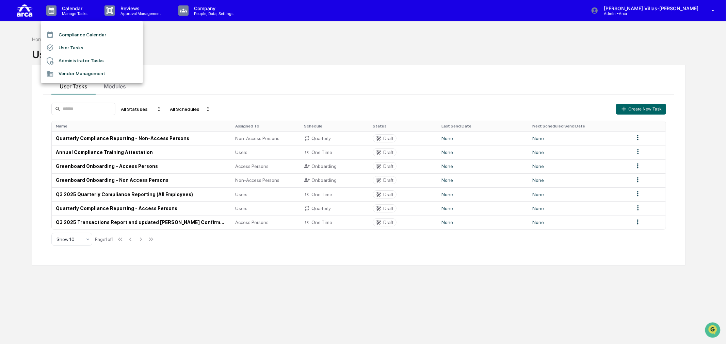
click at [270, 50] on div at bounding box center [363, 172] width 726 height 344
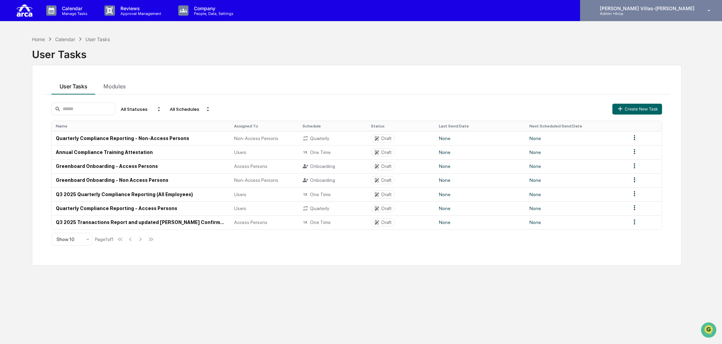
click at [649, 14] on p "Admin • Arca" at bounding box center [625, 13] width 63 height 5
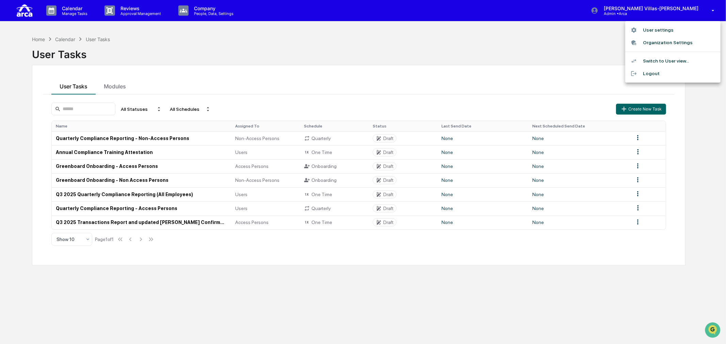
click at [653, 58] on li "Switch to User view..." at bounding box center [672, 61] width 95 height 13
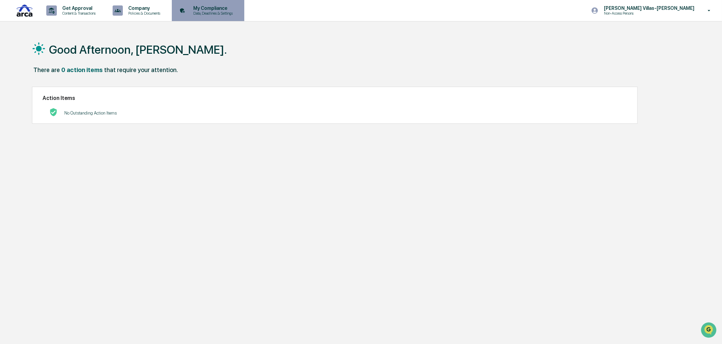
click at [209, 14] on p "Data, Deadlines & Settings" at bounding box center [212, 13] width 48 height 5
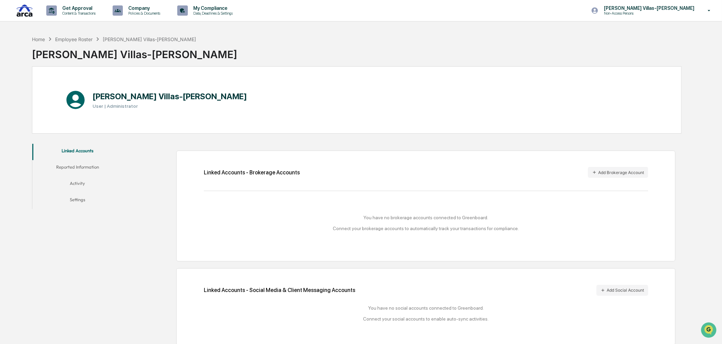
scroll to position [32, 0]
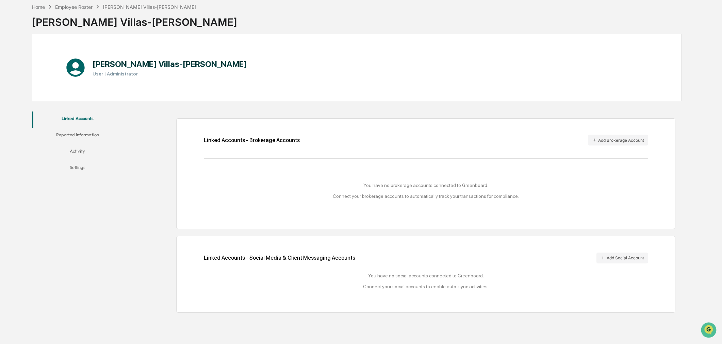
click at [86, 151] on button "Activity" at bounding box center [77, 152] width 91 height 16
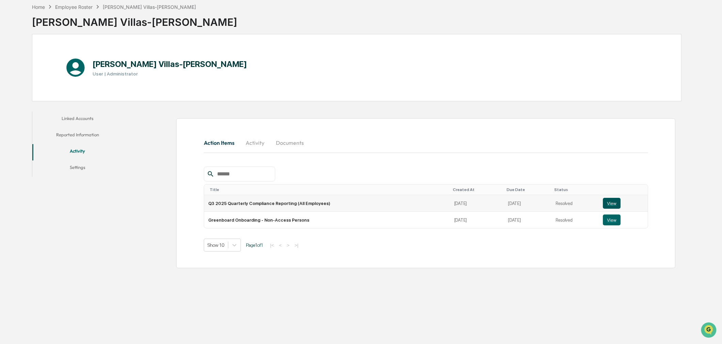
click at [611, 203] on button "View" at bounding box center [612, 203] width 18 height 11
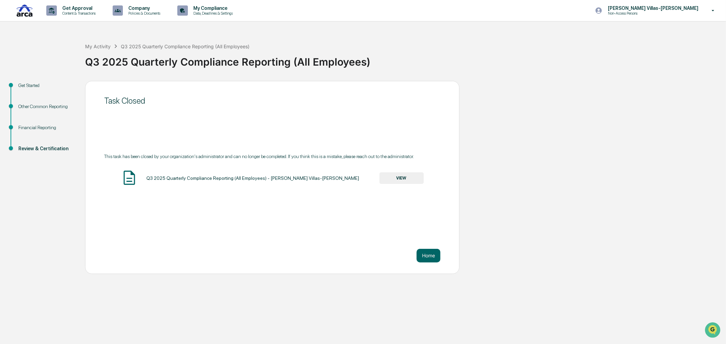
click at [399, 183] on button "VIEW" at bounding box center [401, 179] width 44 height 12
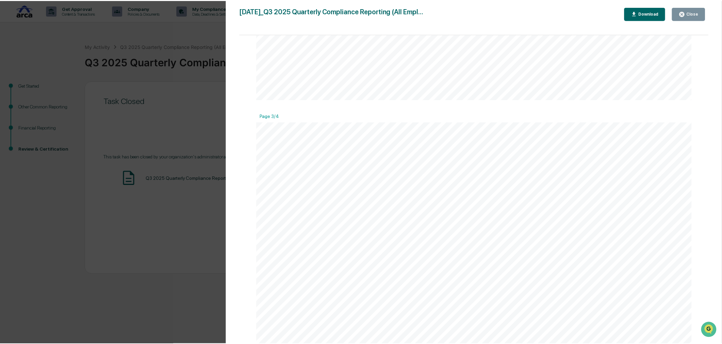
scroll to position [1210, 0]
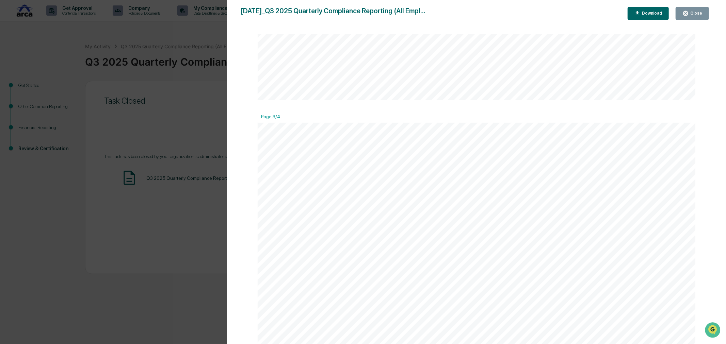
drag, startPoint x: 695, startPoint y: 14, endPoint x: 686, endPoint y: 22, distance: 12.5
click at [695, 14] on div "Close" at bounding box center [695, 13] width 13 height 5
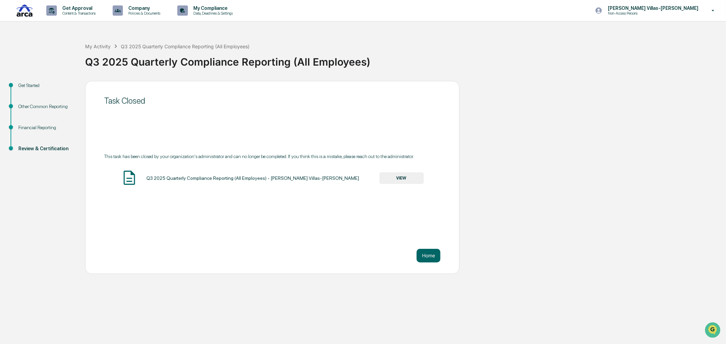
click at [237, 125] on div "Task Closed This task has been closed by your organization's administrator and …" at bounding box center [272, 177] width 374 height 193
click at [205, 11] on p "Data, Deadlines & Settings" at bounding box center [212, 13] width 48 height 5
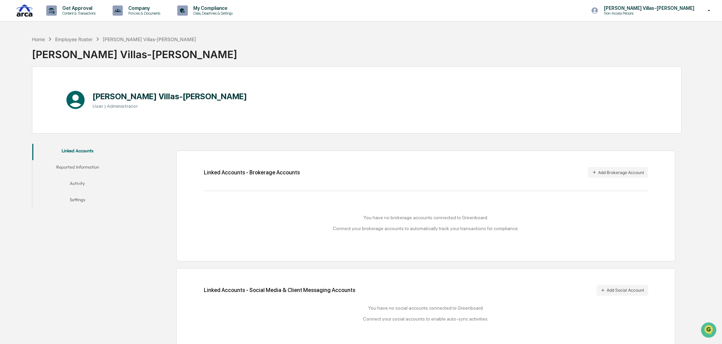
click at [69, 182] on button "Activity" at bounding box center [77, 185] width 91 height 16
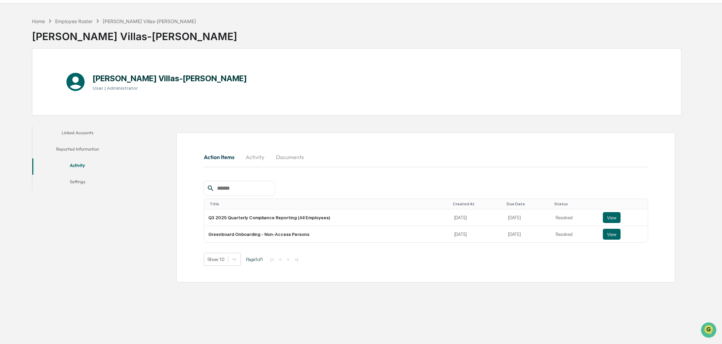
scroll to position [32, 0]
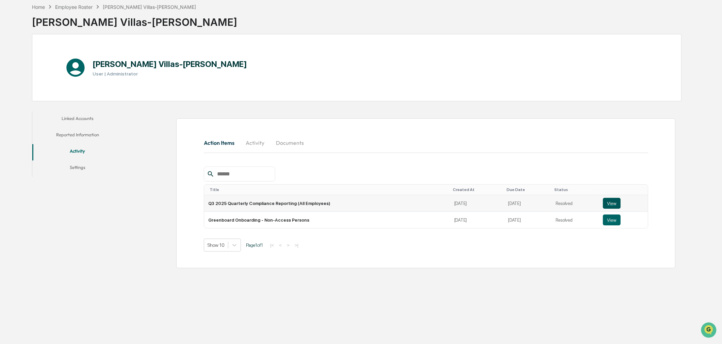
click at [610, 205] on button "View" at bounding box center [612, 203] width 18 height 11
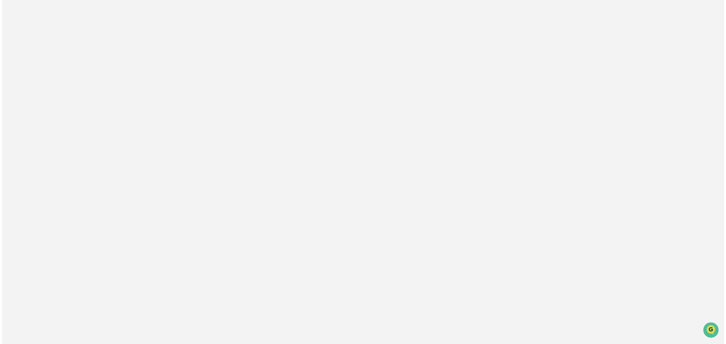
scroll to position [0, 0]
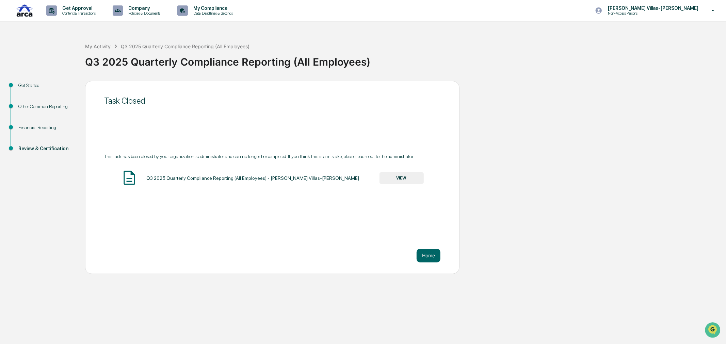
click at [392, 179] on button "VIEW" at bounding box center [401, 179] width 44 height 12
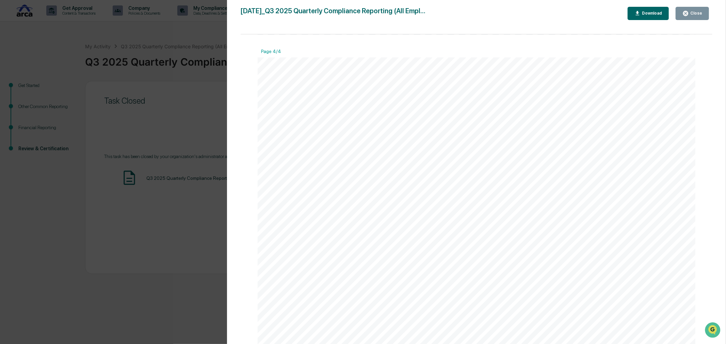
scroll to position [1928, 0]
click at [359, 159] on span "above" at bounding box center [357, 161] width 16 height 6
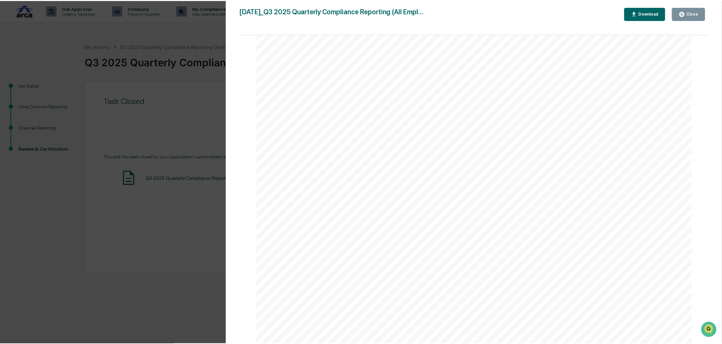
scroll to position [1796, 0]
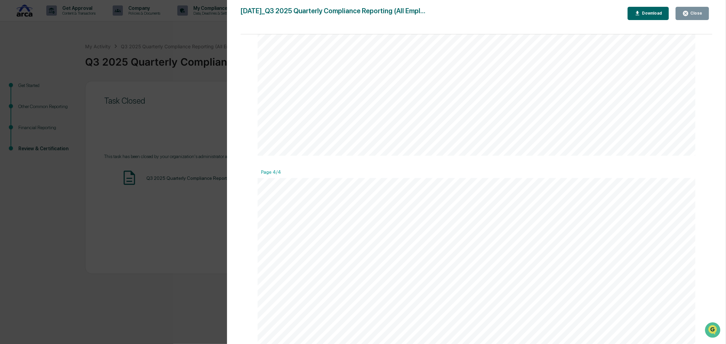
click at [170, 239] on div "Version History [DATE] 06:54 PM [PERSON_NAME]-[PERSON_NAME] [DATE]_Q3 2025 Quar…" at bounding box center [363, 172] width 726 height 344
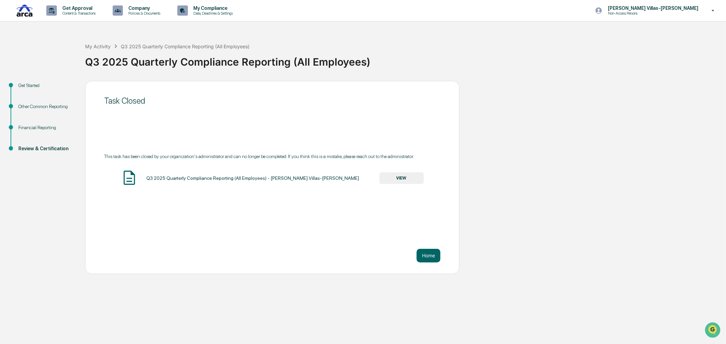
click at [276, 215] on div "Task Closed This task has been closed by your organization's administrator and …" at bounding box center [272, 177] width 374 height 193
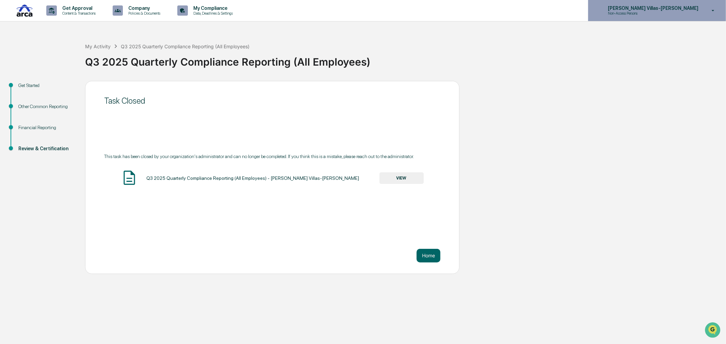
click at [644, 11] on p "Non-Access Persons" at bounding box center [635, 13] width 67 height 5
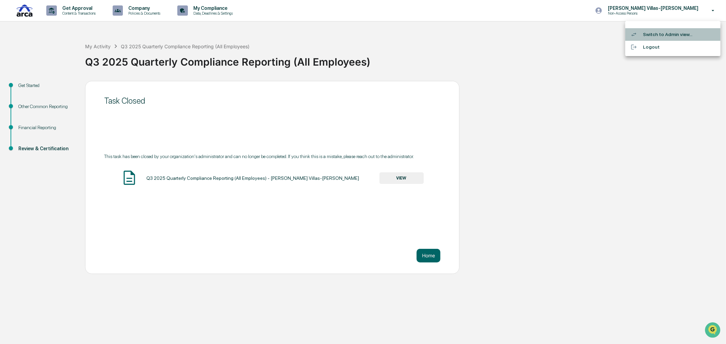
click at [662, 33] on li "Switch to Admin view..." at bounding box center [672, 34] width 95 height 13
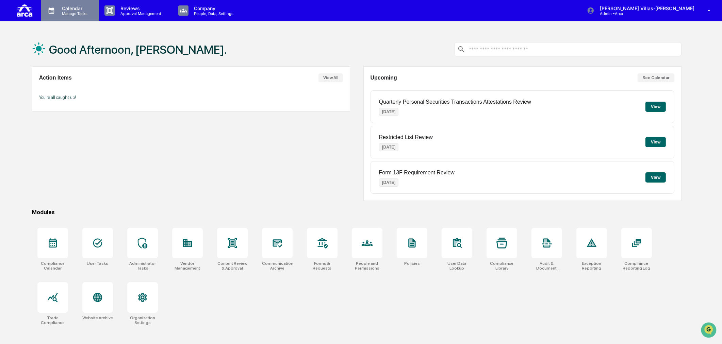
click at [74, 17] on div "Calendar Manage Tasks" at bounding box center [70, 10] width 58 height 21
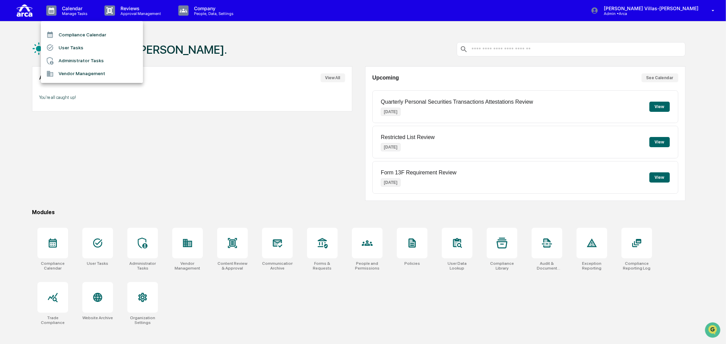
click at [74, 46] on li "User Tasks" at bounding box center [92, 47] width 102 height 13
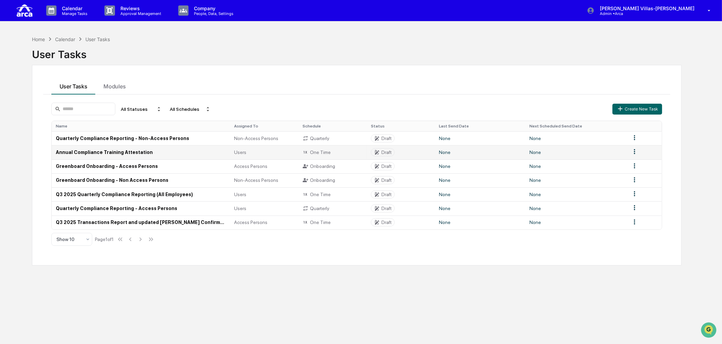
click at [108, 149] on td "Annual Compliance Training Attestation" at bounding box center [141, 152] width 179 height 14
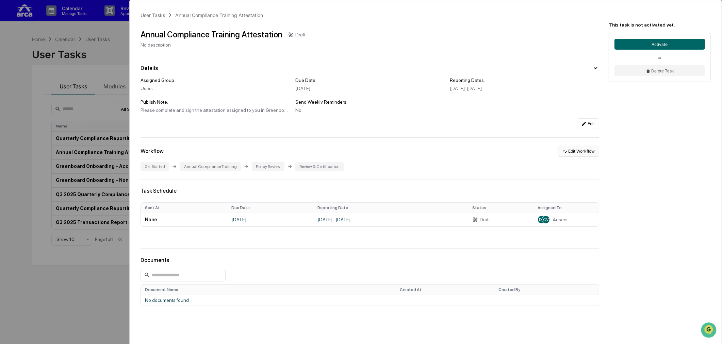
click at [578, 156] on button "Edit Workflow" at bounding box center [579, 151] width 42 height 11
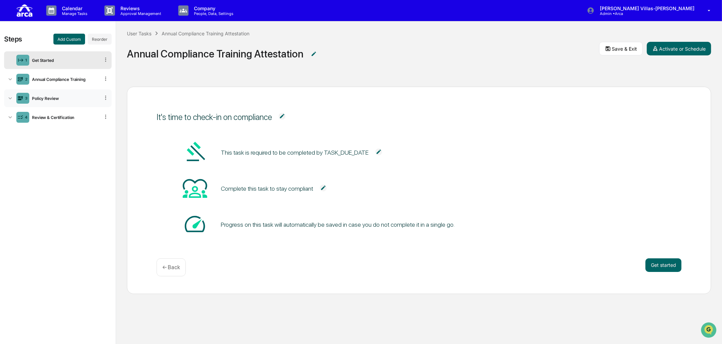
click at [10, 97] on icon at bounding box center [10, 98] width 7 height 7
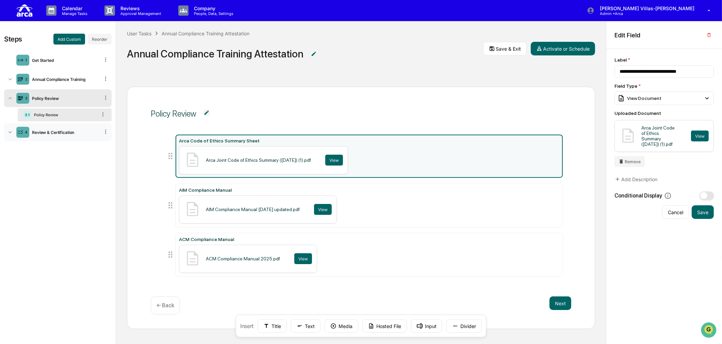
click at [39, 136] on div "4 Review & Certification" at bounding box center [58, 133] width 108 height 18
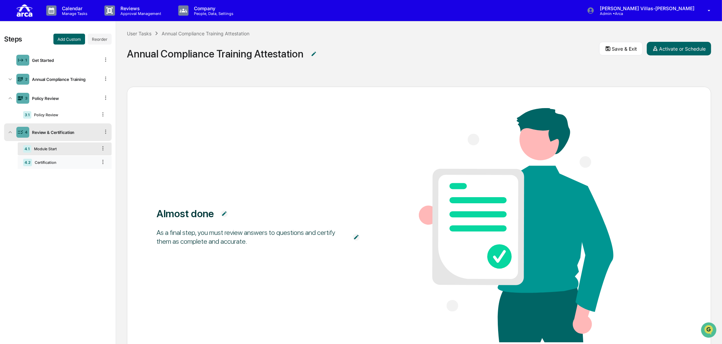
click at [39, 164] on div "Certification" at bounding box center [64, 162] width 65 height 5
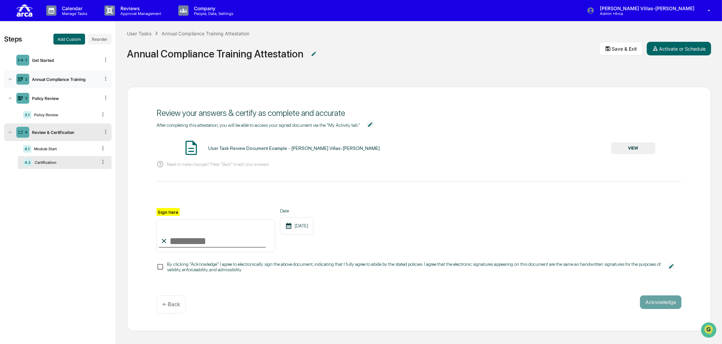
click at [45, 80] on div "Annual Compliance Training" at bounding box center [64, 79] width 70 height 5
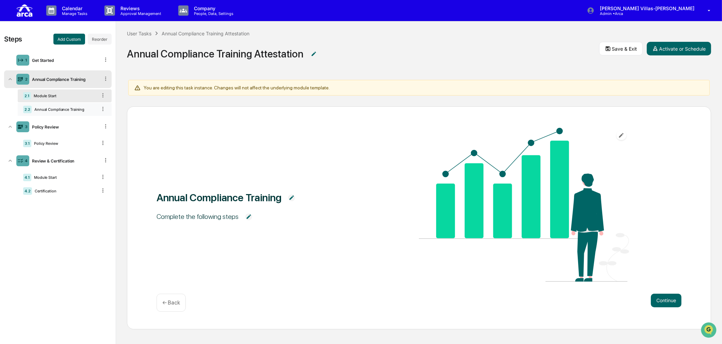
click at [43, 110] on div "Annual Compliance Training" at bounding box center [64, 109] width 65 height 5
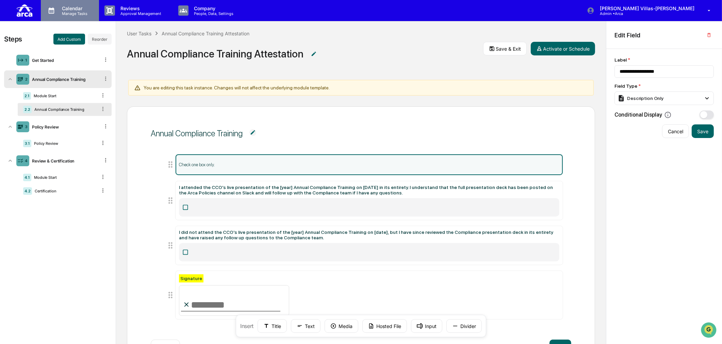
click at [82, 9] on p "Calendar" at bounding box center [73, 8] width 34 height 6
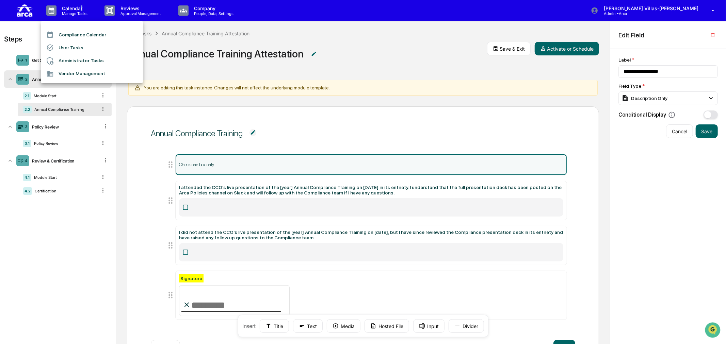
click at [70, 45] on li "User Tasks" at bounding box center [92, 47] width 102 height 13
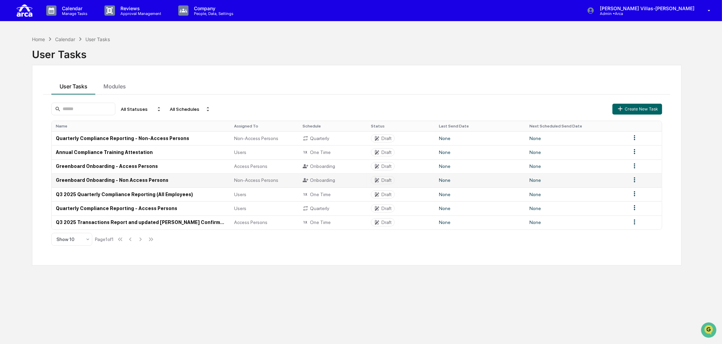
click at [118, 183] on td "Greenboard Onboarding - Non Access Persons" at bounding box center [141, 181] width 179 height 14
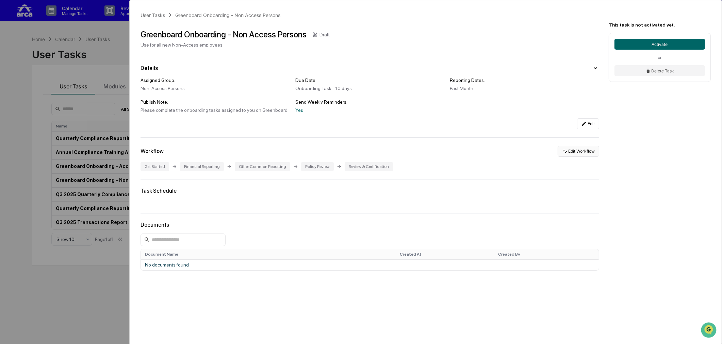
click at [570, 157] on button "Edit Workflow" at bounding box center [579, 151] width 42 height 11
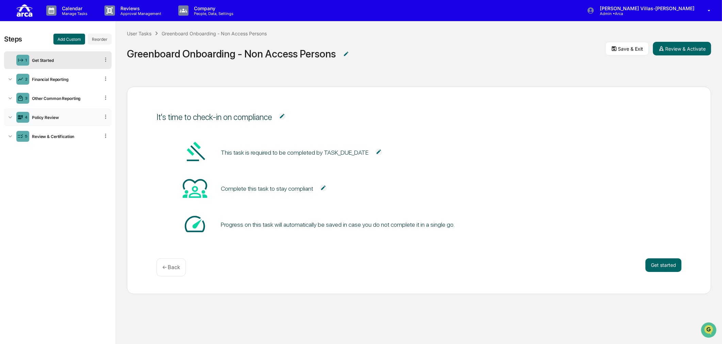
click at [10, 117] on icon at bounding box center [10, 117] width 3 height 2
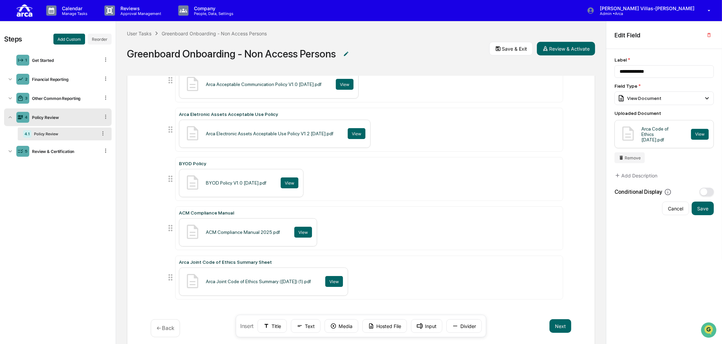
scroll to position [189, 0]
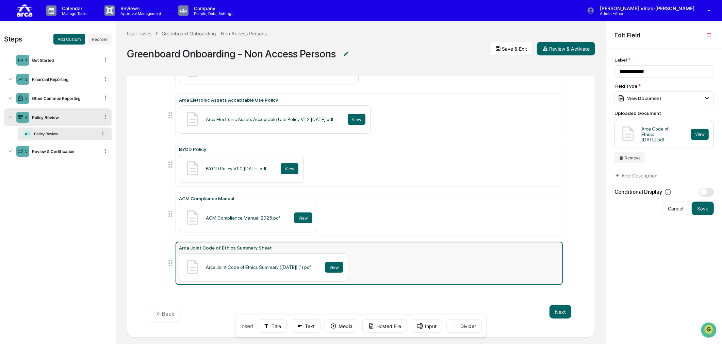
click at [343, 267] on div "View" at bounding box center [334, 267] width 18 height 11
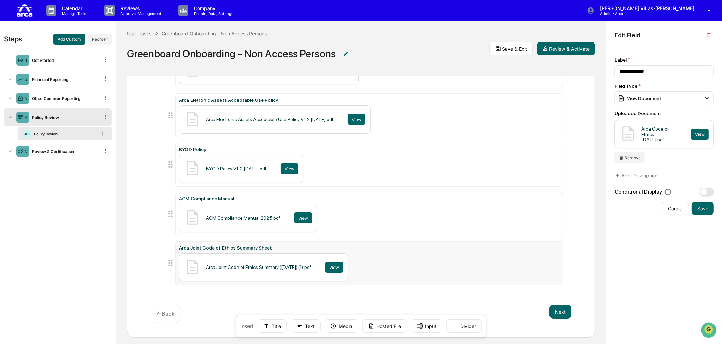
type input "**********"
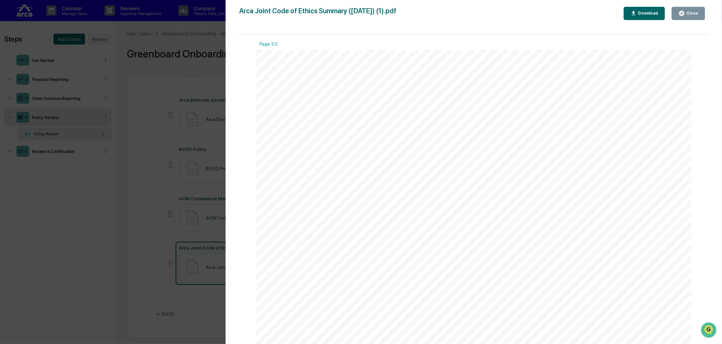
click at [99, 201] on div "Version History [DATE] 06:56 PM [PERSON_NAME] Arca Joint Code of Ethics Summary…" at bounding box center [361, 172] width 722 height 344
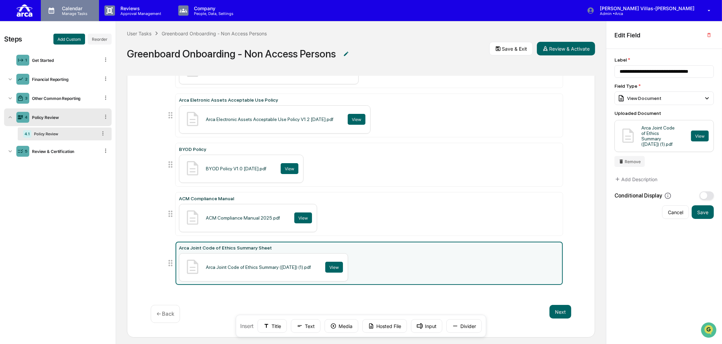
click at [72, 9] on p "Calendar" at bounding box center [73, 8] width 34 height 6
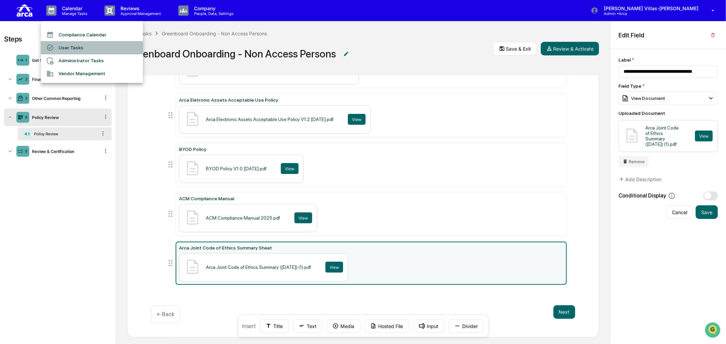
click at [69, 48] on li "User Tasks" at bounding box center [92, 47] width 102 height 13
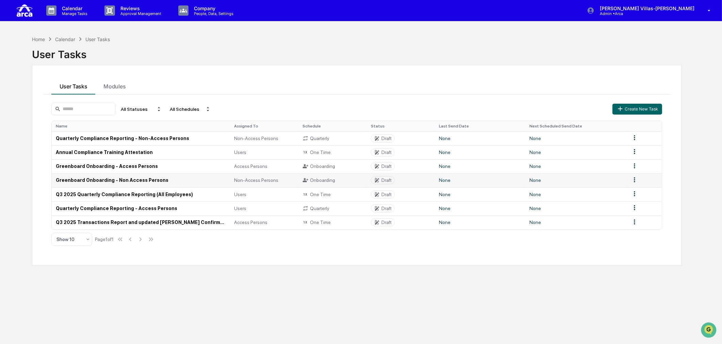
click at [85, 182] on td "Greenboard Onboarding - Non Access Persons" at bounding box center [141, 181] width 179 height 14
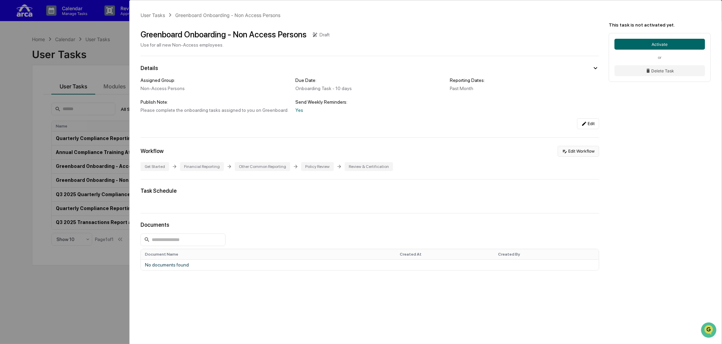
click at [573, 153] on button "Edit Workflow" at bounding box center [579, 151] width 42 height 11
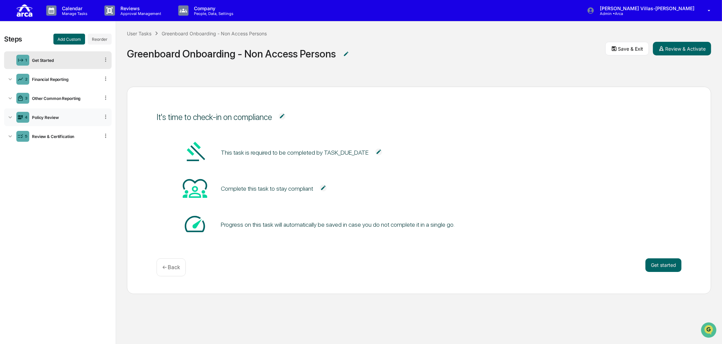
click at [9, 116] on icon at bounding box center [10, 117] width 7 height 7
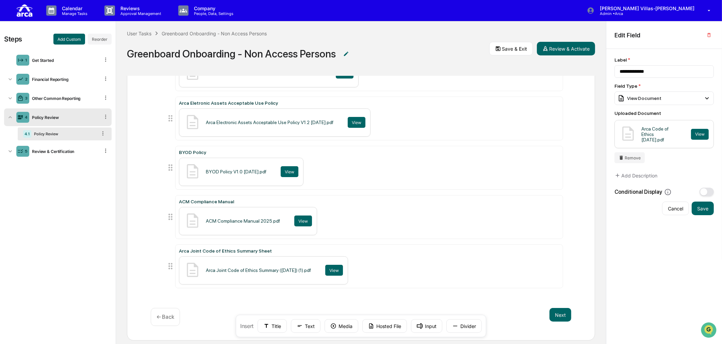
scroll to position [192, 0]
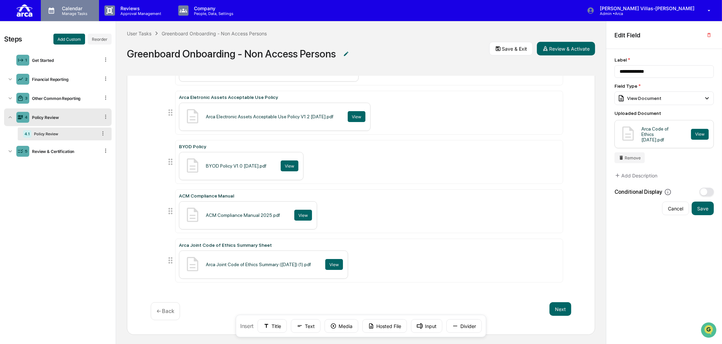
click at [73, 9] on p "Calendar" at bounding box center [73, 8] width 34 height 6
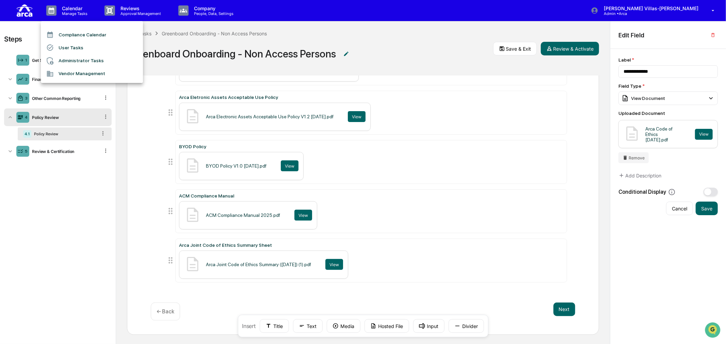
click at [66, 46] on li "User Tasks" at bounding box center [92, 47] width 102 height 13
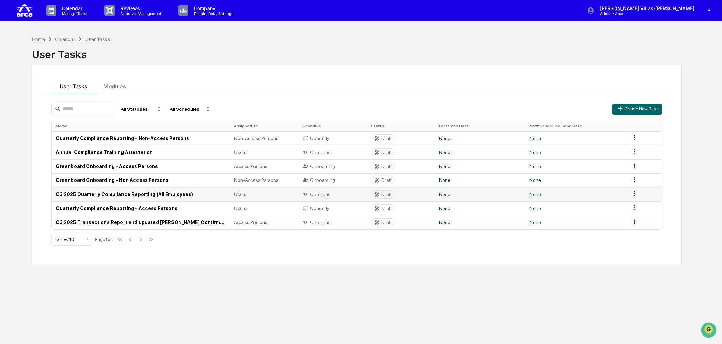
click at [112, 195] on td "Q3 2025 Quarterly Compliance Reporting (All Employees)" at bounding box center [141, 194] width 179 height 14
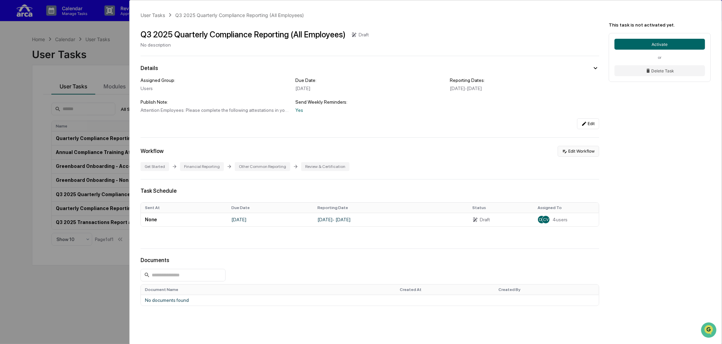
click at [572, 153] on button "Edit Workflow" at bounding box center [579, 151] width 42 height 11
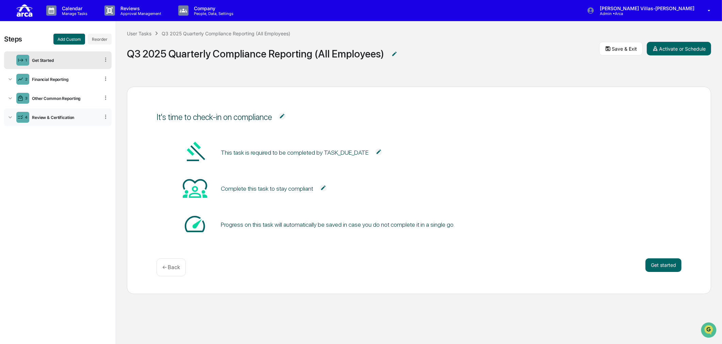
click at [9, 117] on icon at bounding box center [10, 117] width 3 height 2
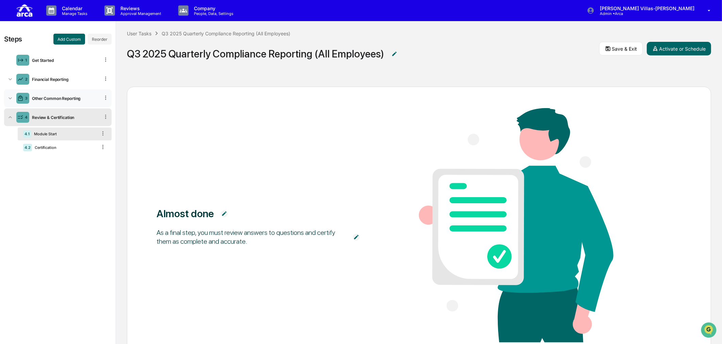
click at [8, 98] on icon at bounding box center [10, 98] width 7 height 7
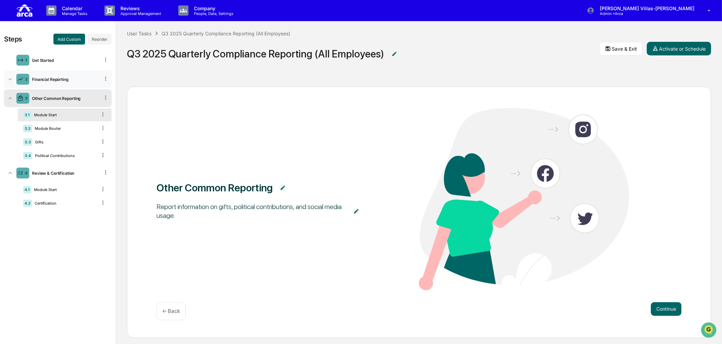
click at [8, 78] on icon at bounding box center [10, 79] width 7 height 7
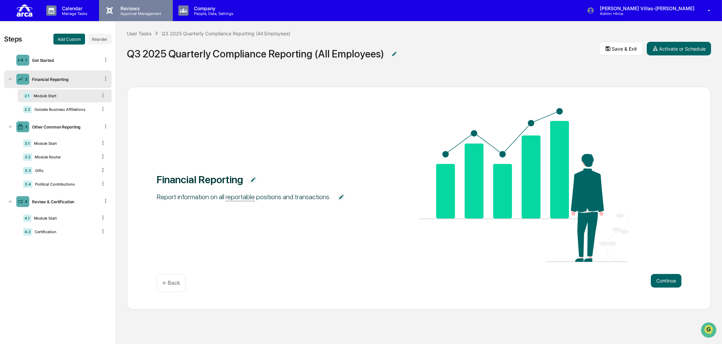
click at [128, 6] on p "Reviews" at bounding box center [140, 8] width 50 height 6
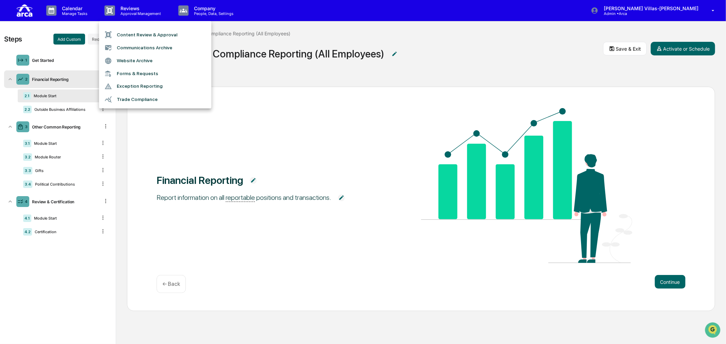
click at [79, 7] on div at bounding box center [363, 172] width 726 height 344
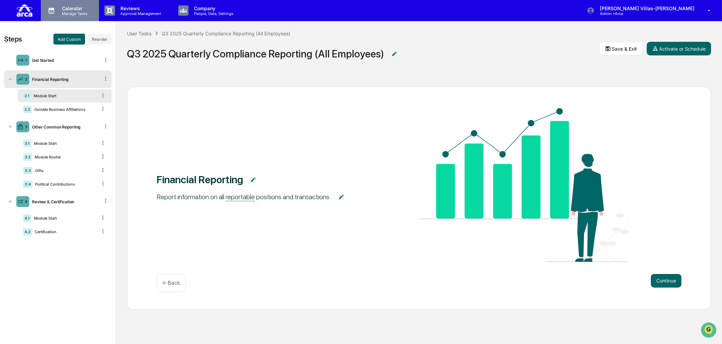
click at [74, 10] on p "Calendar" at bounding box center [73, 8] width 34 height 6
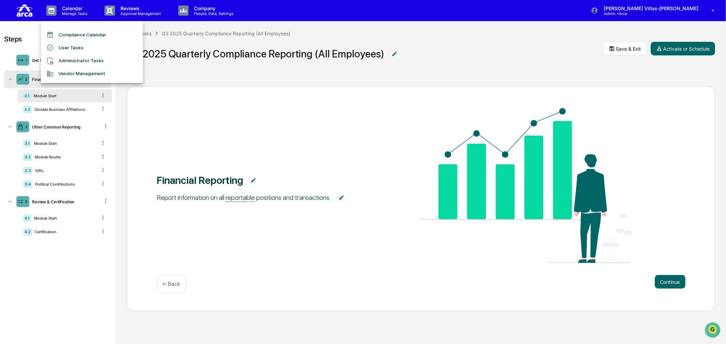
click at [66, 44] on li "User Tasks" at bounding box center [92, 47] width 102 height 13
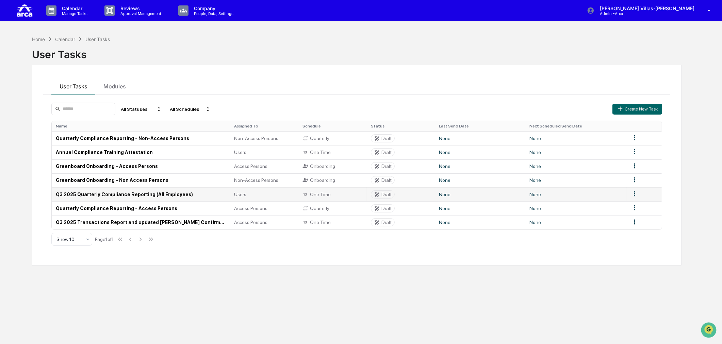
click at [87, 194] on td "Q3 2025 Quarterly Compliance Reporting (All Employees)" at bounding box center [141, 194] width 179 height 14
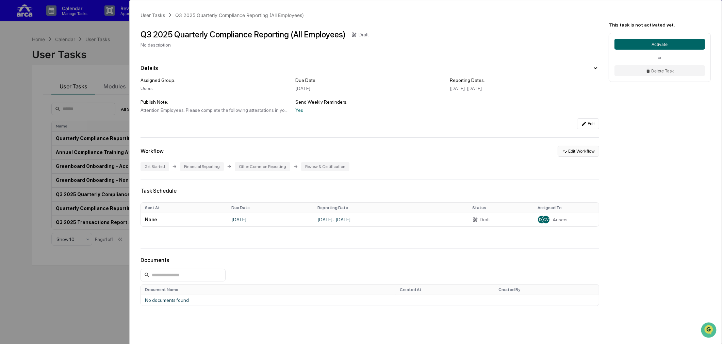
click at [574, 152] on button "Edit Workflow" at bounding box center [579, 151] width 42 height 11
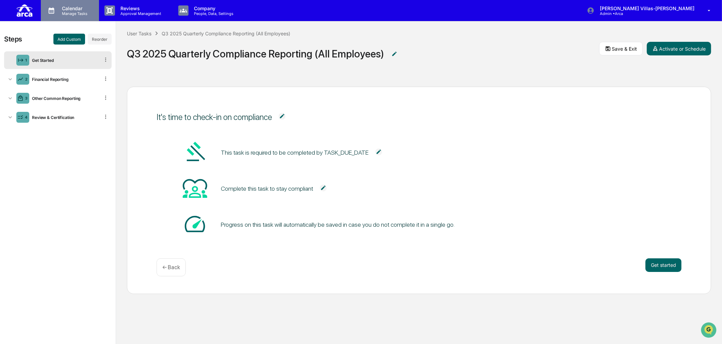
click at [65, 4] on div "Calendar Manage Tasks" at bounding box center [70, 10] width 58 height 21
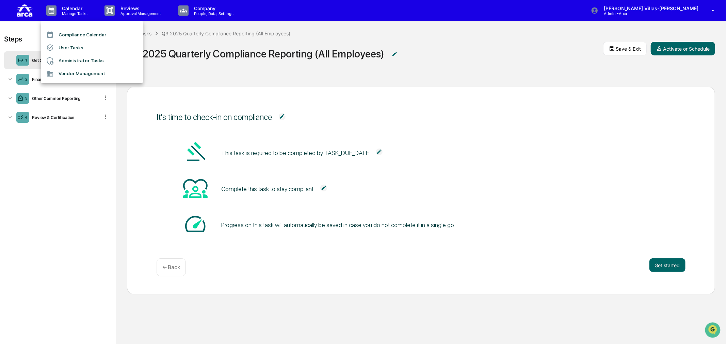
click at [67, 48] on li "User Tasks" at bounding box center [92, 47] width 102 height 13
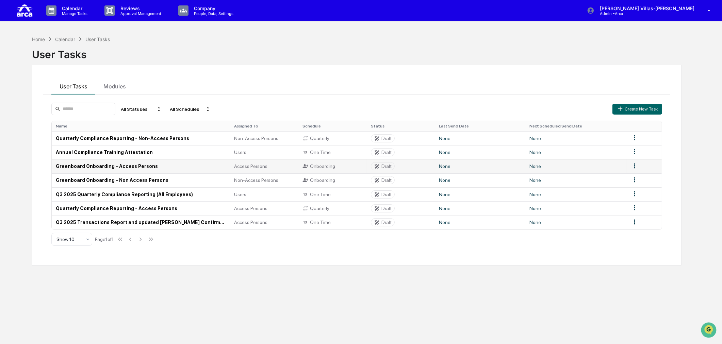
click at [142, 167] on td "Greenboard Onboarding - Access Persons" at bounding box center [141, 167] width 179 height 14
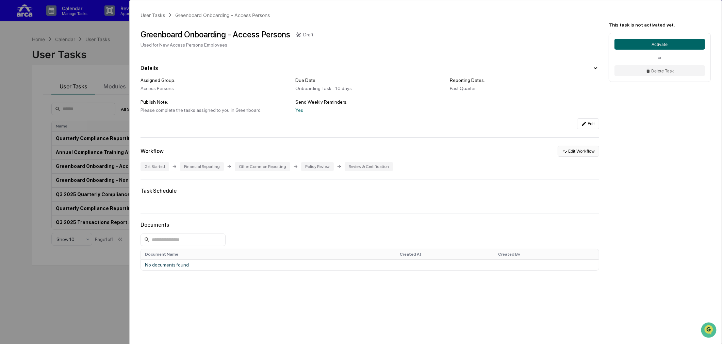
click at [589, 150] on button "Edit Workflow" at bounding box center [579, 151] width 42 height 11
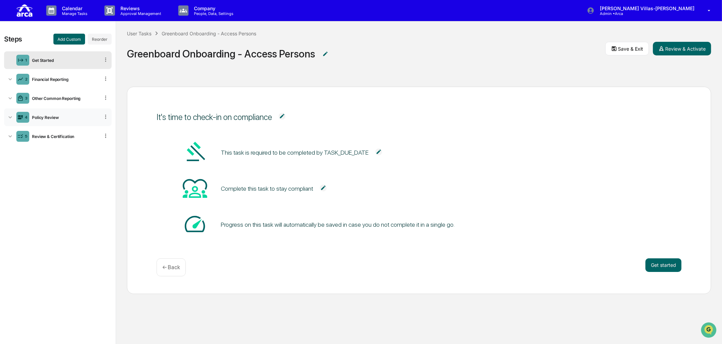
click at [11, 117] on icon at bounding box center [10, 117] width 3 height 2
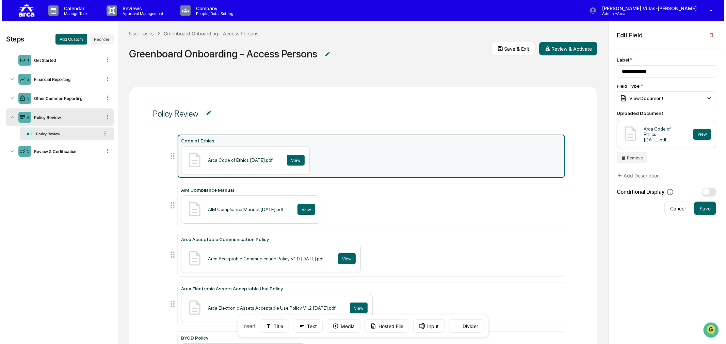
scroll to position [0, 0]
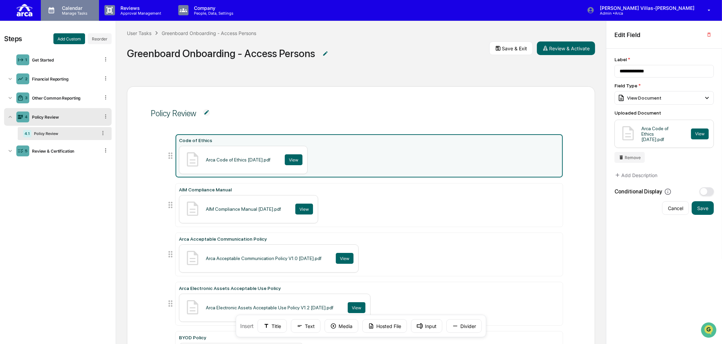
click at [78, 11] on p "Manage Tasks" at bounding box center [73, 13] width 34 height 5
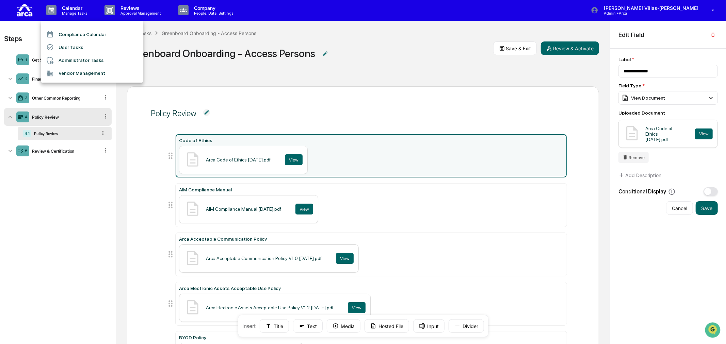
click at [65, 46] on li "User Tasks" at bounding box center [92, 47] width 102 height 13
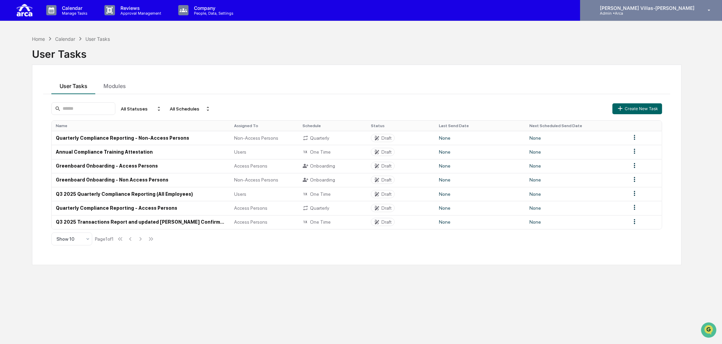
click at [669, 7] on p "[PERSON_NAME] Villas-[PERSON_NAME]" at bounding box center [645, 8] width 103 height 6
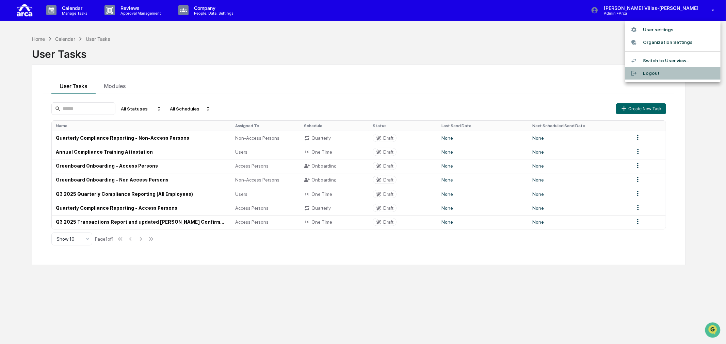
click at [657, 72] on li "Logout" at bounding box center [672, 73] width 95 height 13
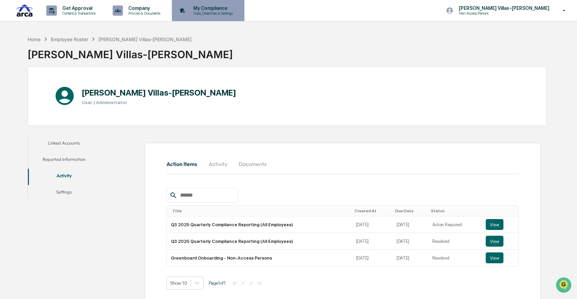
click at [202, 7] on p "My Compliance" at bounding box center [212, 7] width 48 height 5
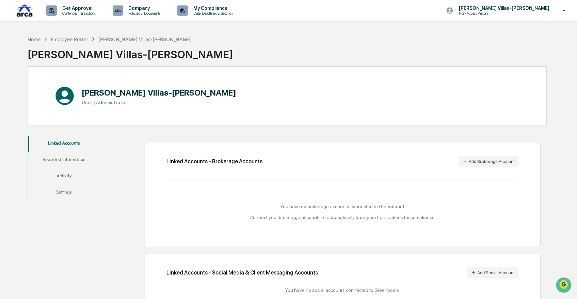
click at [69, 149] on button "Activity" at bounding box center [64, 177] width 72 height 16
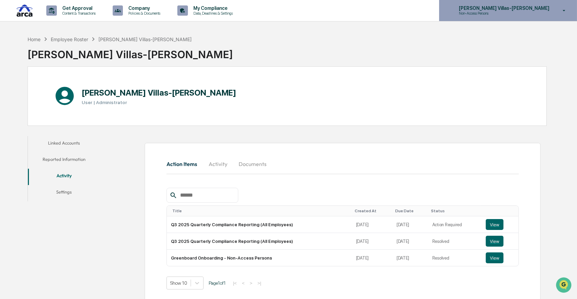
click at [357, 19] on div "[PERSON_NAME] Villas-[PERSON_NAME] Non-Access Persons" at bounding box center [508, 10] width 138 height 21
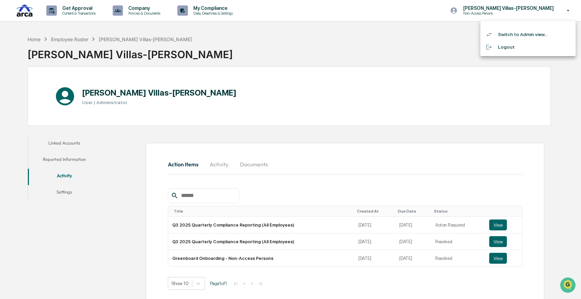
click at [357, 37] on li "Switch to Admin view..." at bounding box center [527, 34] width 95 height 13
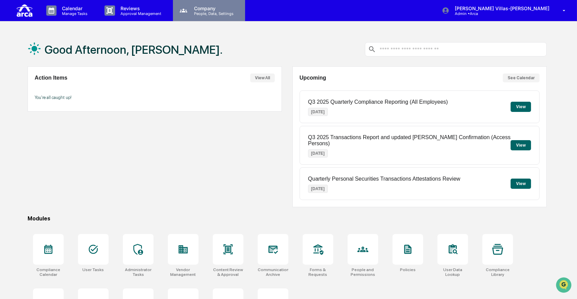
click at [203, 19] on div "Company People, Data, Settings" at bounding box center [209, 10] width 72 height 21
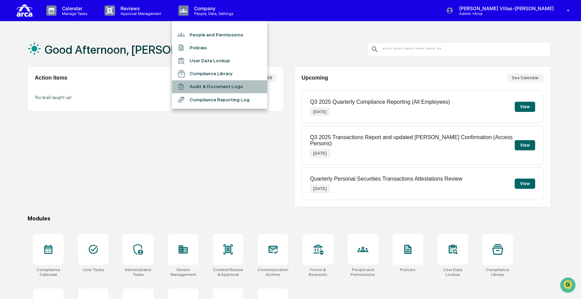
click at [198, 85] on li "Audit & Document Logs" at bounding box center [219, 86] width 95 height 13
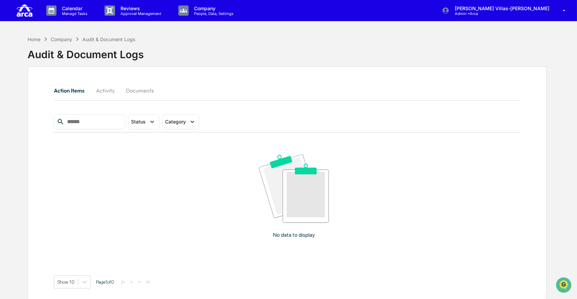
click at [108, 89] on button "Activity" at bounding box center [105, 90] width 31 height 16
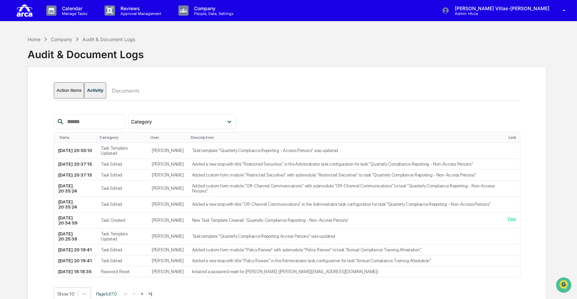
click at [131, 88] on button "Documents" at bounding box center [125, 90] width 39 height 16
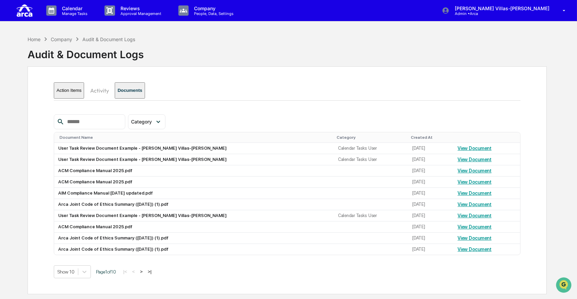
click at [107, 89] on button "Activity" at bounding box center [99, 90] width 31 height 16
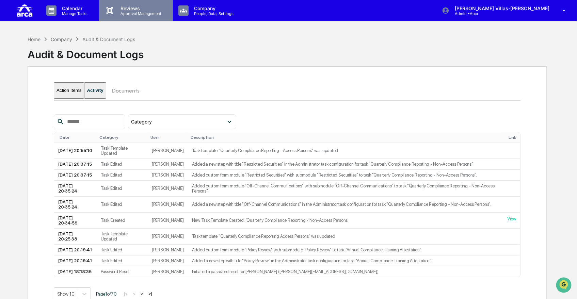
click at [136, 9] on p "Reviews" at bounding box center [140, 8] width 50 height 6
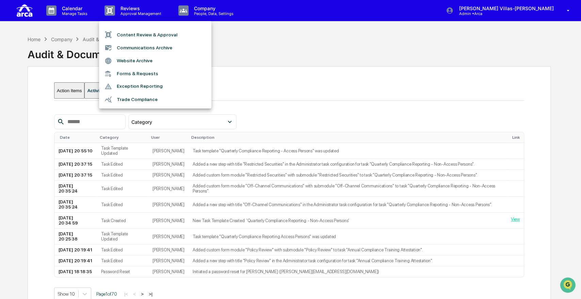
click at [87, 11] on div at bounding box center [290, 149] width 581 height 299
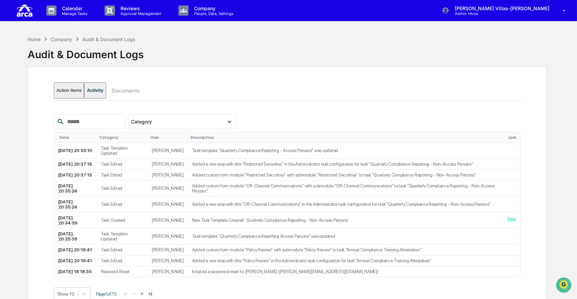
click at [69, 11] on p "Manage Tasks" at bounding box center [73, 13] width 34 height 5
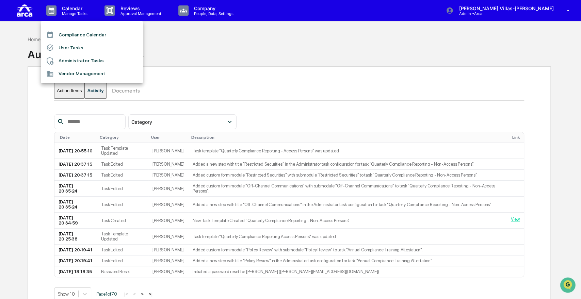
click at [64, 49] on li "User Tasks" at bounding box center [92, 47] width 102 height 13
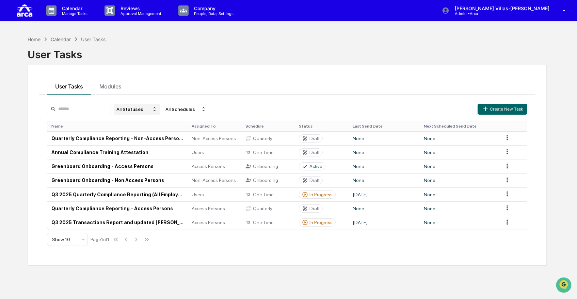
click at [138, 108] on div "All Statuses" at bounding box center [137, 109] width 46 height 11
click at [141, 149] on div "Closed" at bounding box center [148, 150] width 51 height 8
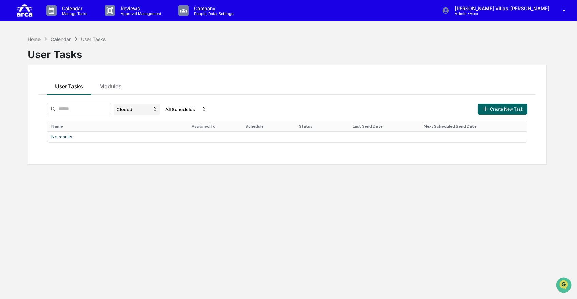
click at [137, 107] on div "Closed" at bounding box center [137, 109] width 46 height 11
click at [135, 149] on div "Deleted" at bounding box center [148, 160] width 51 height 8
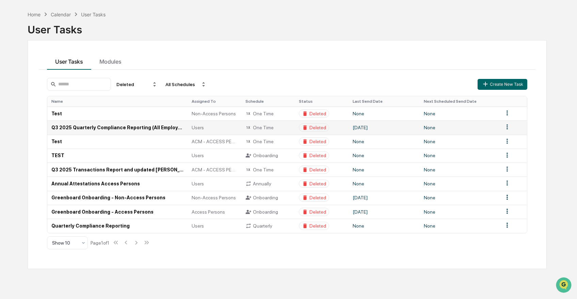
scroll to position [32, 0]
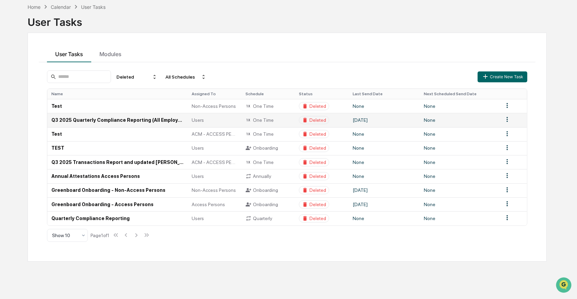
click at [131, 122] on td "Q3 2025 Quarterly Compliance Reporting (All Employees)" at bounding box center [117, 120] width 140 height 14
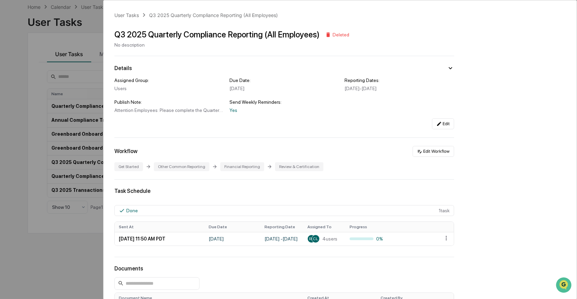
click at [60, 149] on div "User Tasks Q3 2025 Quarterly Compliance Reporting (All Employees) Q3 2025 Quart…" at bounding box center [288, 149] width 577 height 299
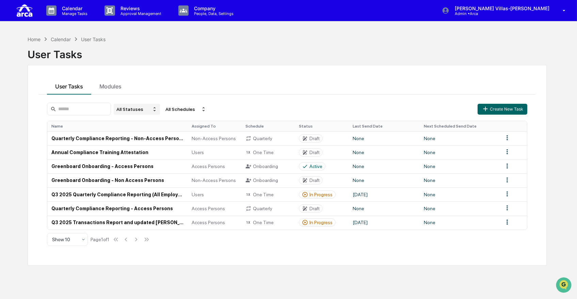
click at [140, 109] on div "All Statuses" at bounding box center [137, 109] width 46 height 11
click at [137, 149] on div "Deleted" at bounding box center [134, 159] width 17 height 5
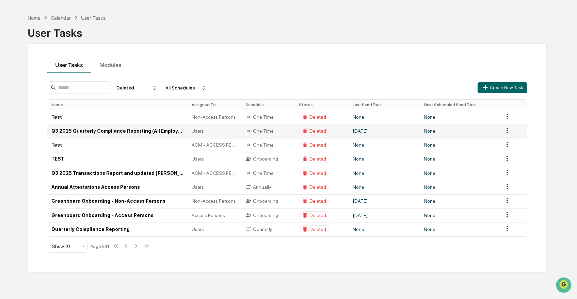
scroll to position [32, 0]
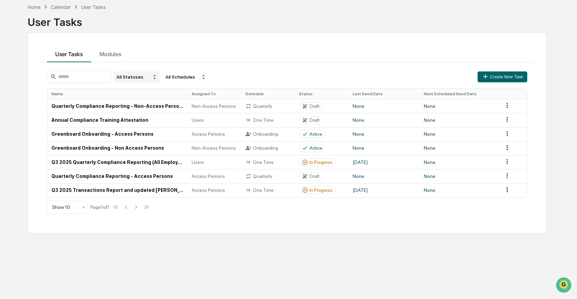
click at [148, 78] on div "All Statuses" at bounding box center [137, 76] width 46 height 11
click at [141, 125] on div "Deleted" at bounding box center [148, 127] width 51 height 8
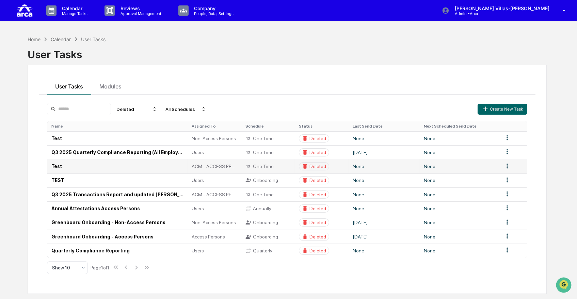
scroll to position [32, 0]
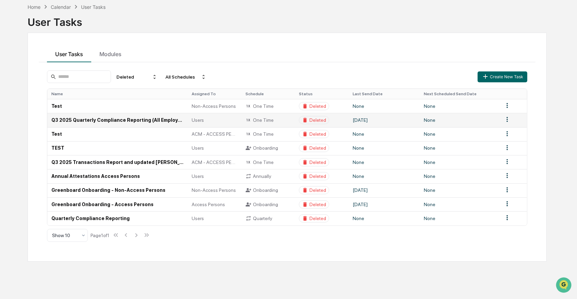
click at [72, 118] on td "Q3 2025 Quarterly Compliance Reporting (All Employees)" at bounding box center [117, 120] width 140 height 14
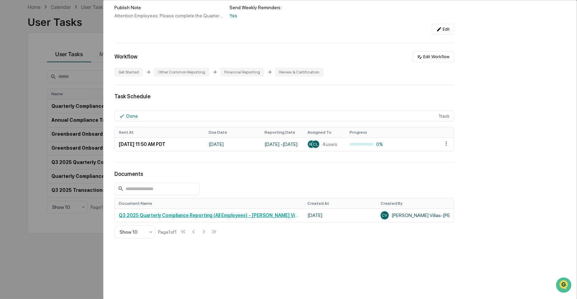
scroll to position [103, 0]
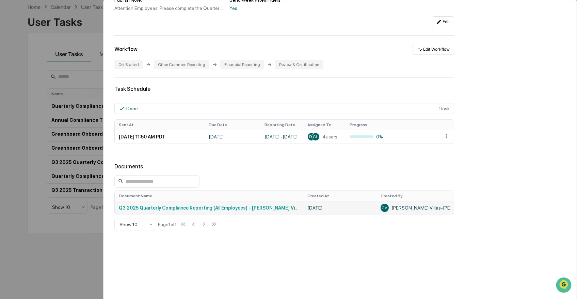
click at [260, 149] on link "Q3 2025 Quarterly Compliance Reporting (All Employees) - [PERSON_NAME] Villas-[…" at bounding box center [231, 207] width 224 height 5
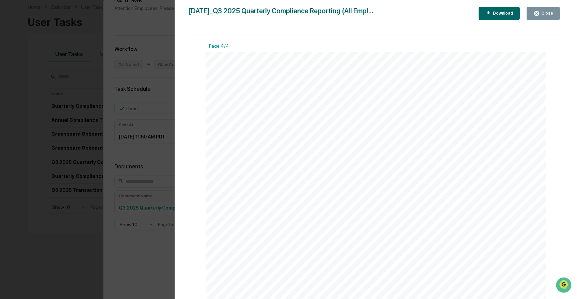
scroll to position [1406, 0]
click at [160, 149] on div "Version History [DATE] 06:54 PM [PERSON_NAME]-[PERSON_NAME] [DATE]_Q3 2025 Quar…" at bounding box center [288, 149] width 577 height 299
